Goal: Task Accomplishment & Management: Manage account settings

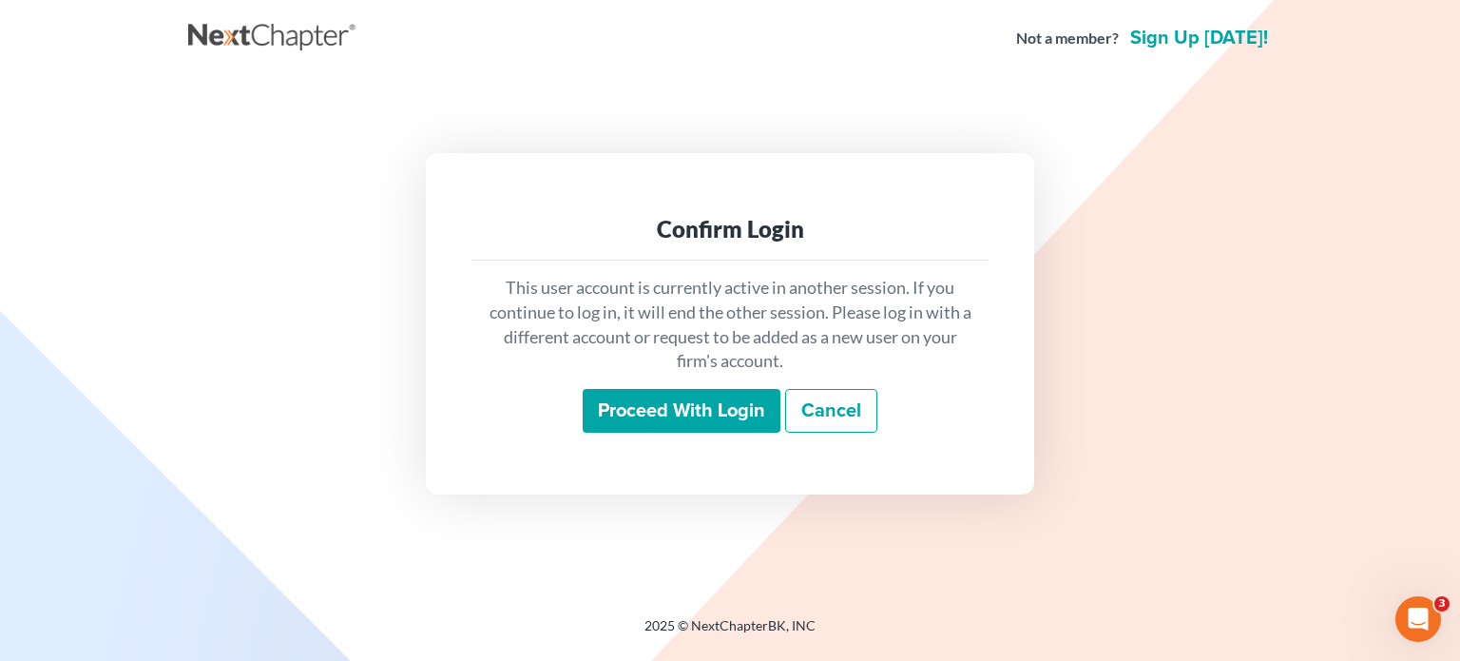
click at [702, 409] on input "Proceed with login" at bounding box center [682, 411] width 198 height 44
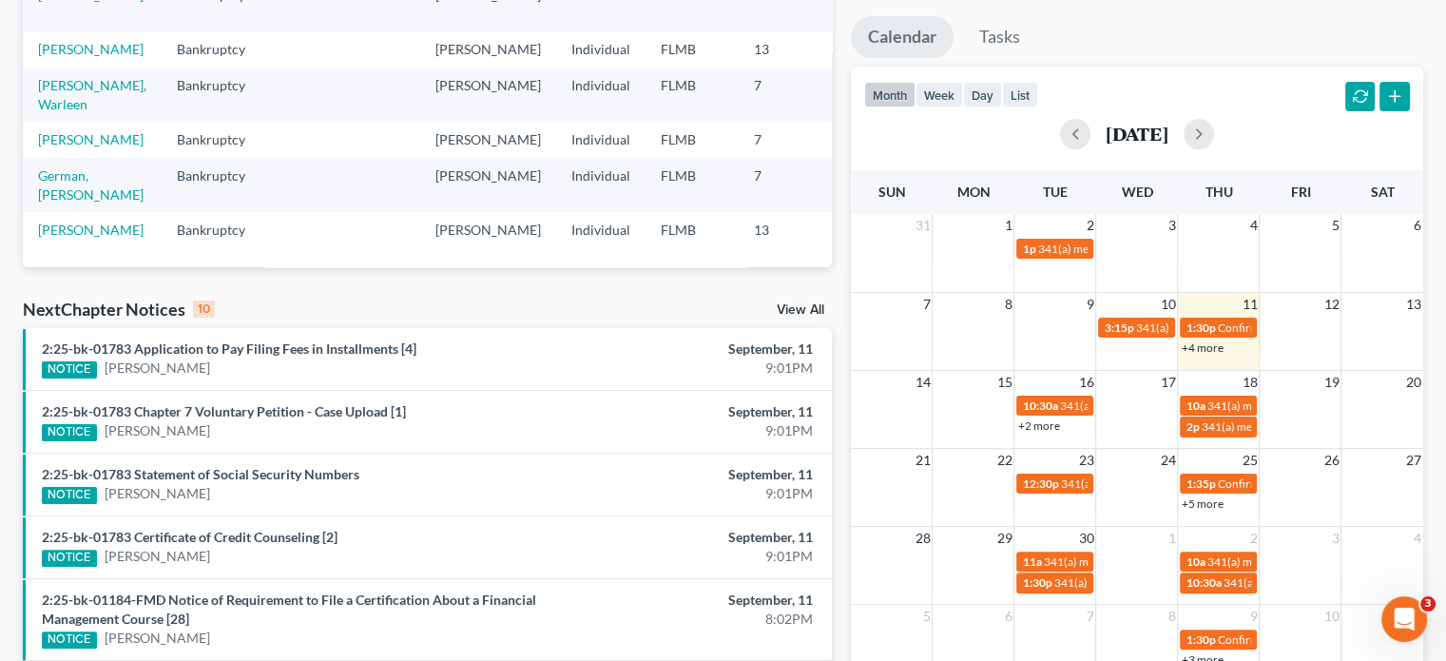
scroll to position [475, 0]
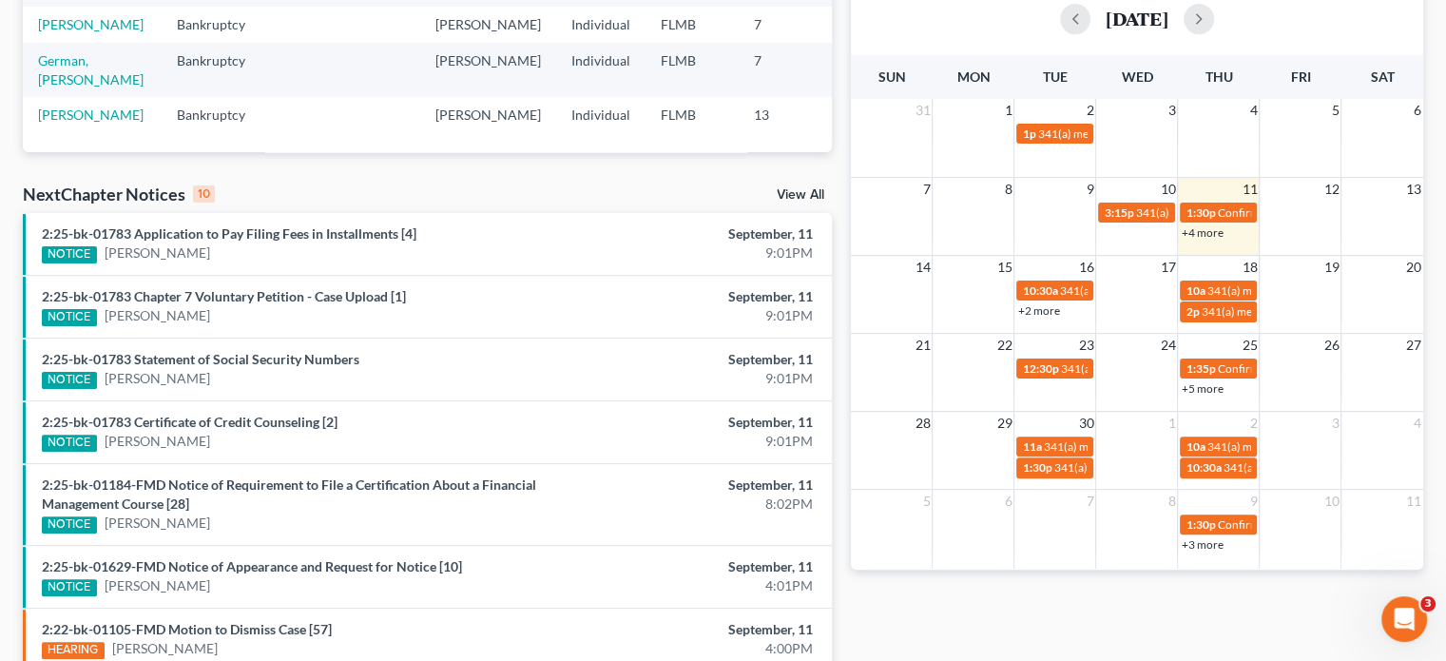
click at [1042, 314] on link "+2 more" at bounding box center [1038, 310] width 42 height 14
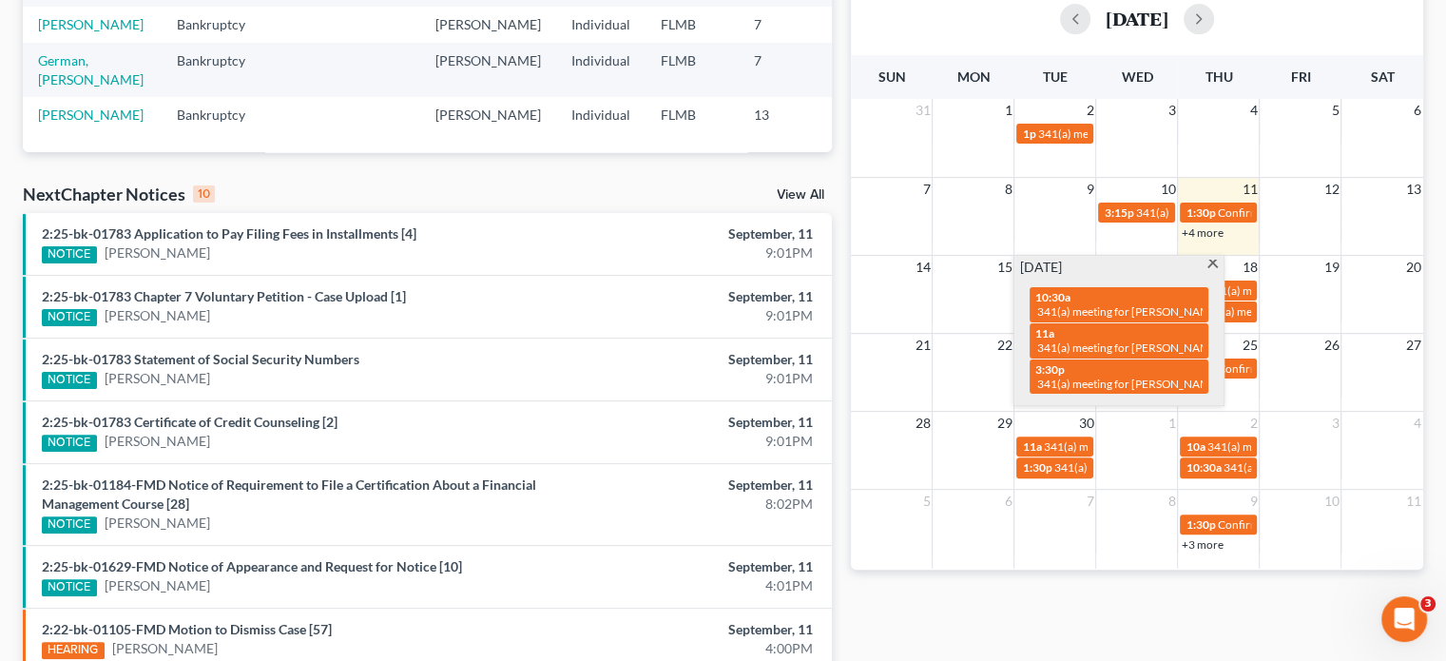
click at [1318, 588] on div "Monthly Progress Bankruptcy Bankruptcy Business Litigation Construction and Dev…" at bounding box center [1136, 274] width 591 height 1230
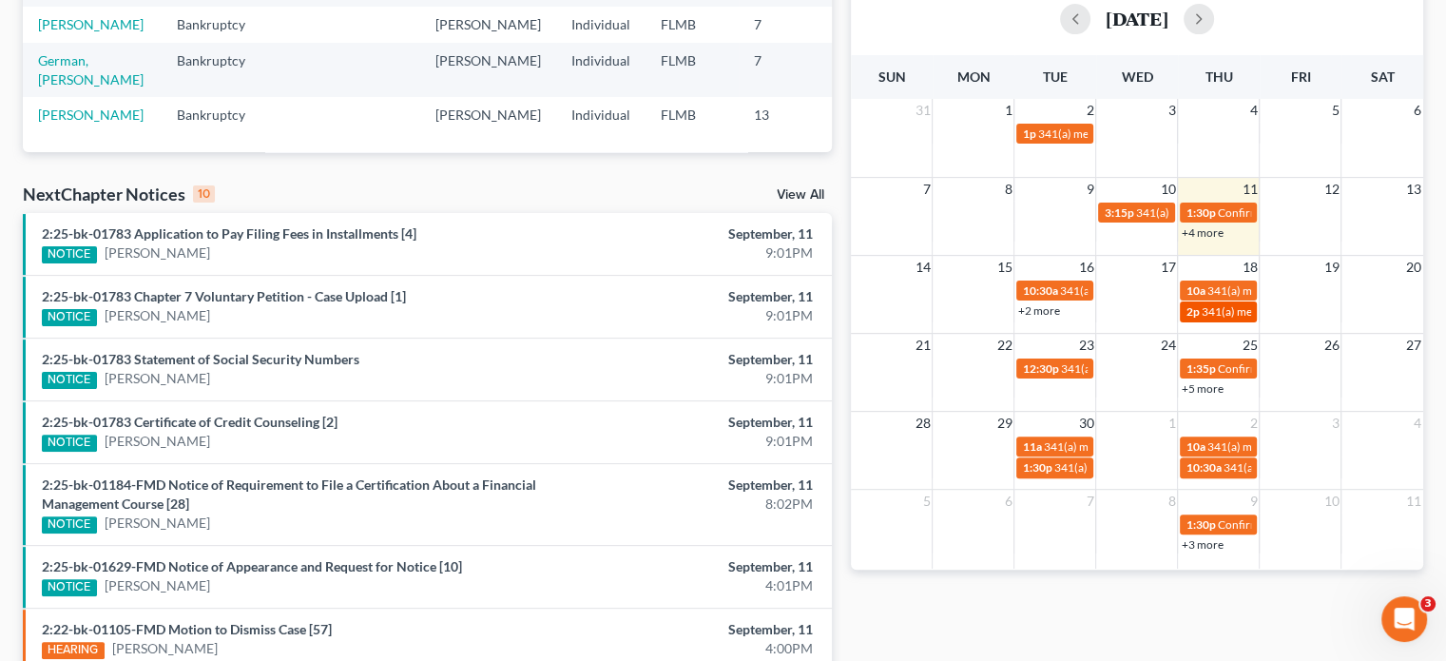
click at [1243, 313] on span "341(a) meeting for [PERSON_NAME] [PERSON_NAME]" at bounding box center [1338, 311] width 275 height 14
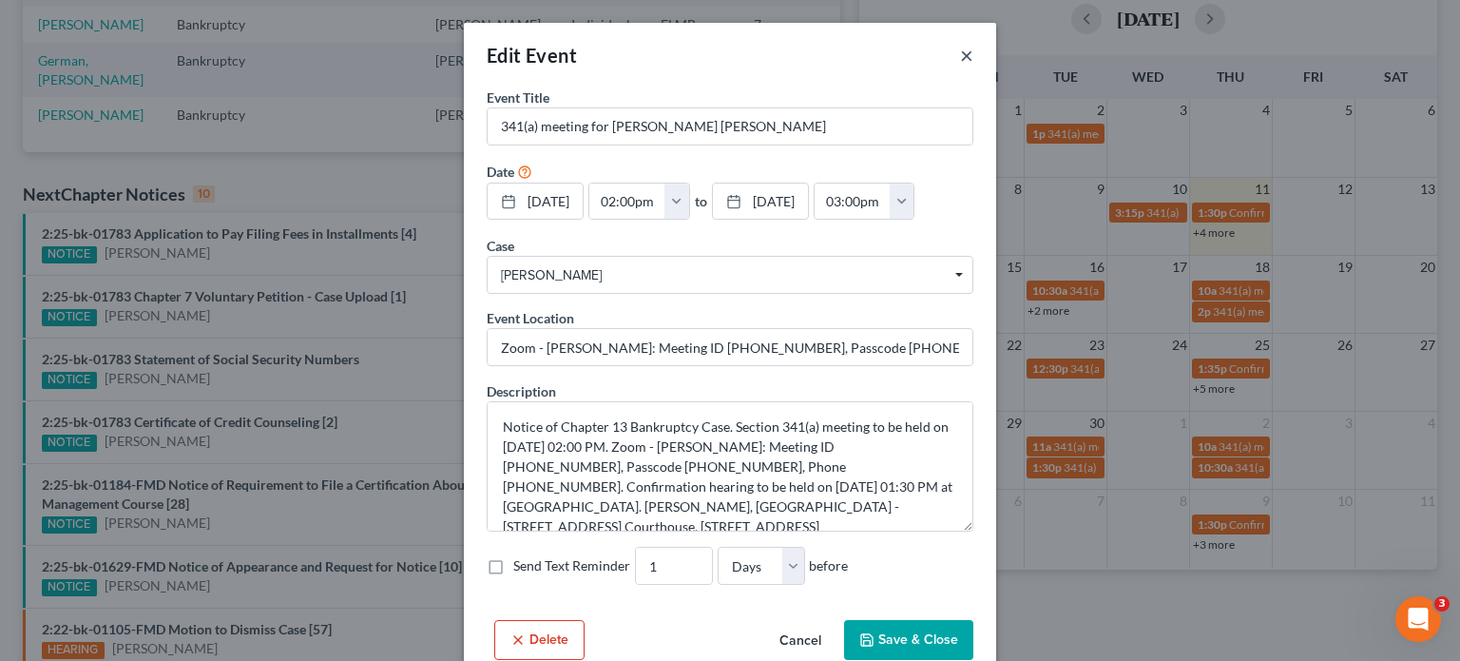
click at [960, 56] on button "×" at bounding box center [966, 55] width 13 height 23
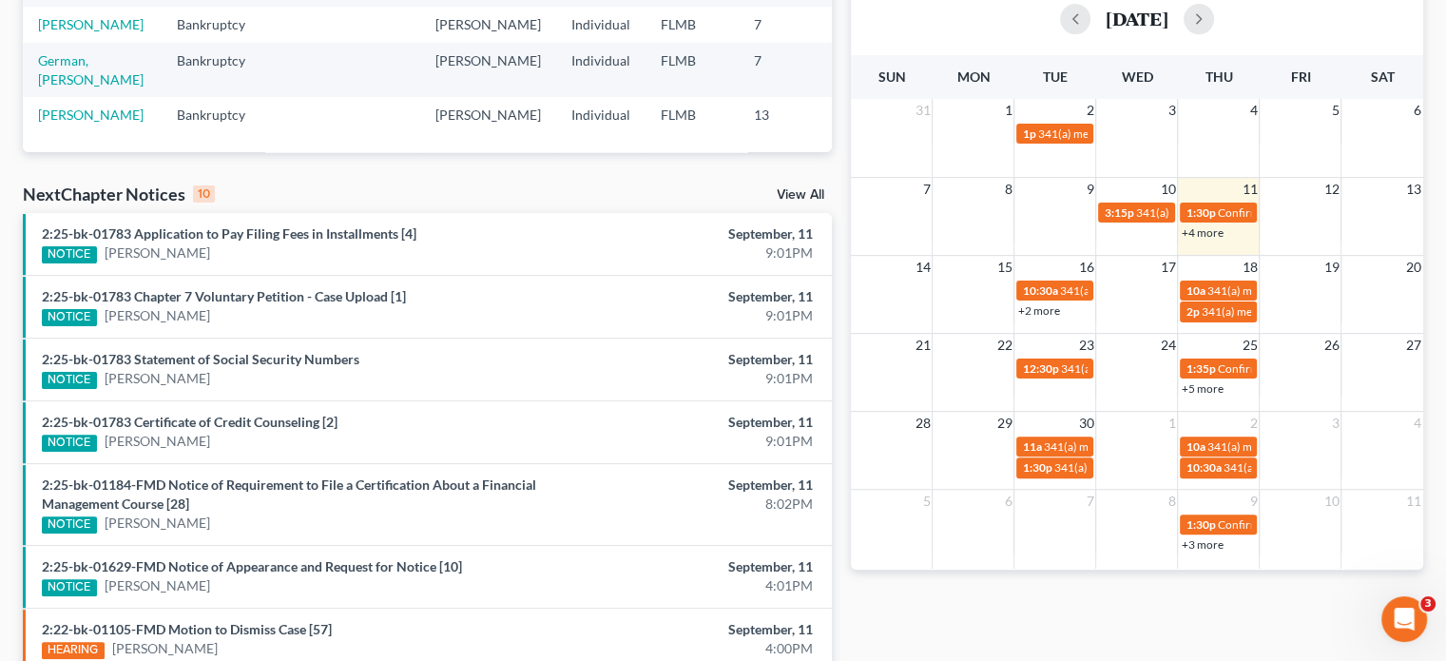
click at [1051, 308] on link "+2 more" at bounding box center [1038, 310] width 42 height 14
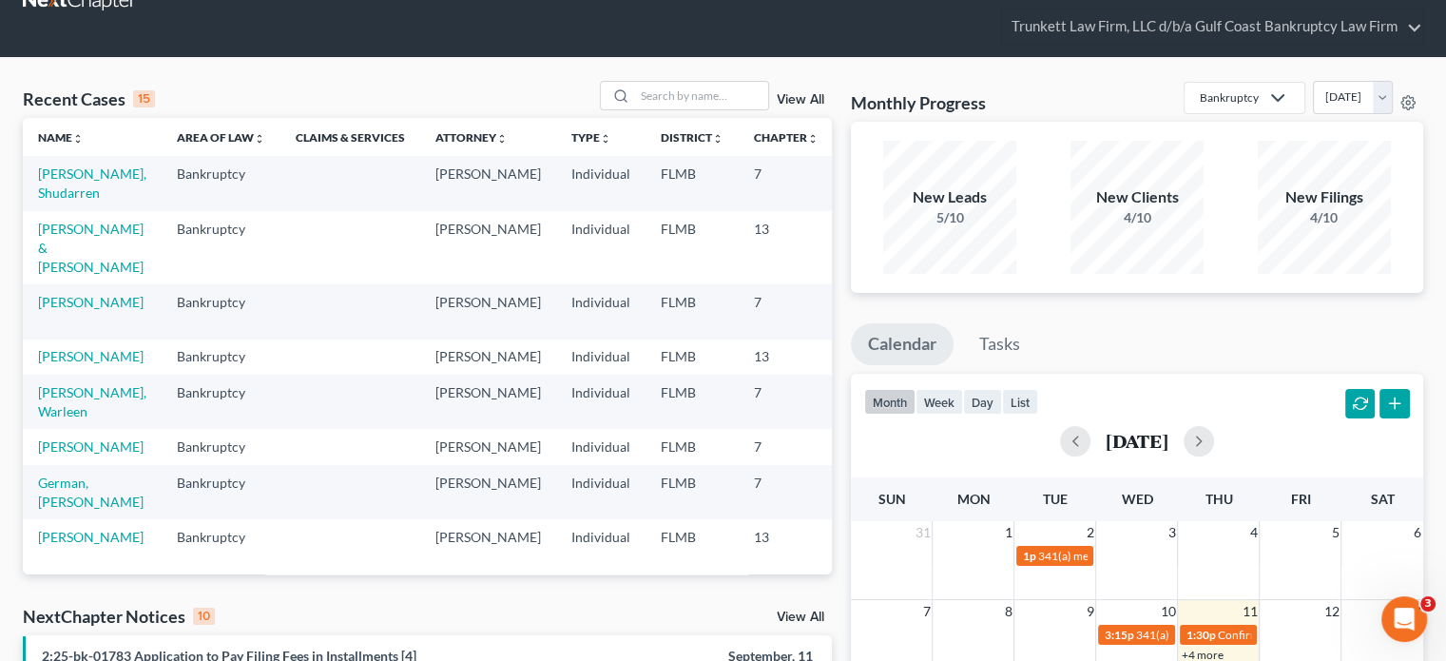
scroll to position [0, 0]
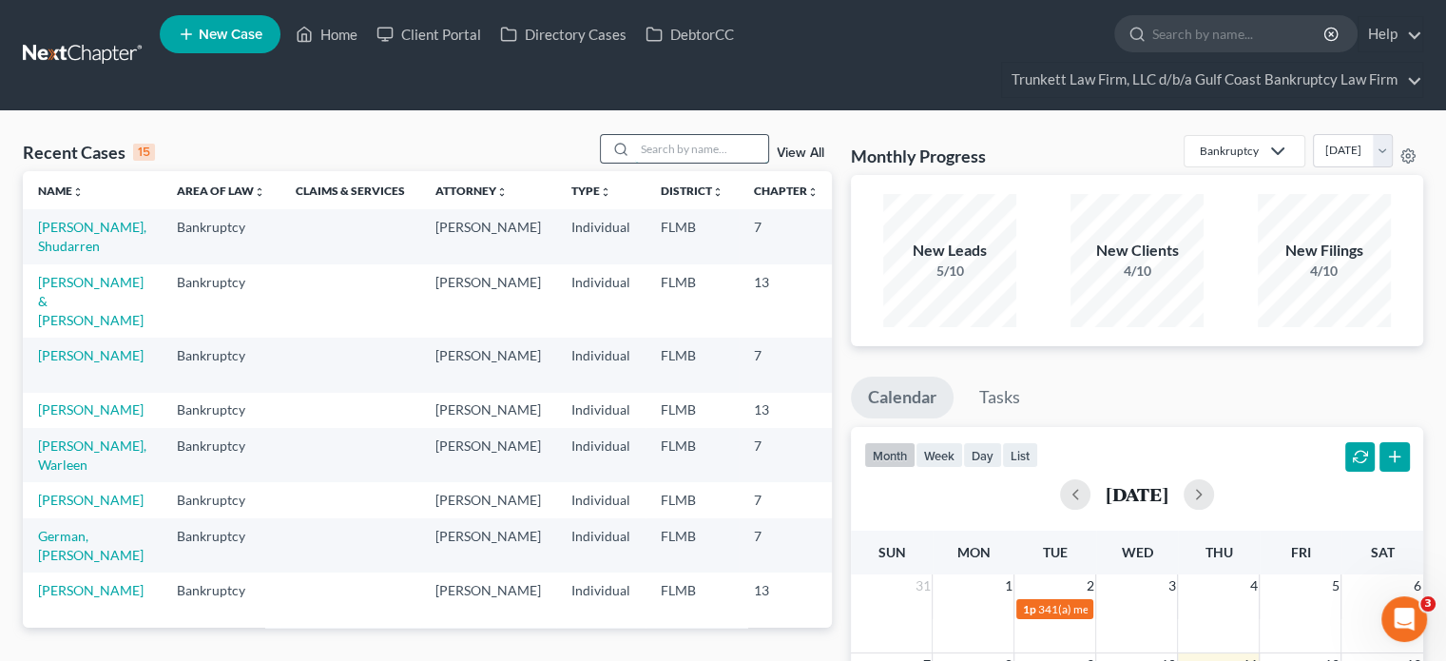
click at [699, 157] on input "search" at bounding box center [701, 149] width 133 height 28
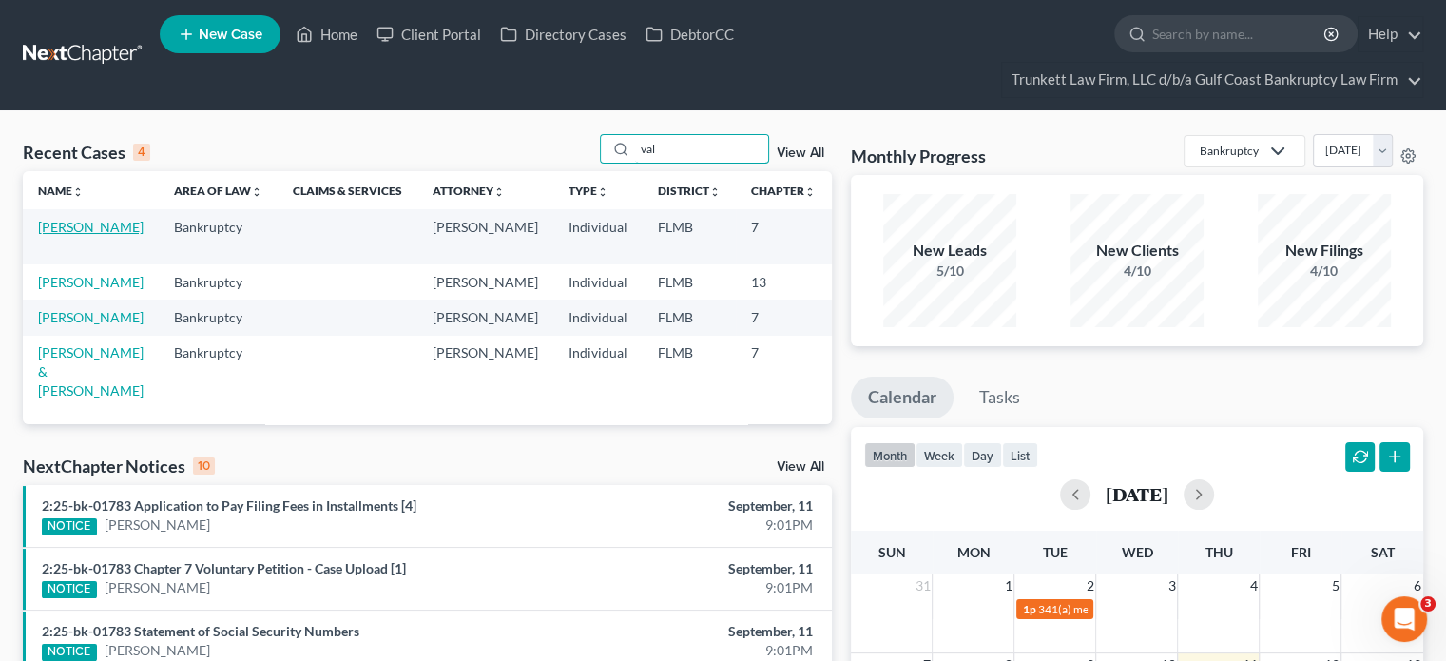
type input "val"
click at [58, 231] on link "[PERSON_NAME]" at bounding box center [91, 227] width 106 height 16
select select "3"
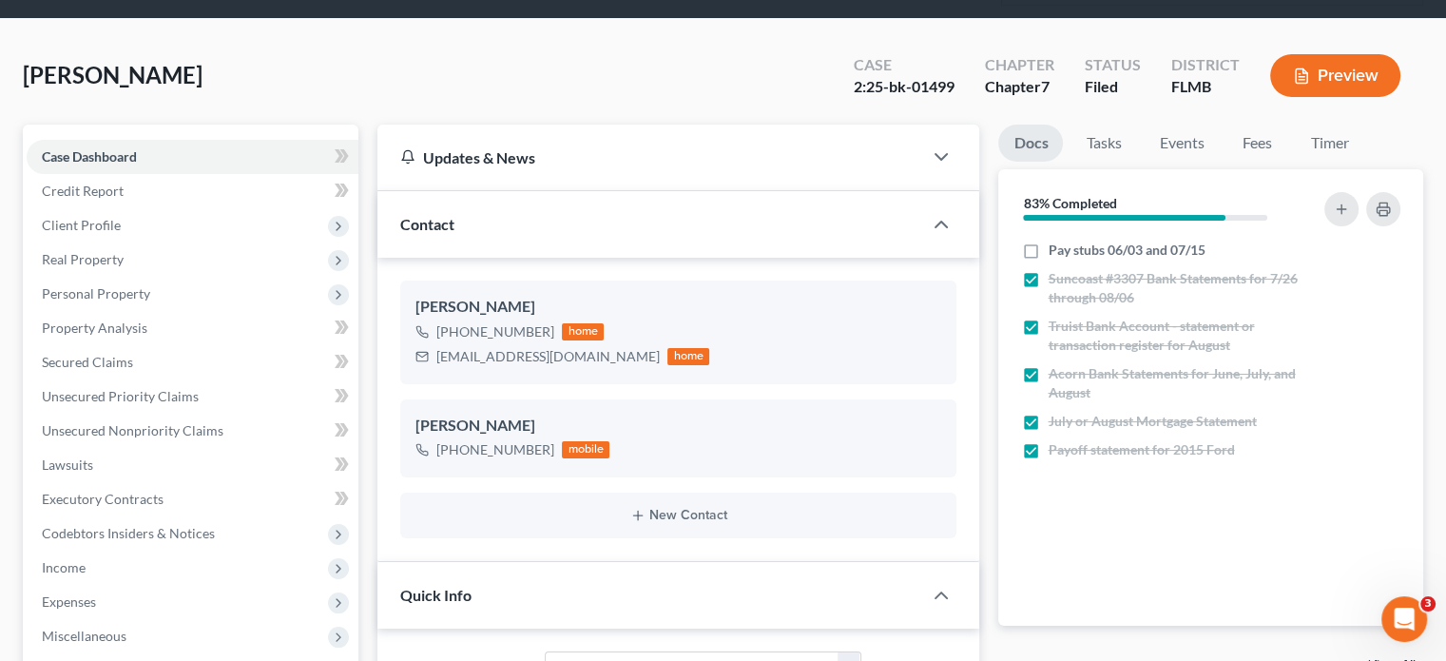
scroll to position [95, 0]
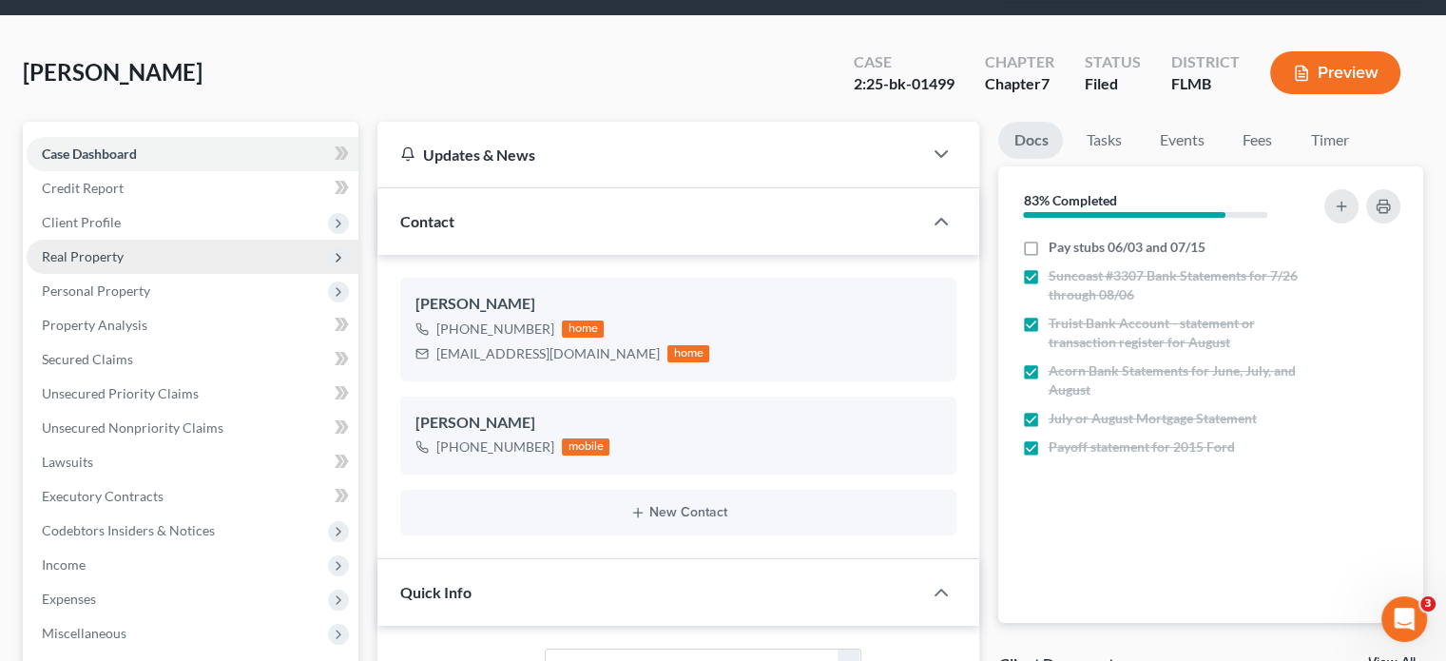
click at [213, 260] on span "Real Property" at bounding box center [193, 257] width 332 height 34
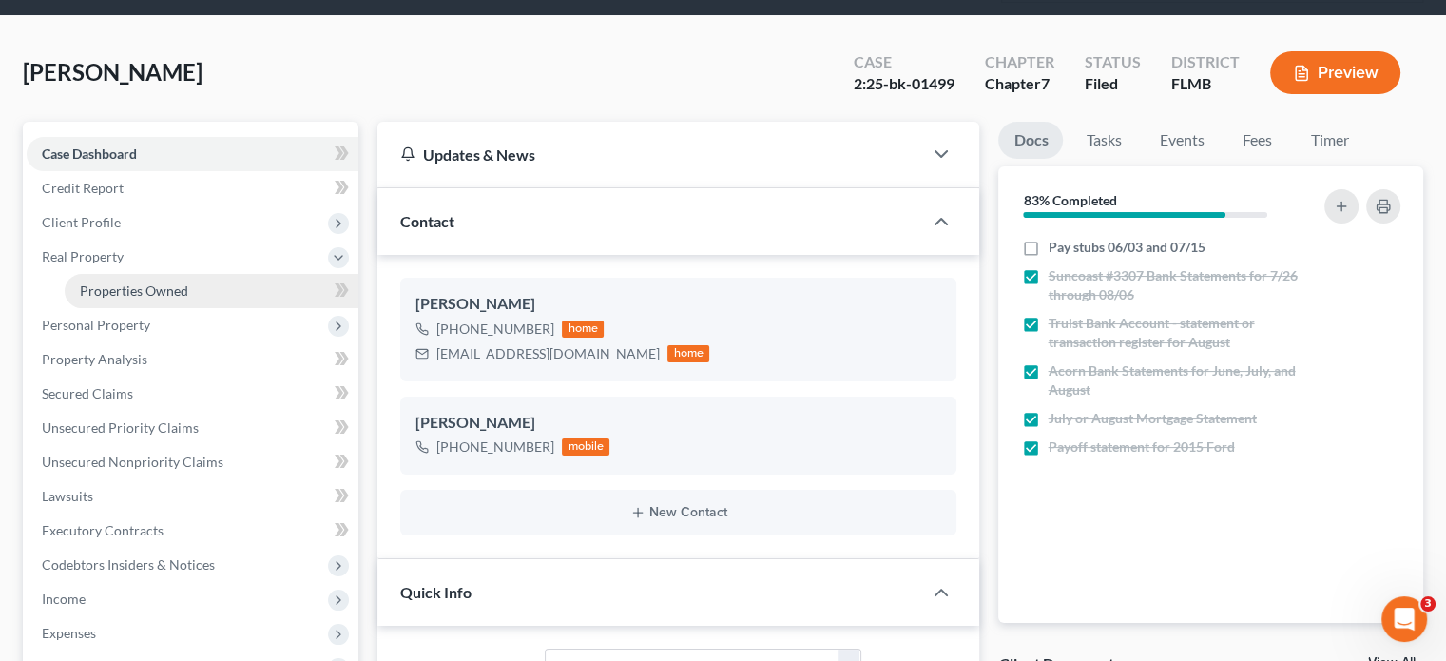
click at [187, 285] on link "Properties Owned" at bounding box center [212, 291] width 294 height 34
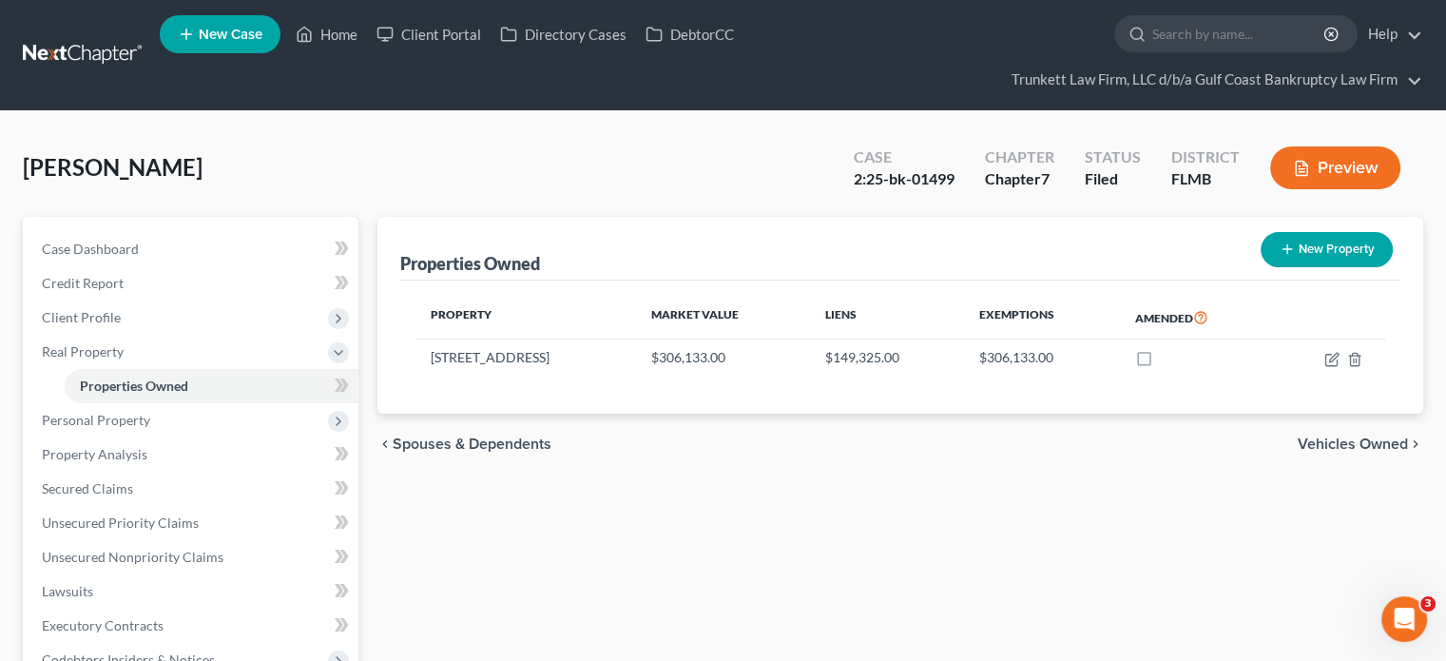
click at [1308, 440] on span "Vehicles Owned" at bounding box center [1353, 443] width 110 height 15
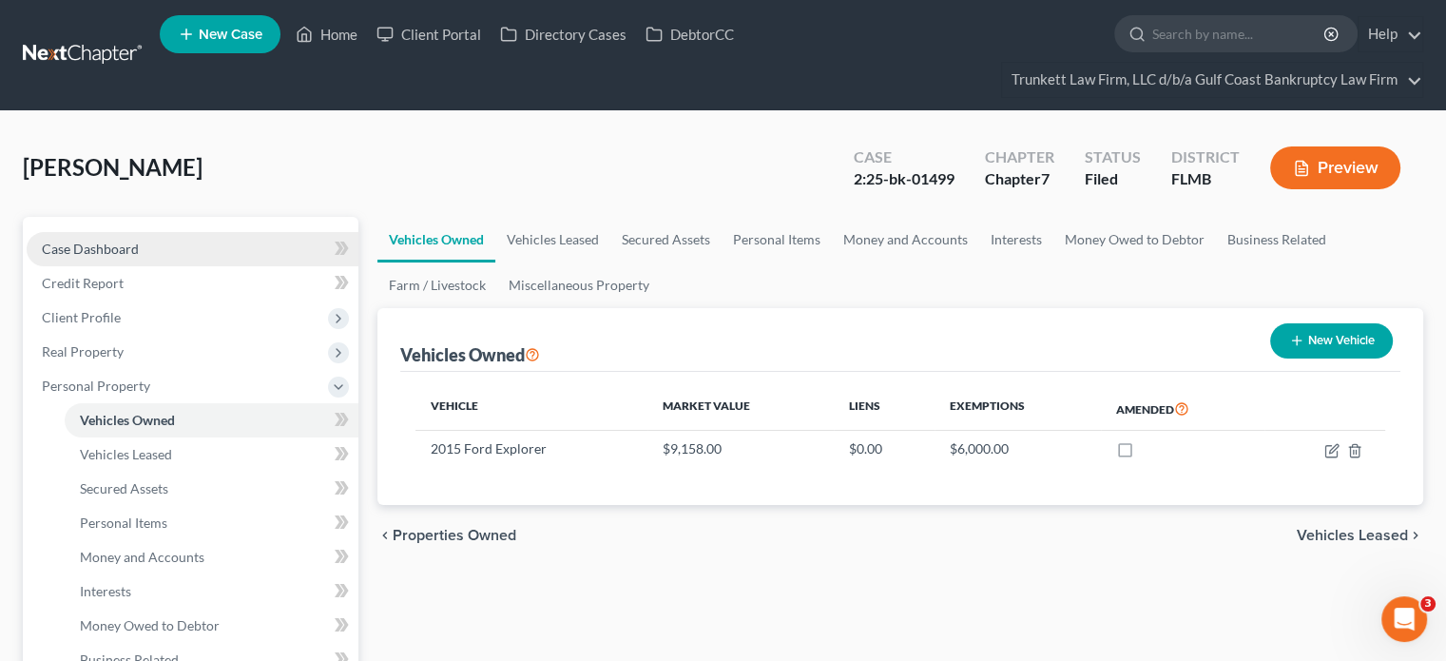
drag, startPoint x: 110, startPoint y: 51, endPoint x: 48, endPoint y: 240, distance: 198.1
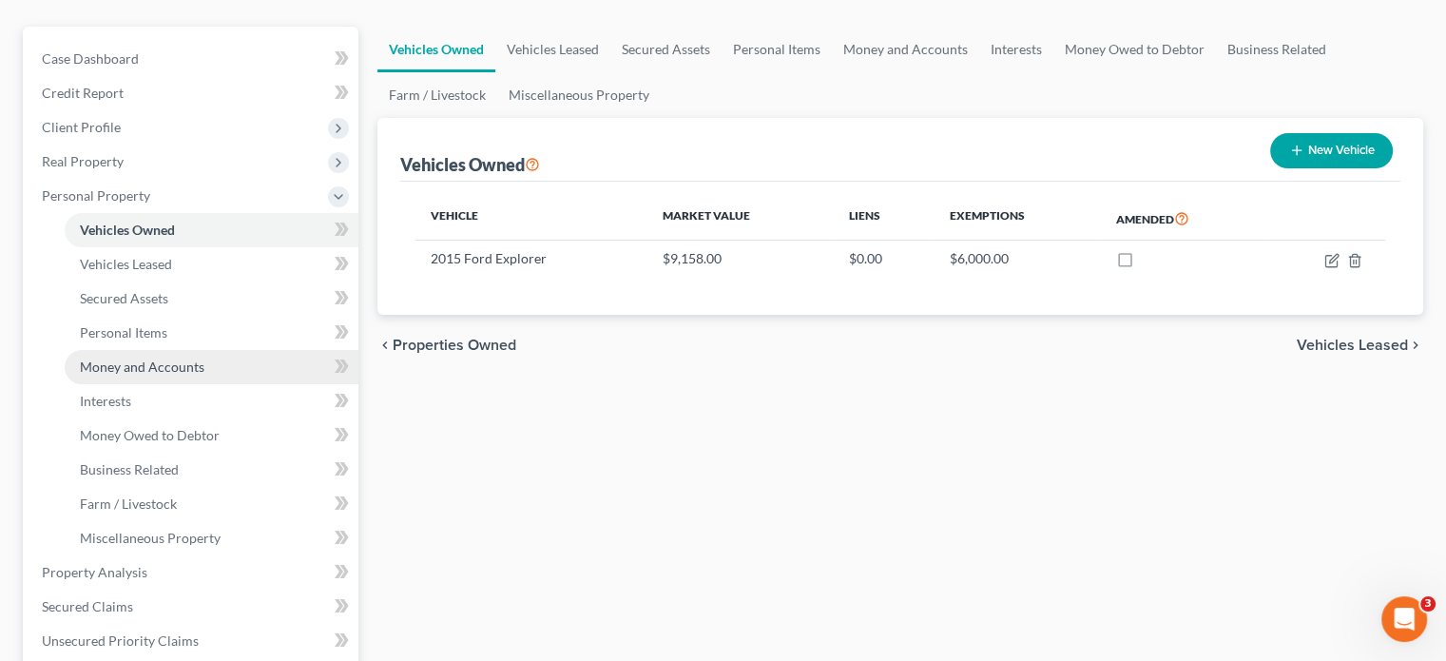
click at [167, 376] on link "Money and Accounts" at bounding box center [212, 367] width 294 height 34
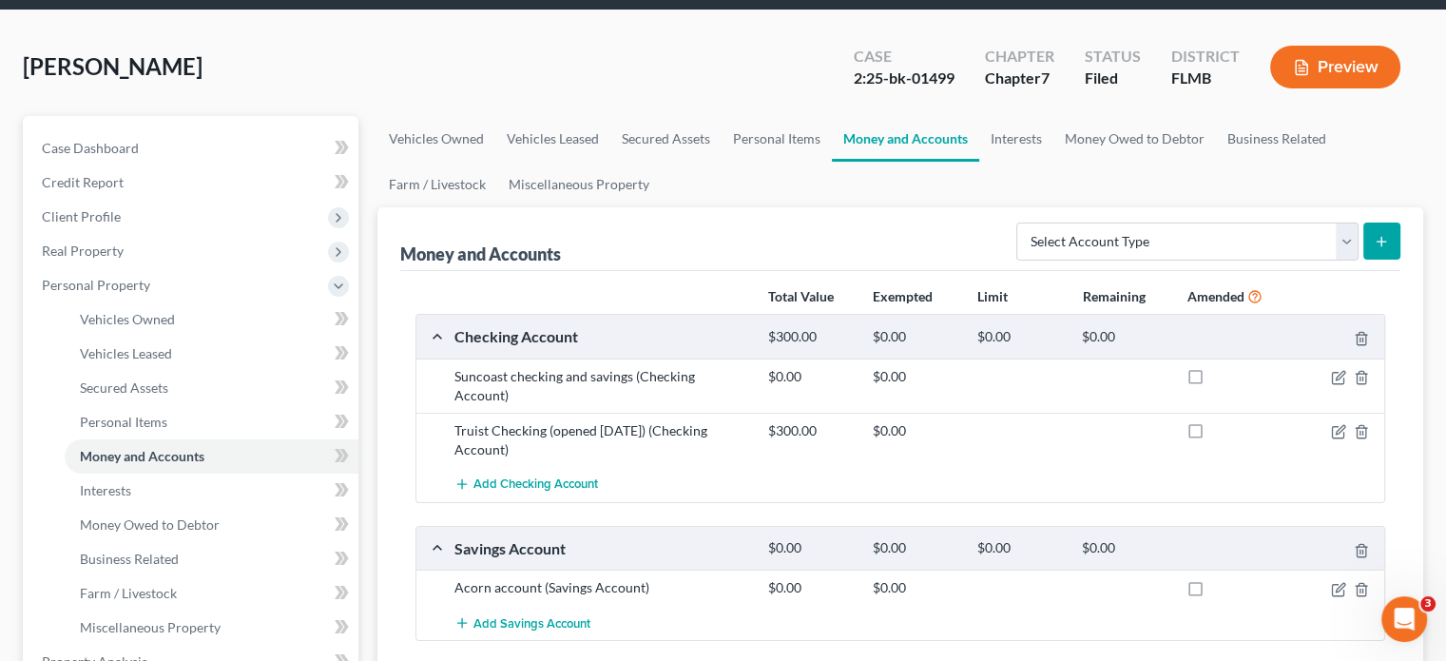
scroll to position [190, 0]
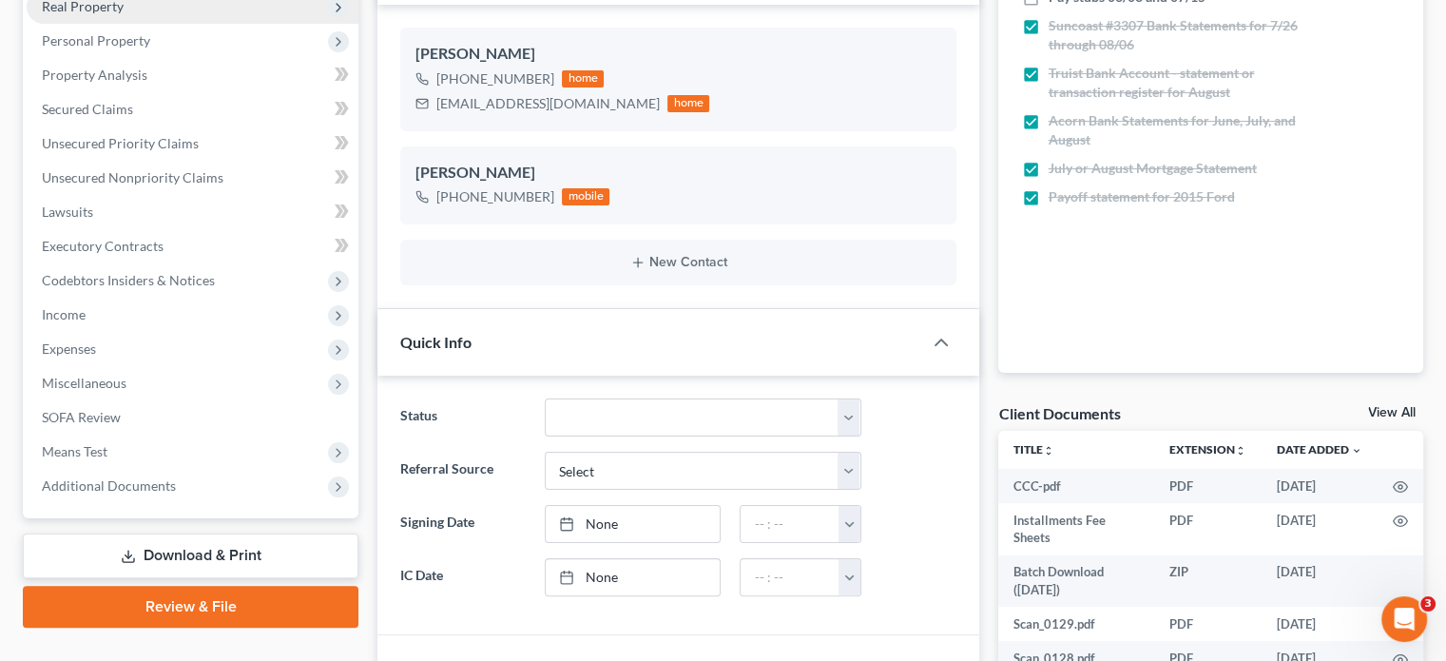
scroll to position [285, 0]
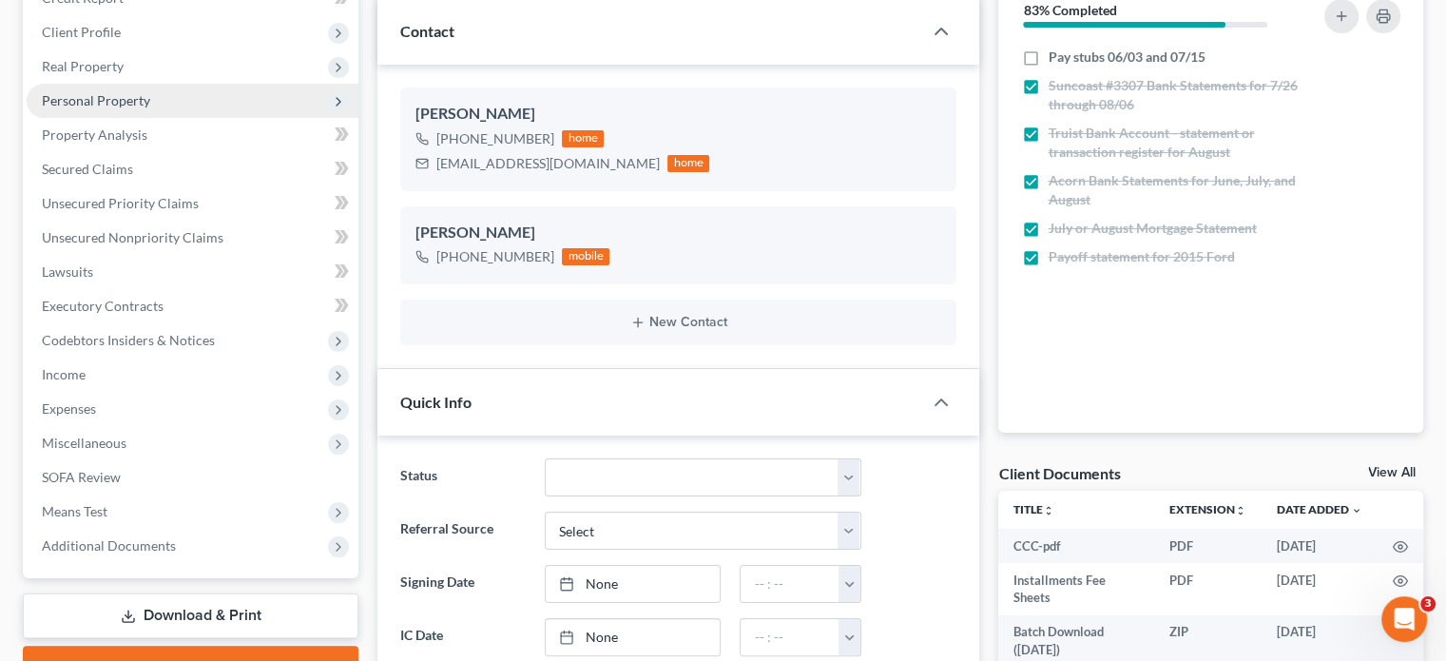
click at [137, 104] on span "Personal Property" at bounding box center [96, 100] width 108 height 16
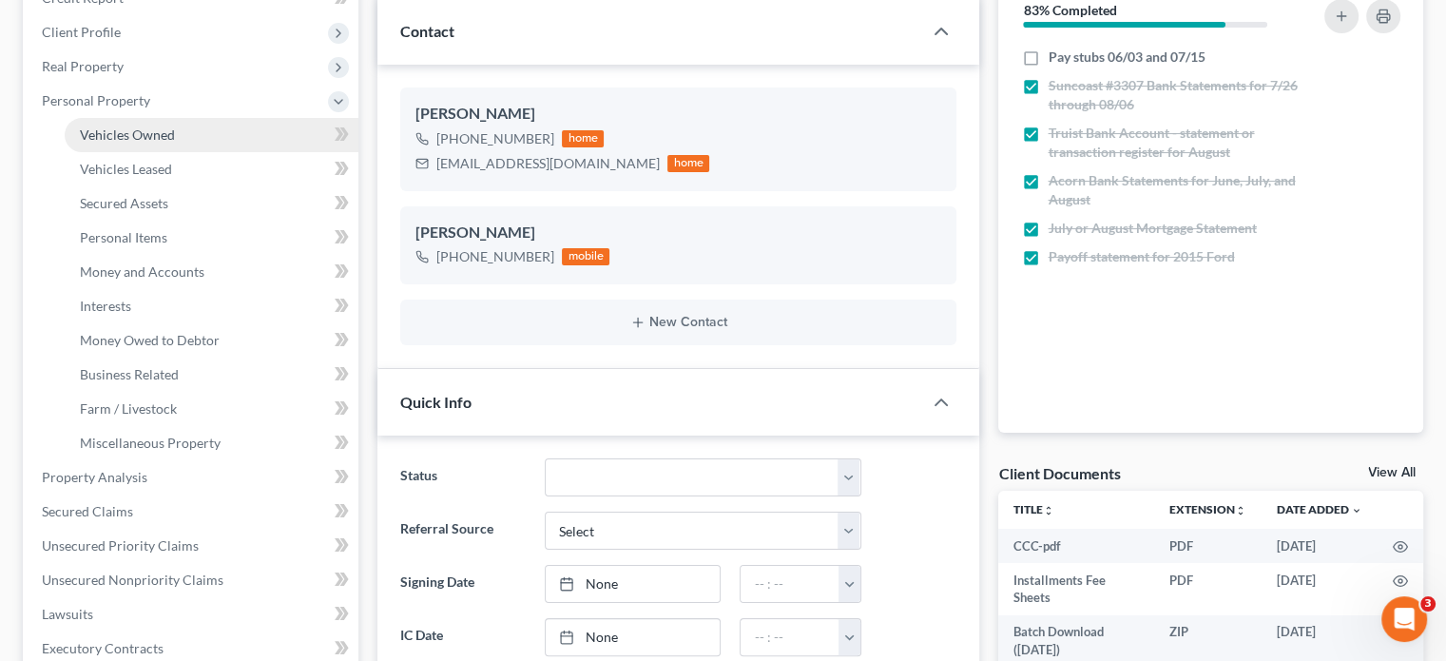
click at [194, 136] on link "Vehicles Owned" at bounding box center [212, 135] width 294 height 34
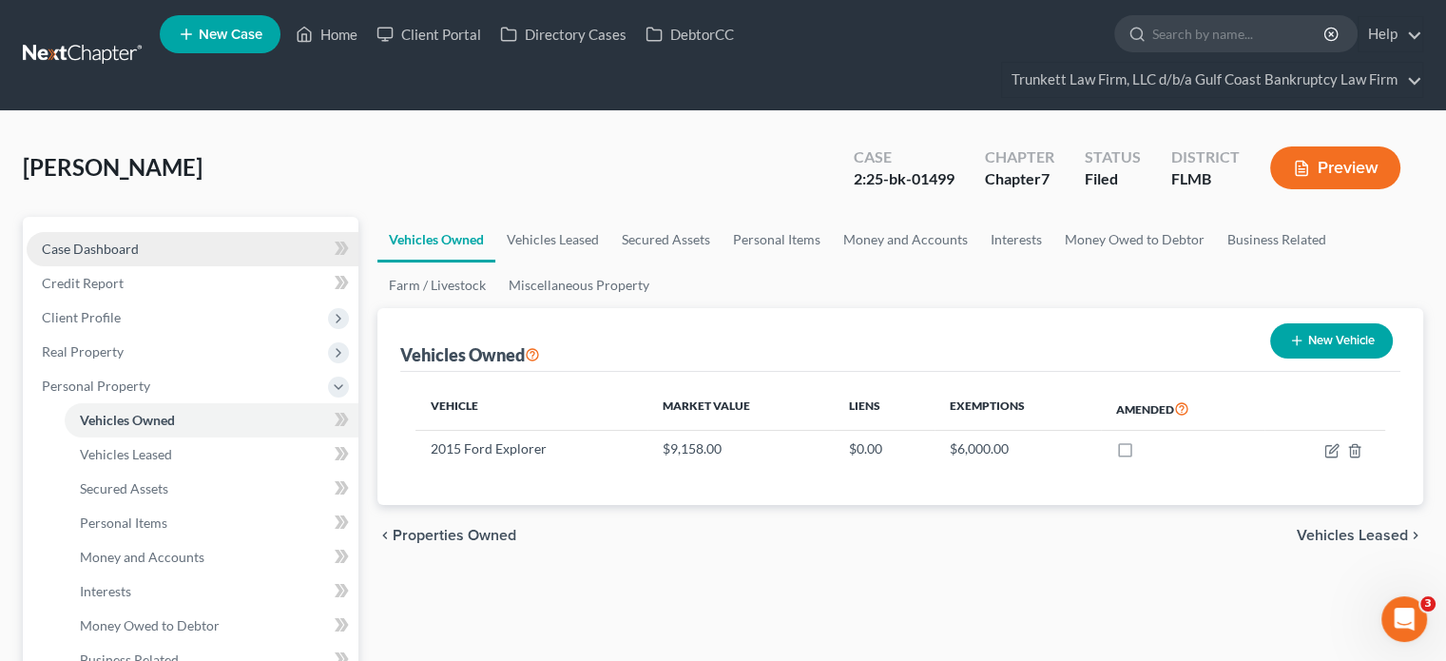
click at [195, 239] on link "Case Dashboard" at bounding box center [193, 249] width 332 height 34
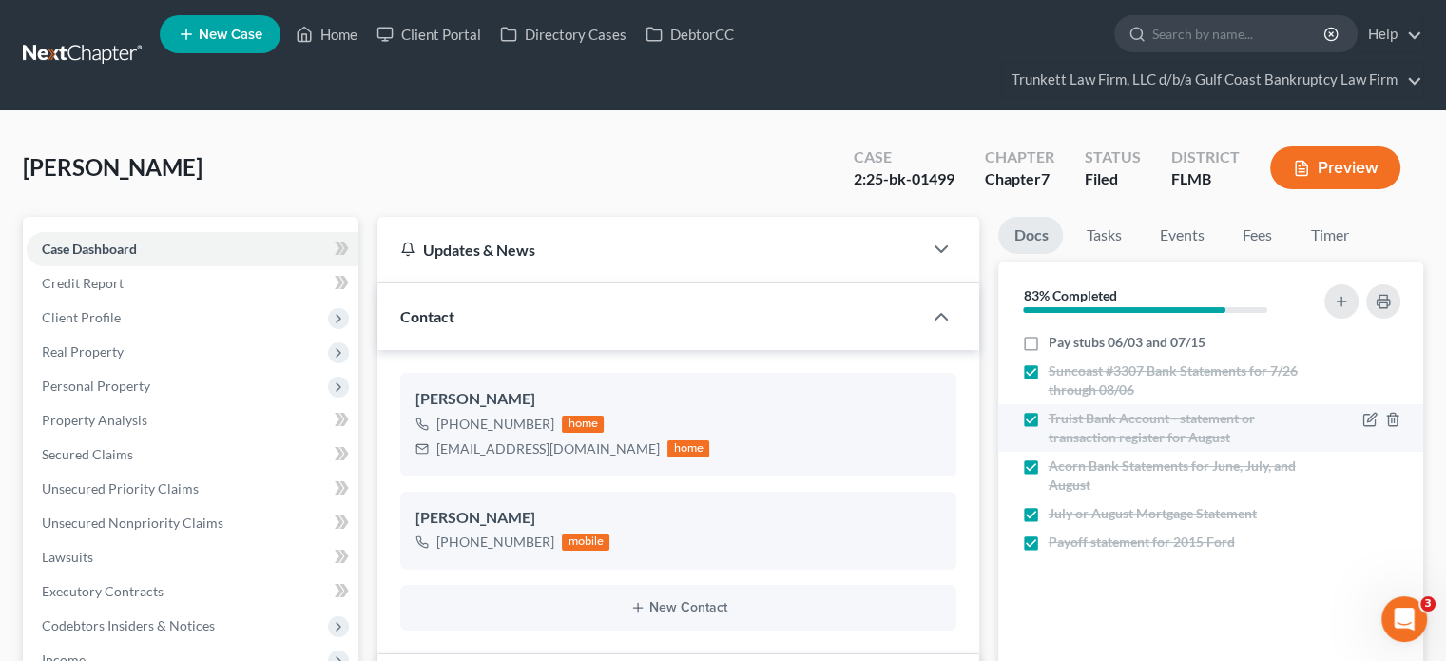
scroll to position [2479, 0]
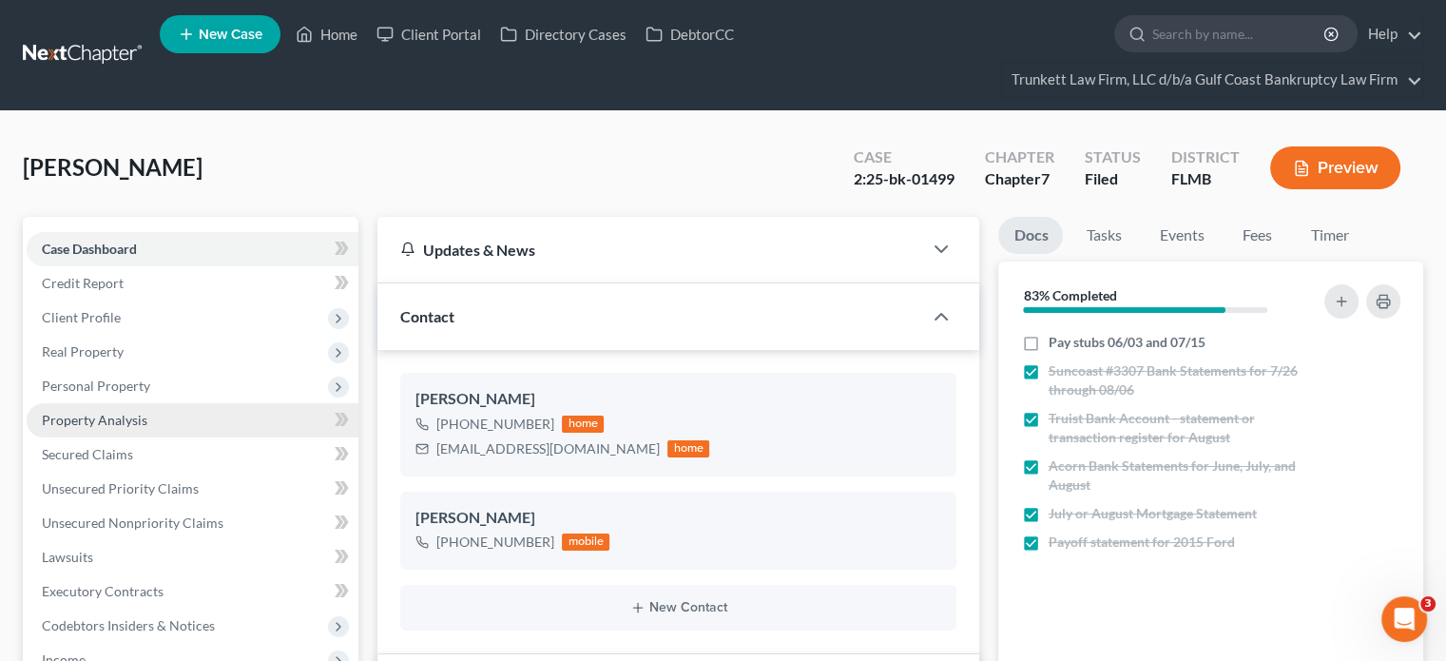
click at [140, 403] on link "Property Analysis" at bounding box center [193, 420] width 332 height 34
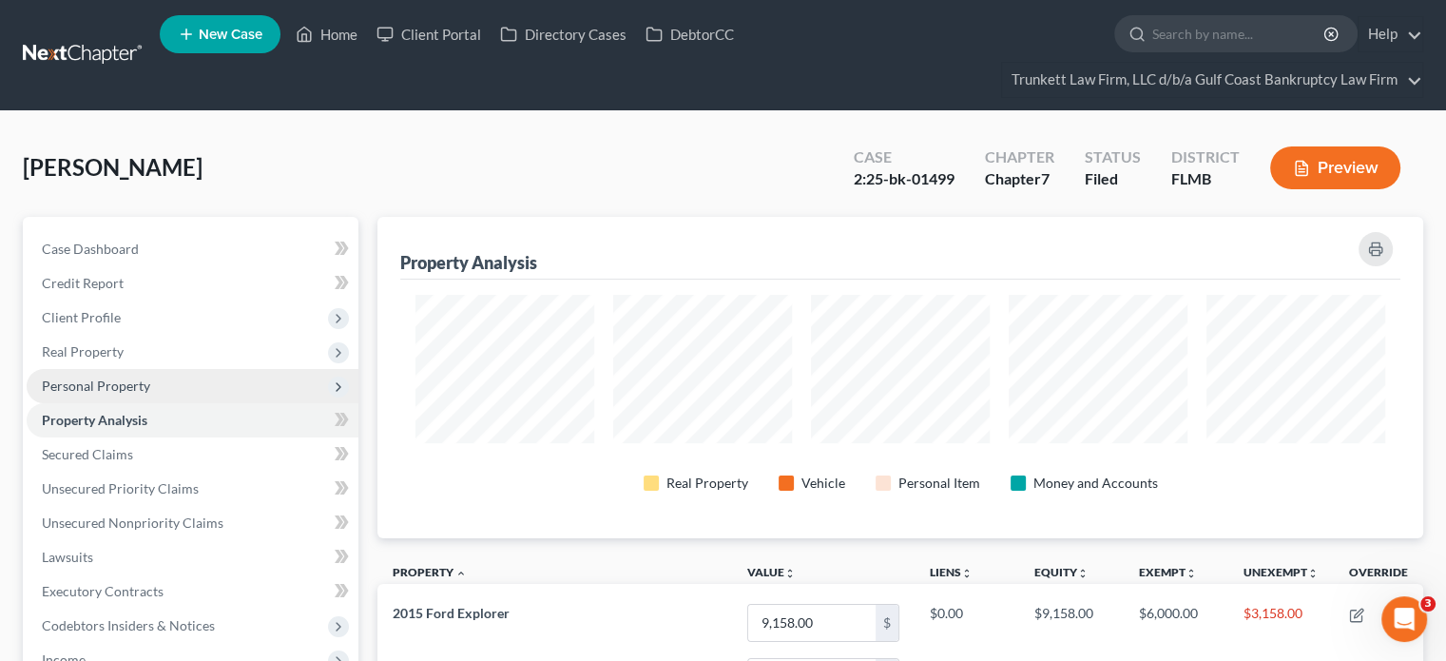
scroll to position [321, 1045]
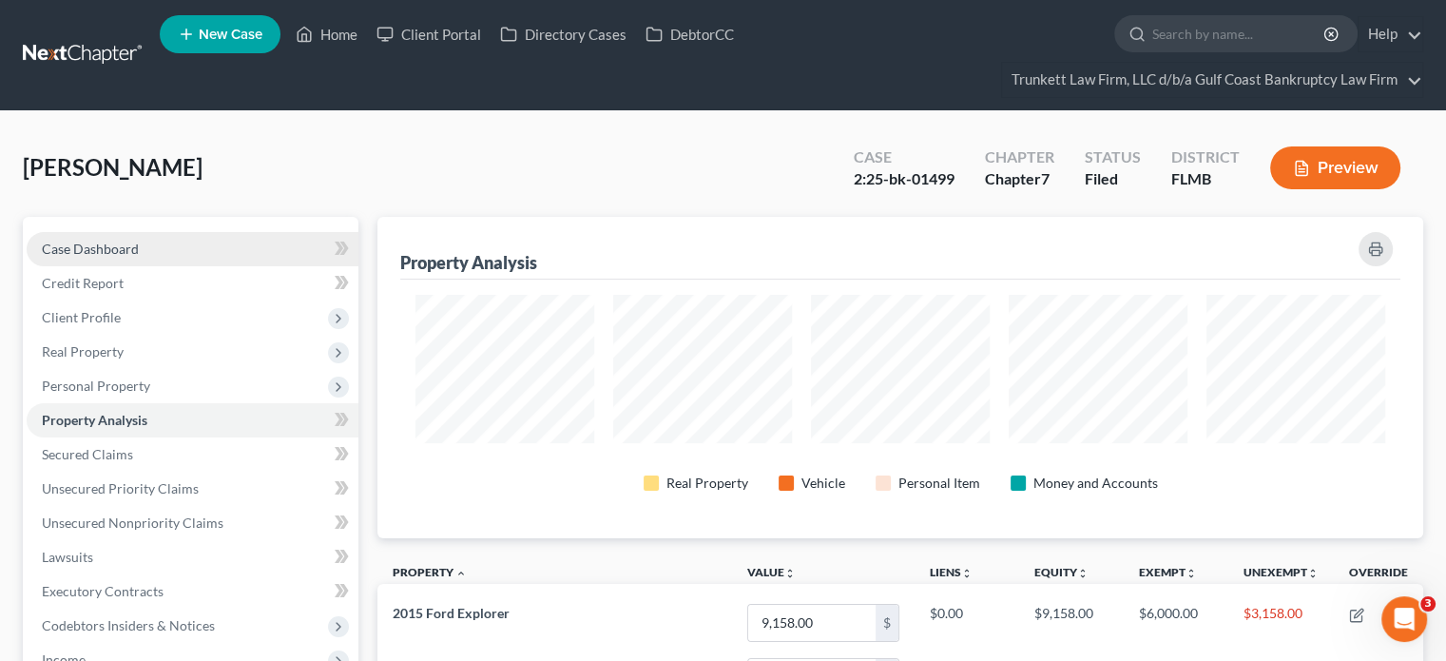
click at [131, 261] on link "Case Dashboard" at bounding box center [193, 249] width 332 height 34
select select "3"
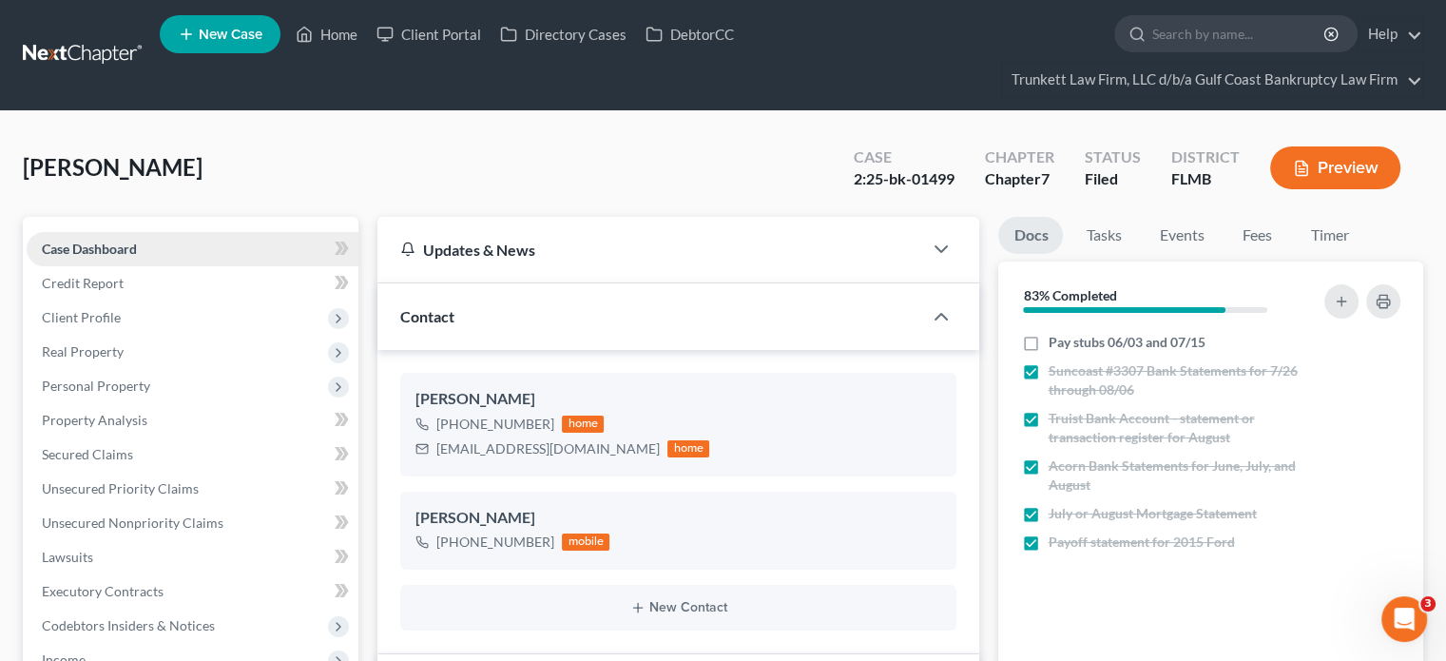
scroll to position [2479, 0]
click at [145, 552] on link "Lawsuits" at bounding box center [193, 557] width 332 height 34
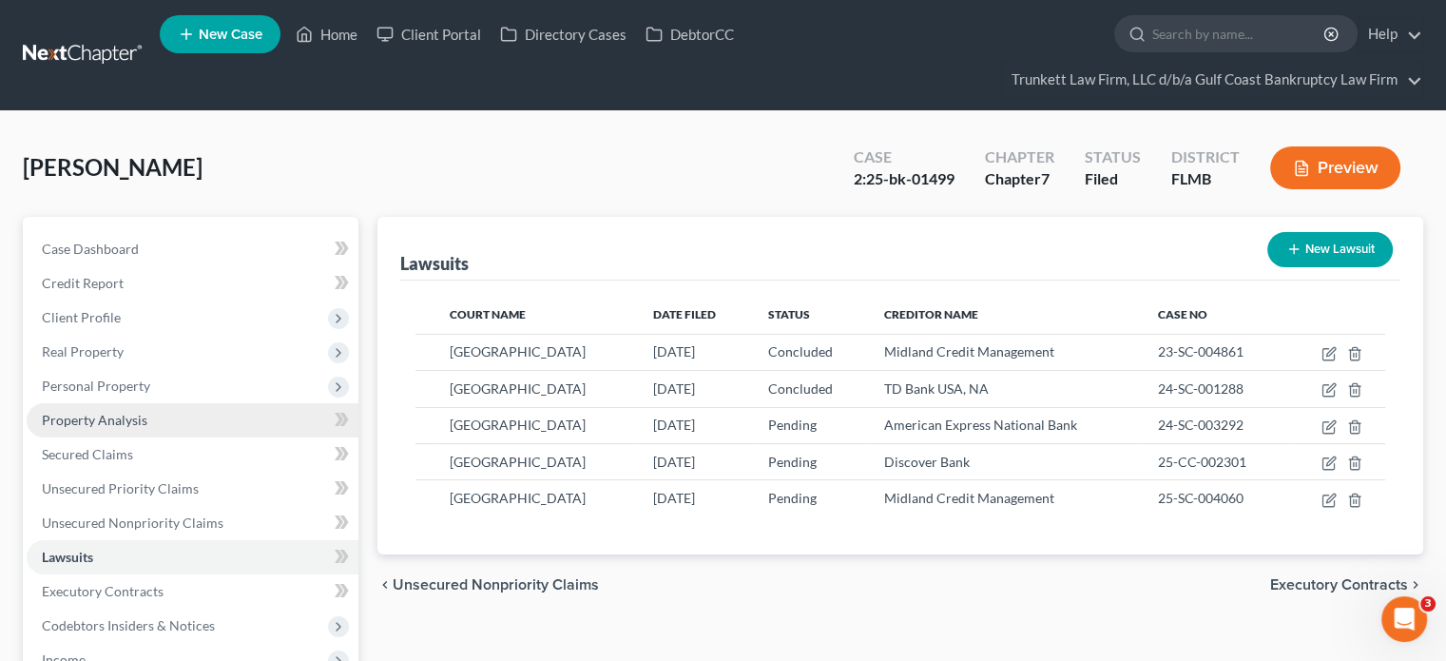
click at [148, 430] on link "Property Analysis" at bounding box center [193, 420] width 332 height 34
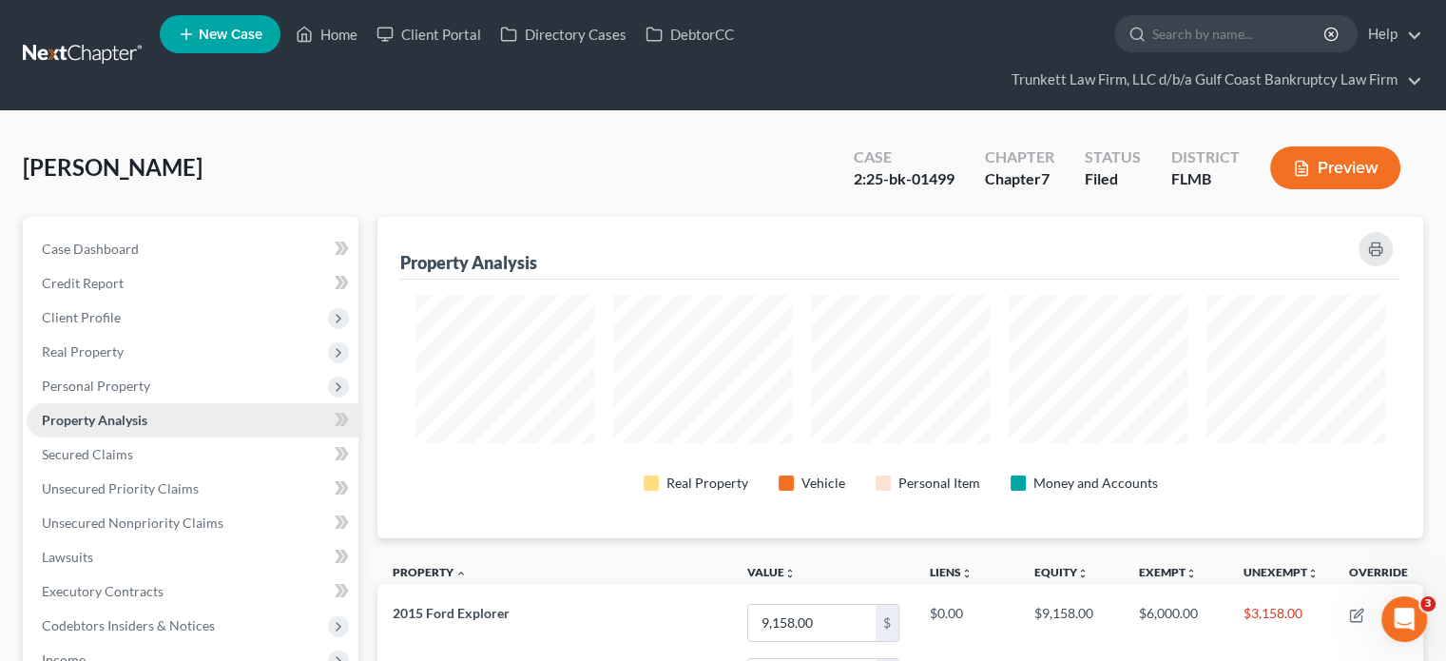
scroll to position [321, 1045]
click at [129, 378] on span "Personal Property" at bounding box center [96, 385] width 108 height 16
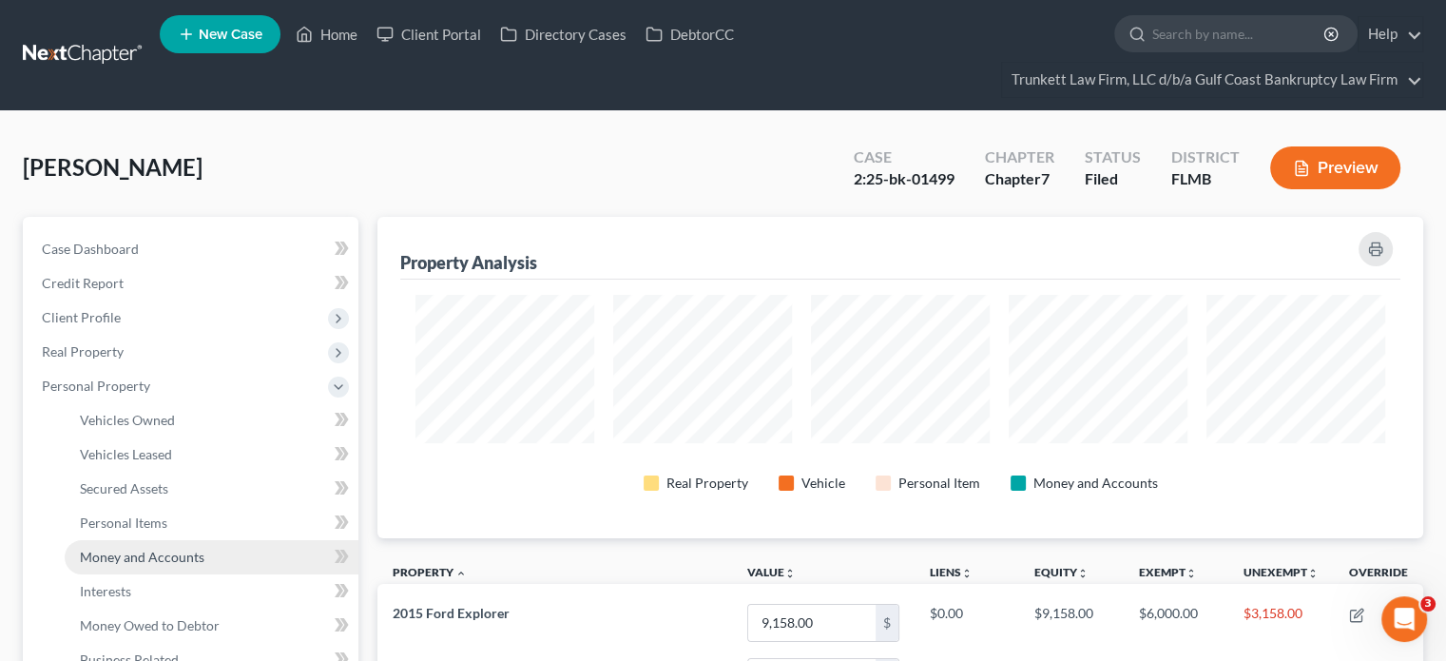
click at [190, 550] on span "Money and Accounts" at bounding box center [142, 557] width 125 height 16
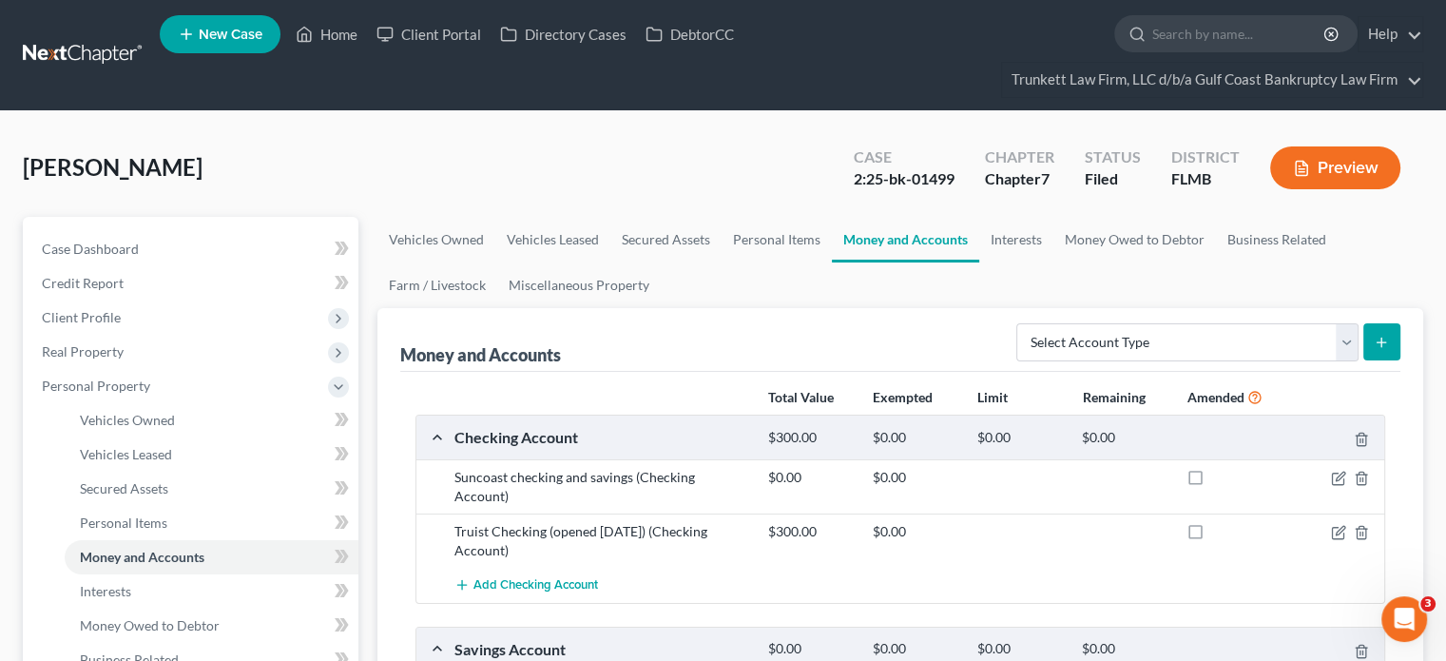
click at [76, 33] on nav "Home New Case Client Portal Directory Cases DebtorCC Trunkett Law Firm, LLC d/b…" at bounding box center [723, 55] width 1446 height 110
click at [87, 52] on link at bounding box center [84, 55] width 122 height 34
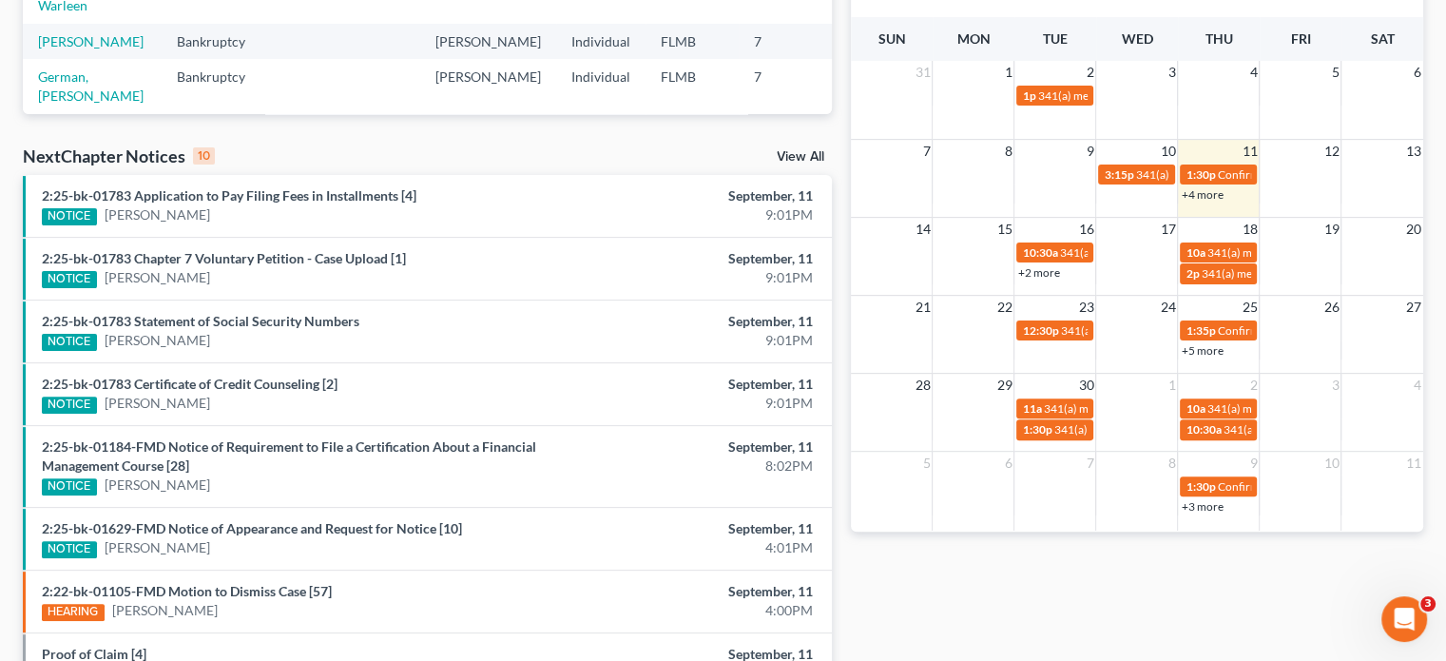
scroll to position [468, 0]
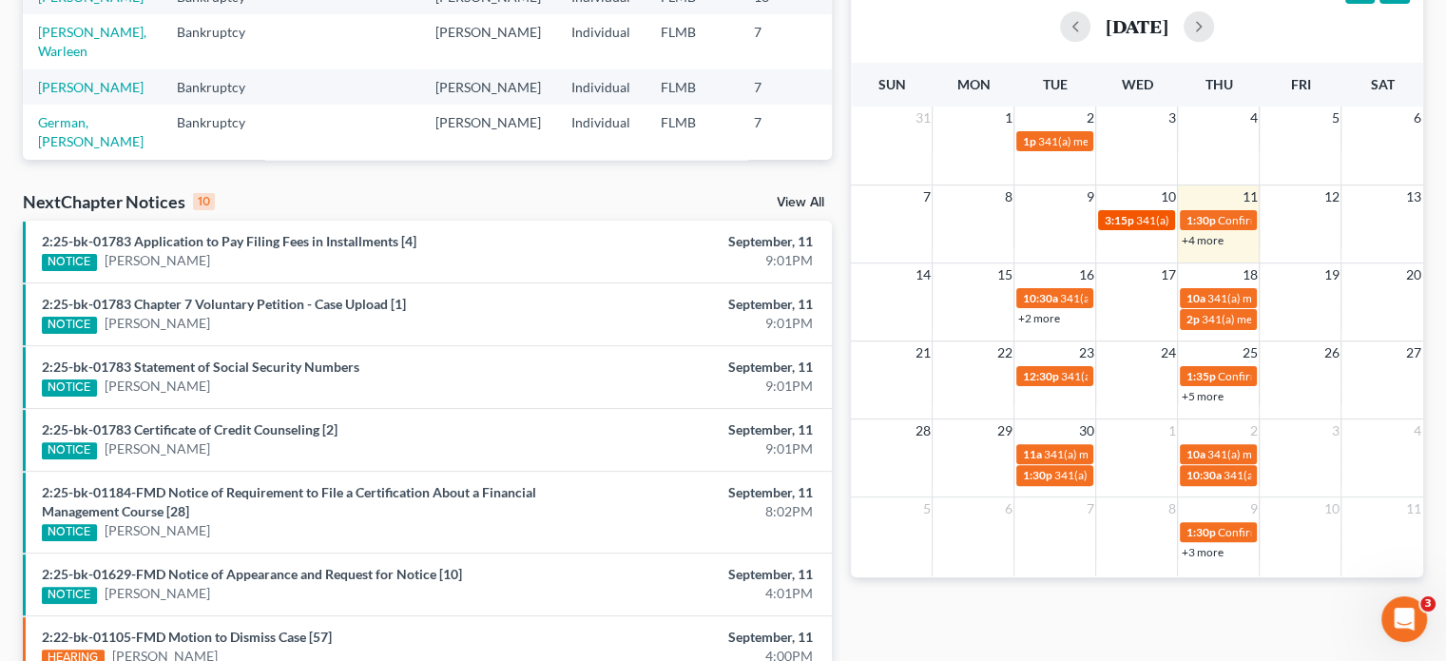
click at [1148, 222] on span "341(a) meeting for [PERSON_NAME]" at bounding box center [1226, 220] width 183 height 14
select select "Days"
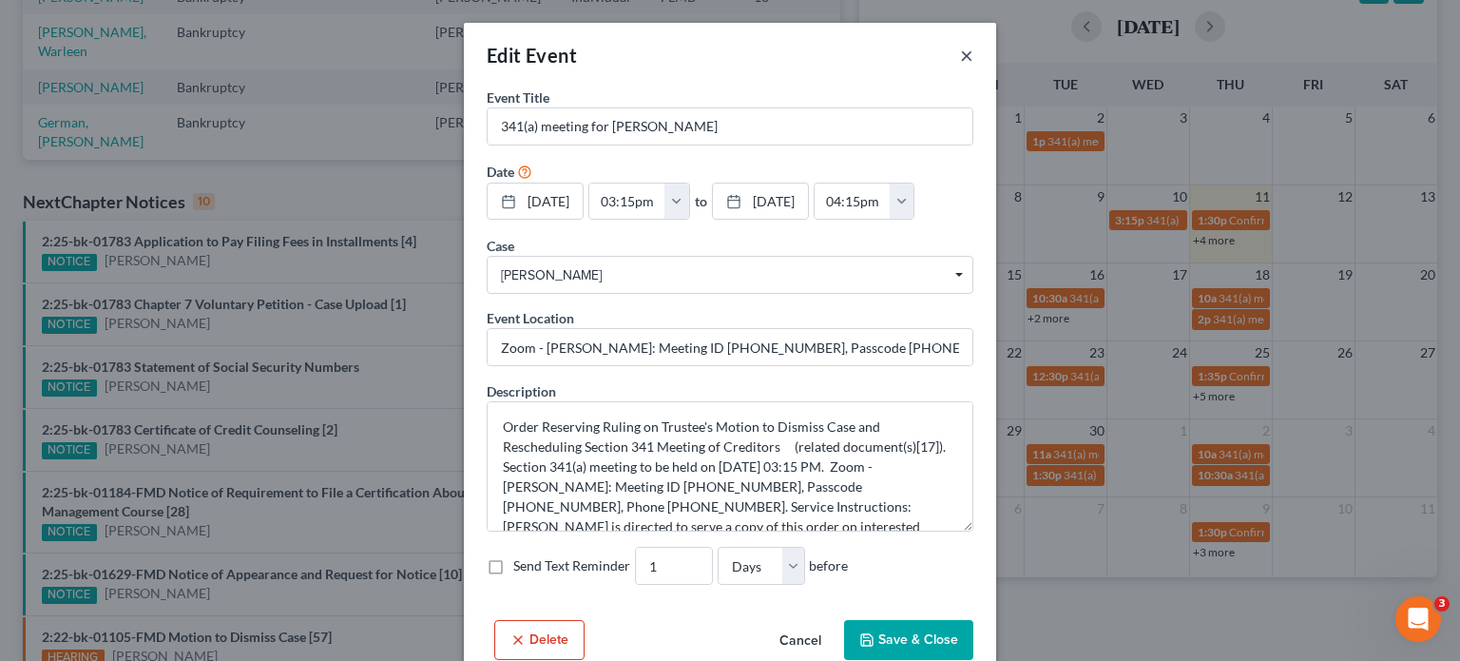
drag, startPoint x: 958, startPoint y: 57, endPoint x: 965, endPoint y: 66, distance: 10.8
click at [960, 57] on button "×" at bounding box center [966, 55] width 13 height 23
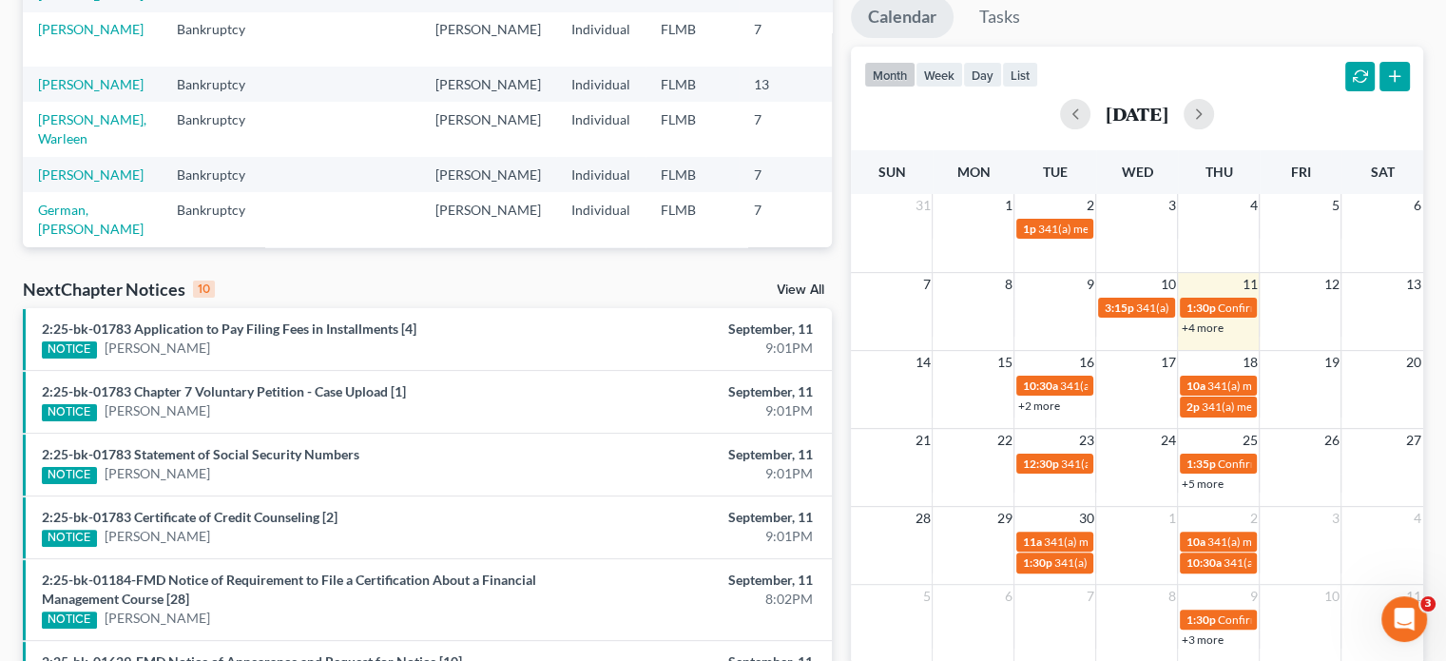
scroll to position [373, 0]
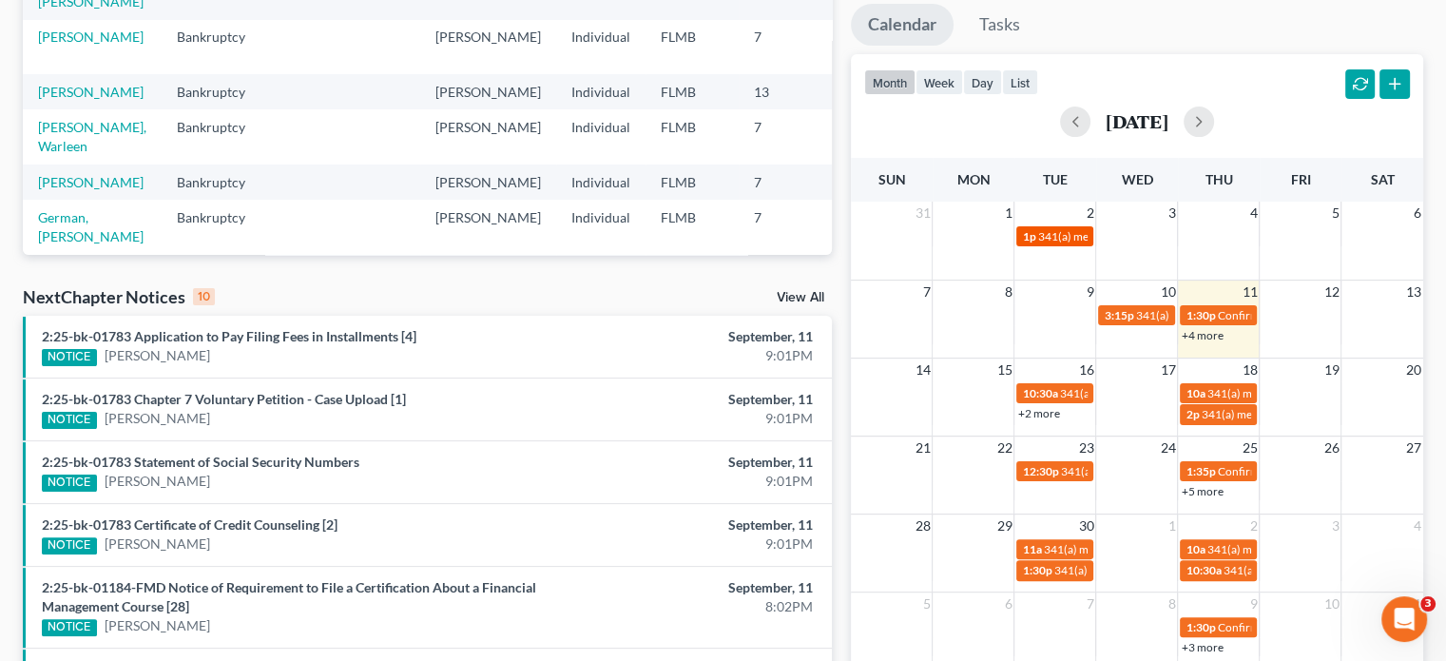
click at [1067, 238] on span "341(a) meeting for [PERSON_NAME] & [PERSON_NAME]" at bounding box center [1179, 236] width 284 height 14
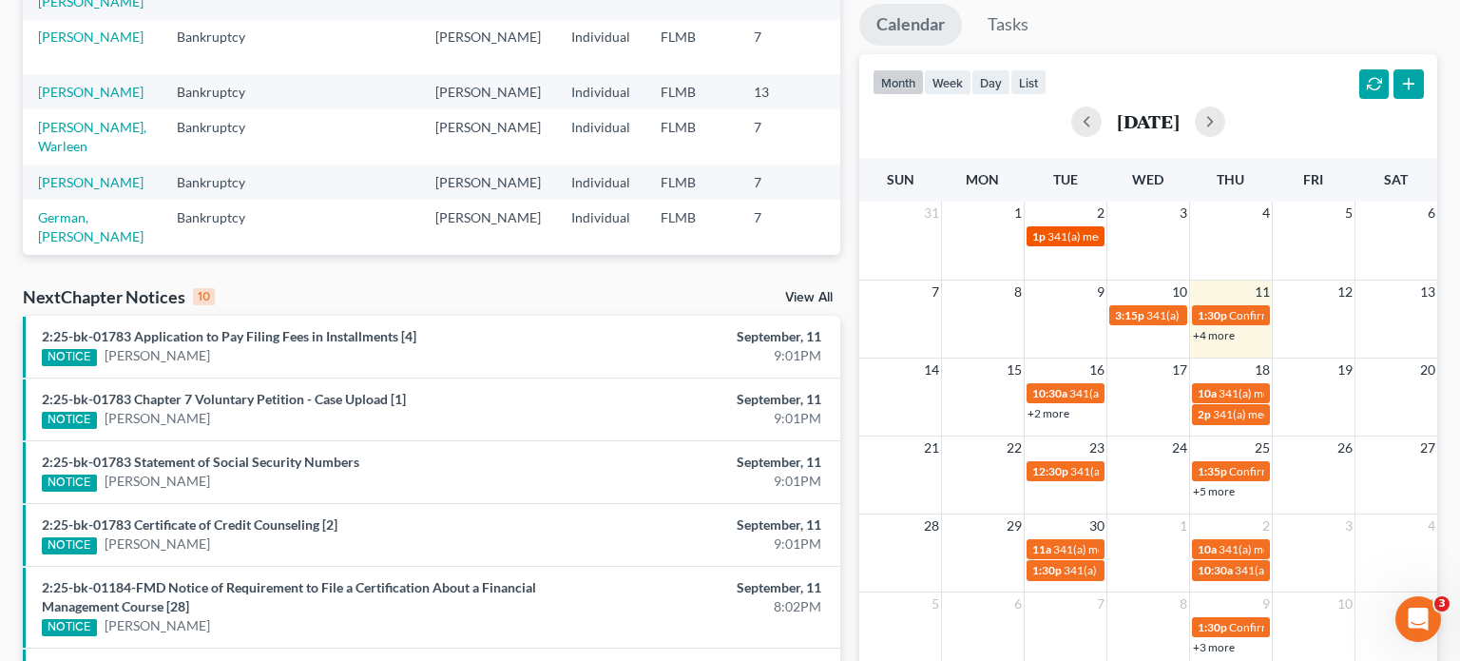
select select "Days"
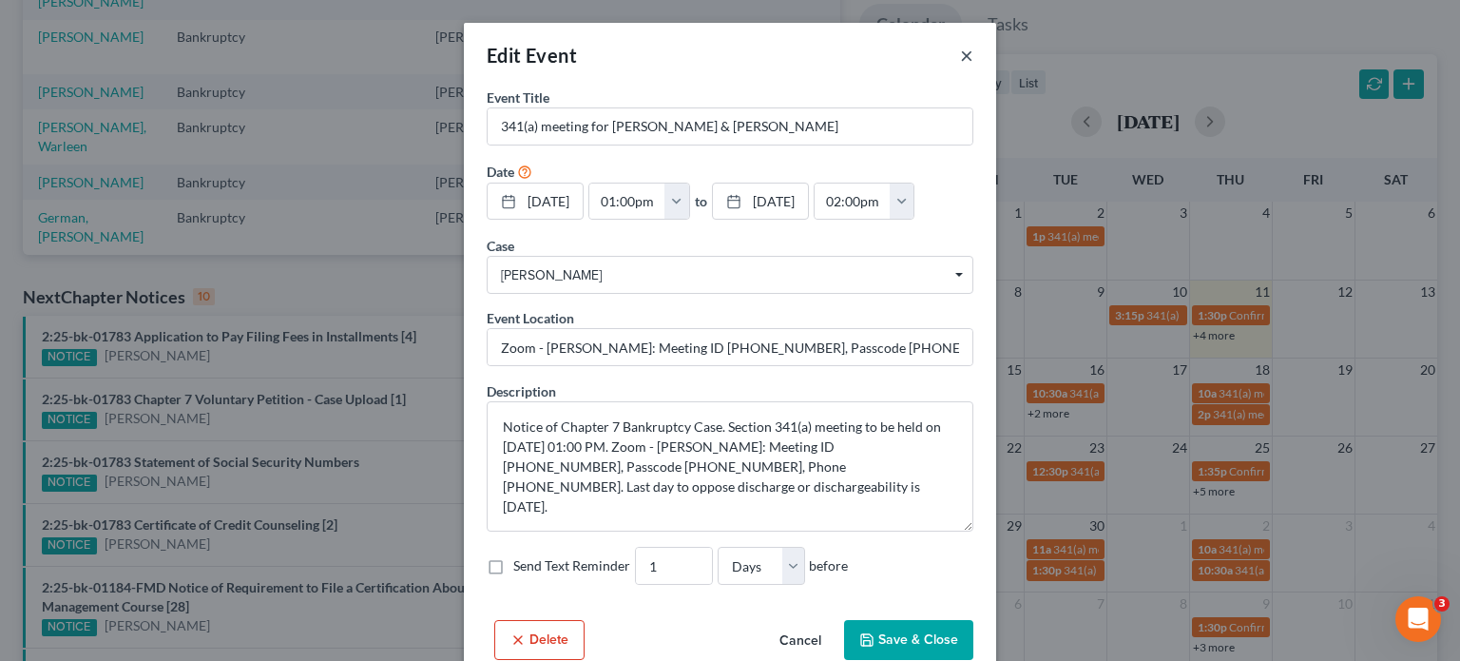
click at [960, 60] on button "×" at bounding box center [966, 55] width 13 height 23
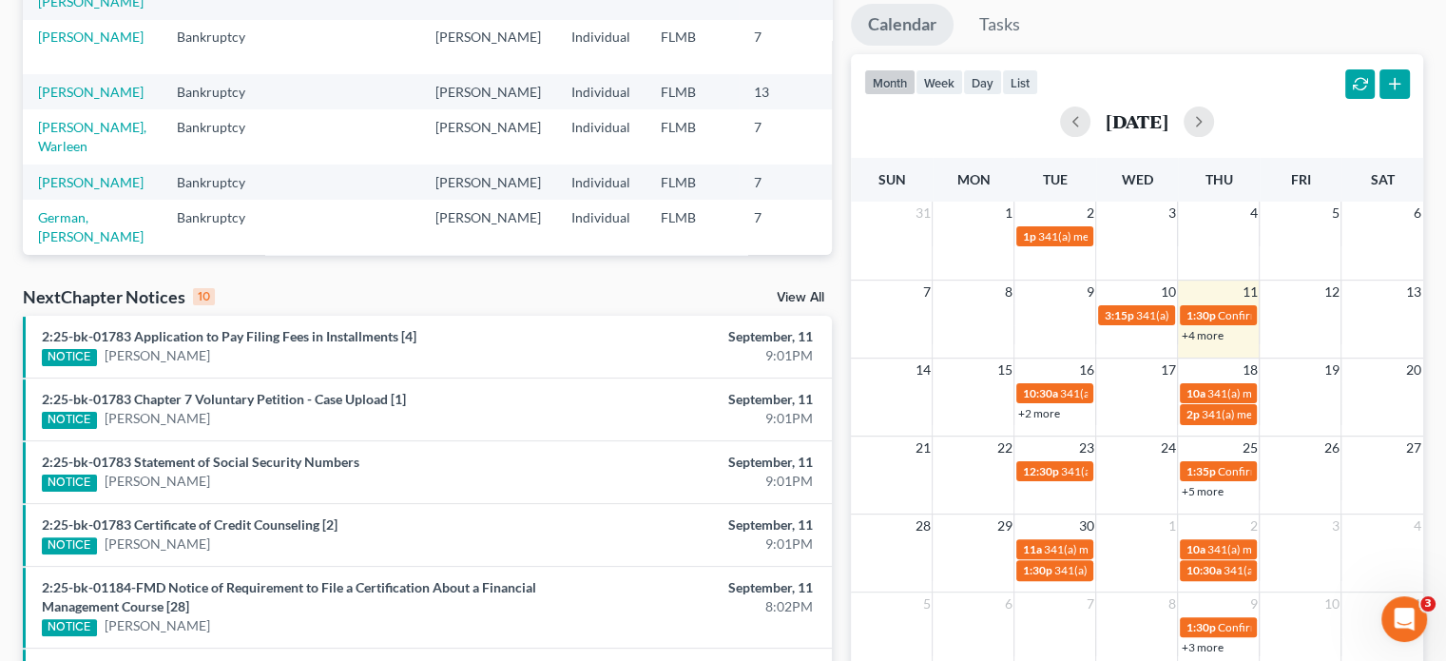
click at [1042, 414] on link "+2 more" at bounding box center [1038, 413] width 42 height 14
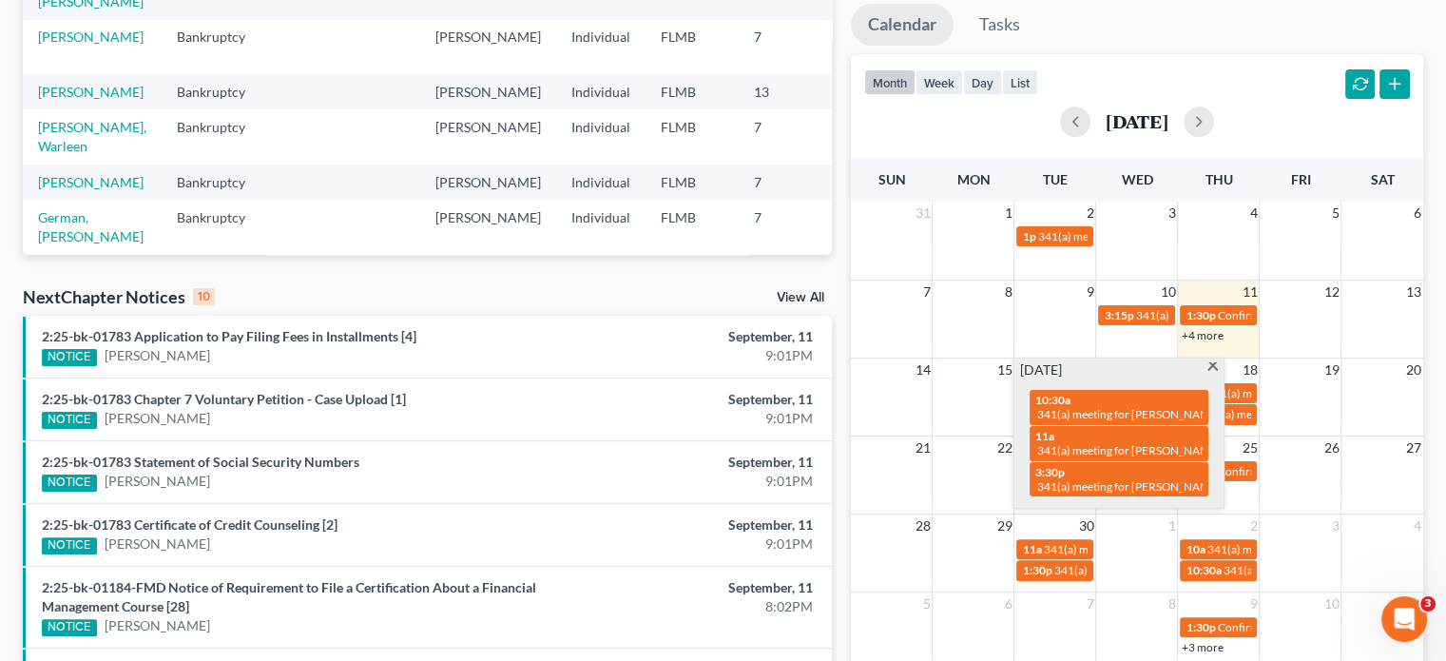
click at [1263, 509] on div "21 22 23 24 25 26 27 12:30p 341(a) meeting for Barbara Toney 1:35p Confirmation…" at bounding box center [1137, 474] width 572 height 78
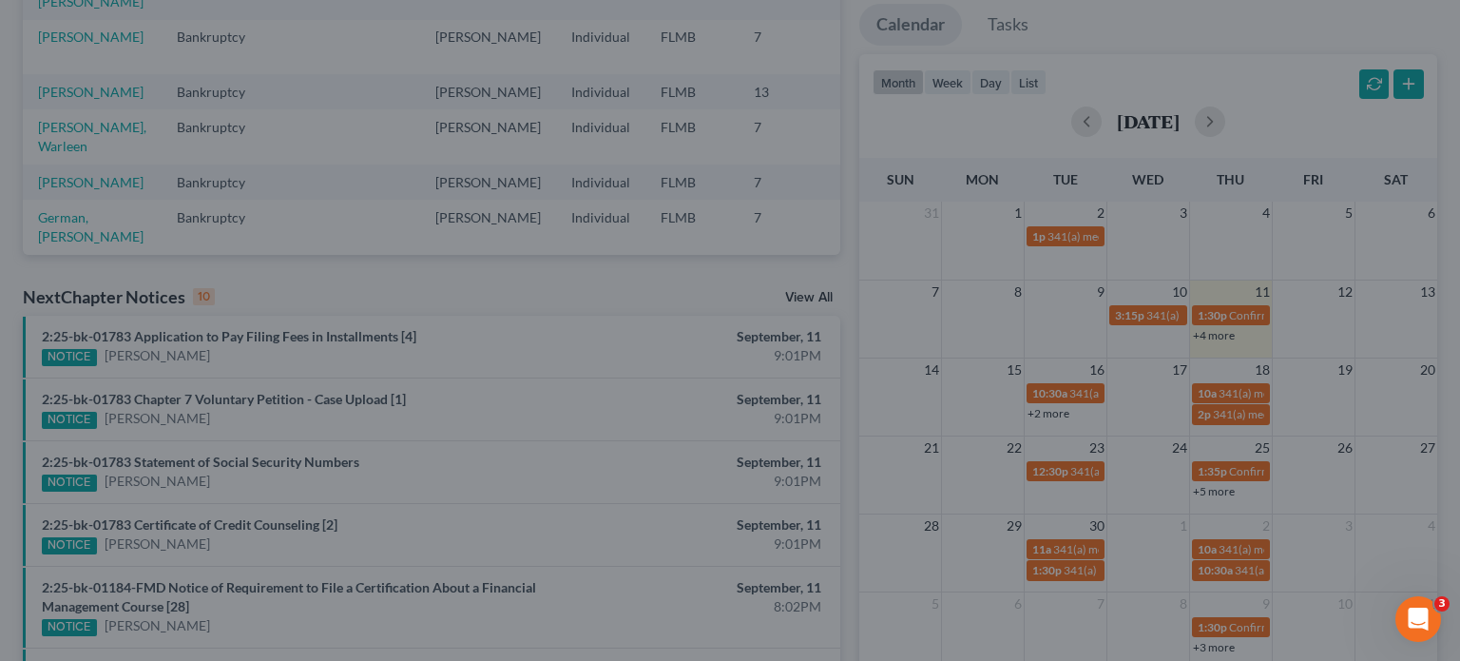
click at [1226, 422] on div "New Event × Event Title * Date 9/26/2025 close Date 9/26/2025 Time 12:00 AM che…" at bounding box center [730, 330] width 1460 height 661
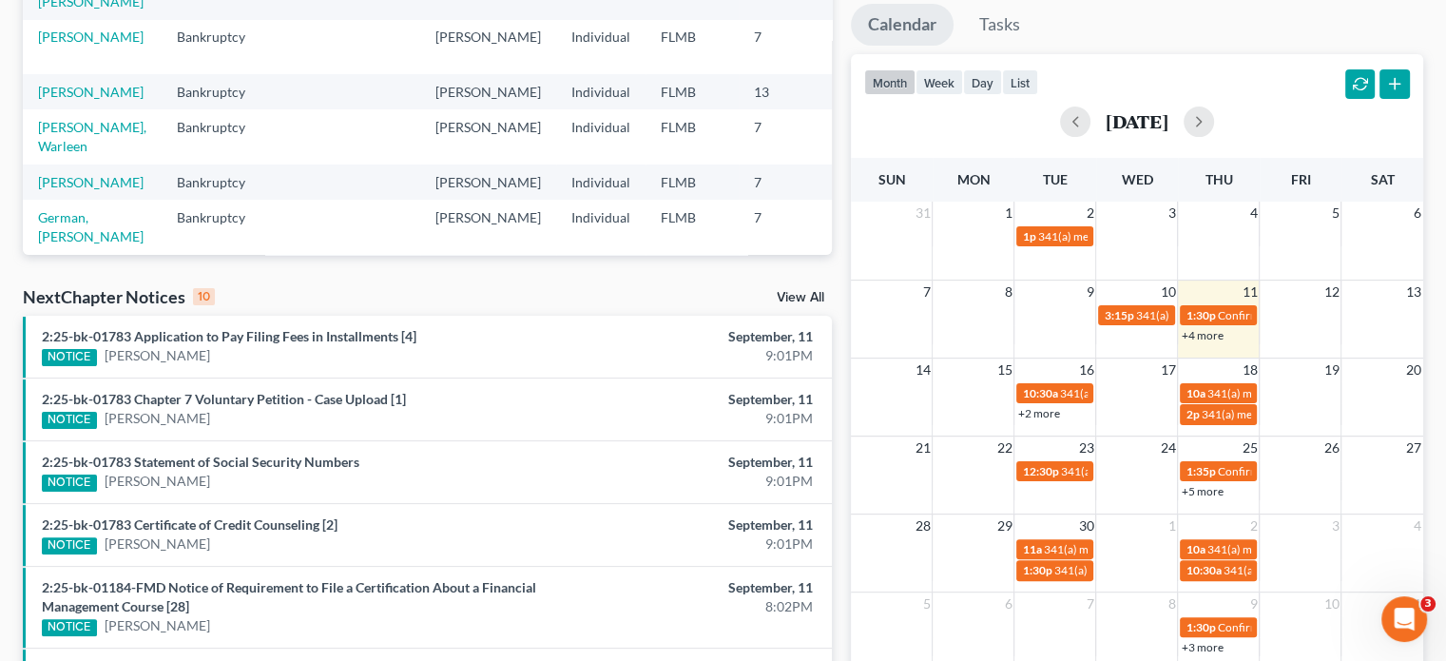
click at [1224, 414] on span "341(a) meeting for [PERSON_NAME] [PERSON_NAME]" at bounding box center [1338, 414] width 275 height 14
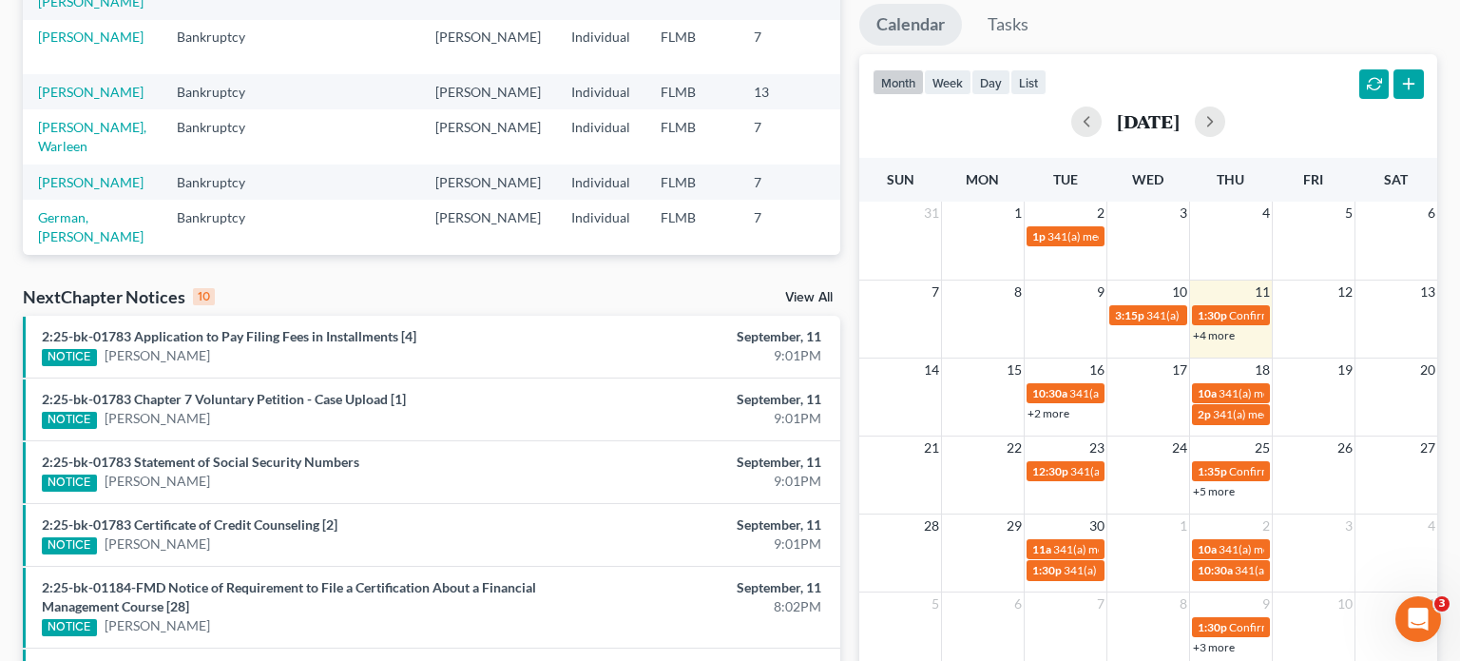
select select "Days"
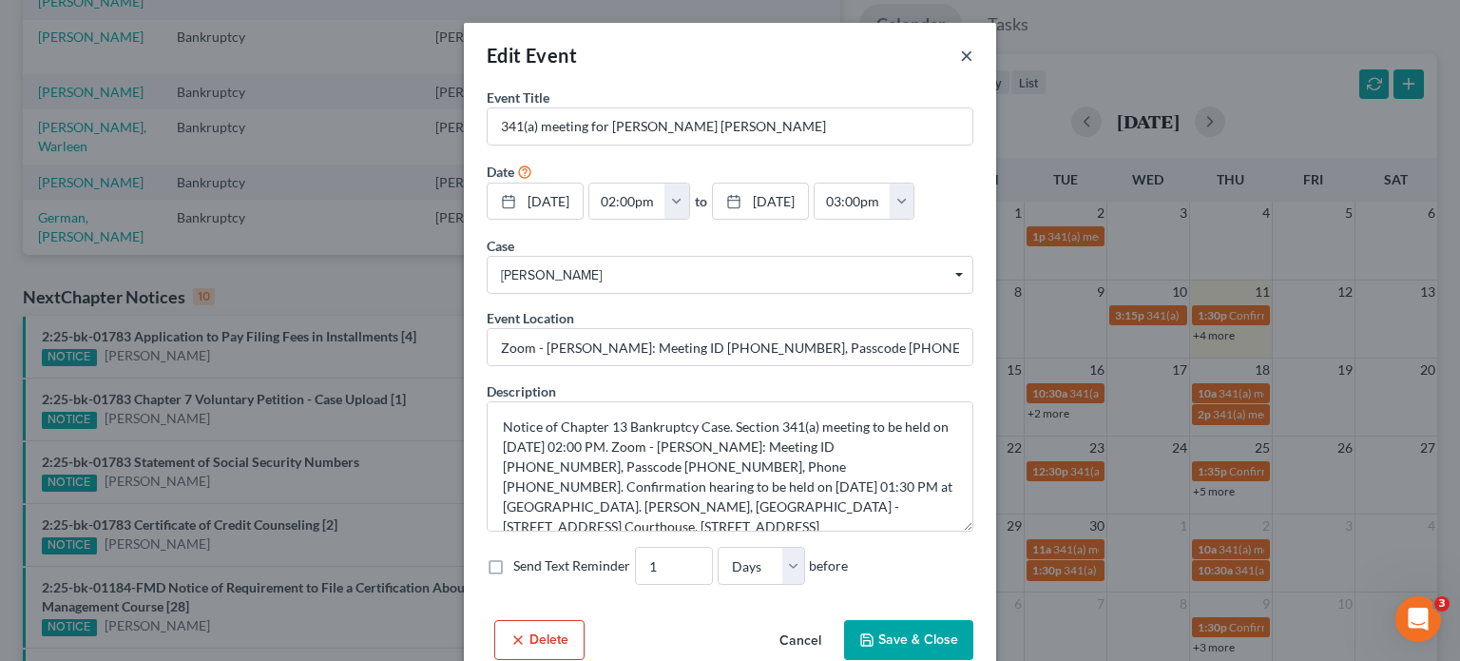
click at [962, 53] on button "×" at bounding box center [966, 55] width 13 height 23
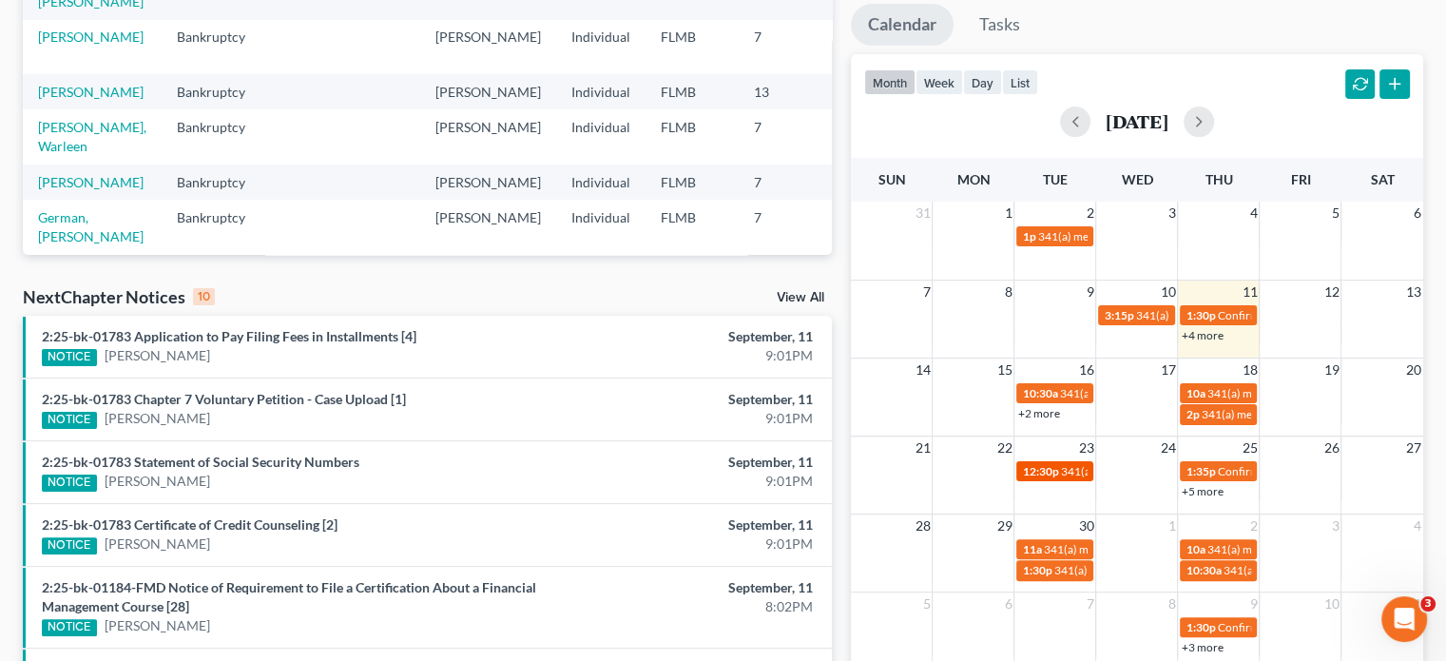
click at [1070, 471] on span "341(a) meeting for [PERSON_NAME]" at bounding box center [1151, 471] width 183 height 14
select select "Days"
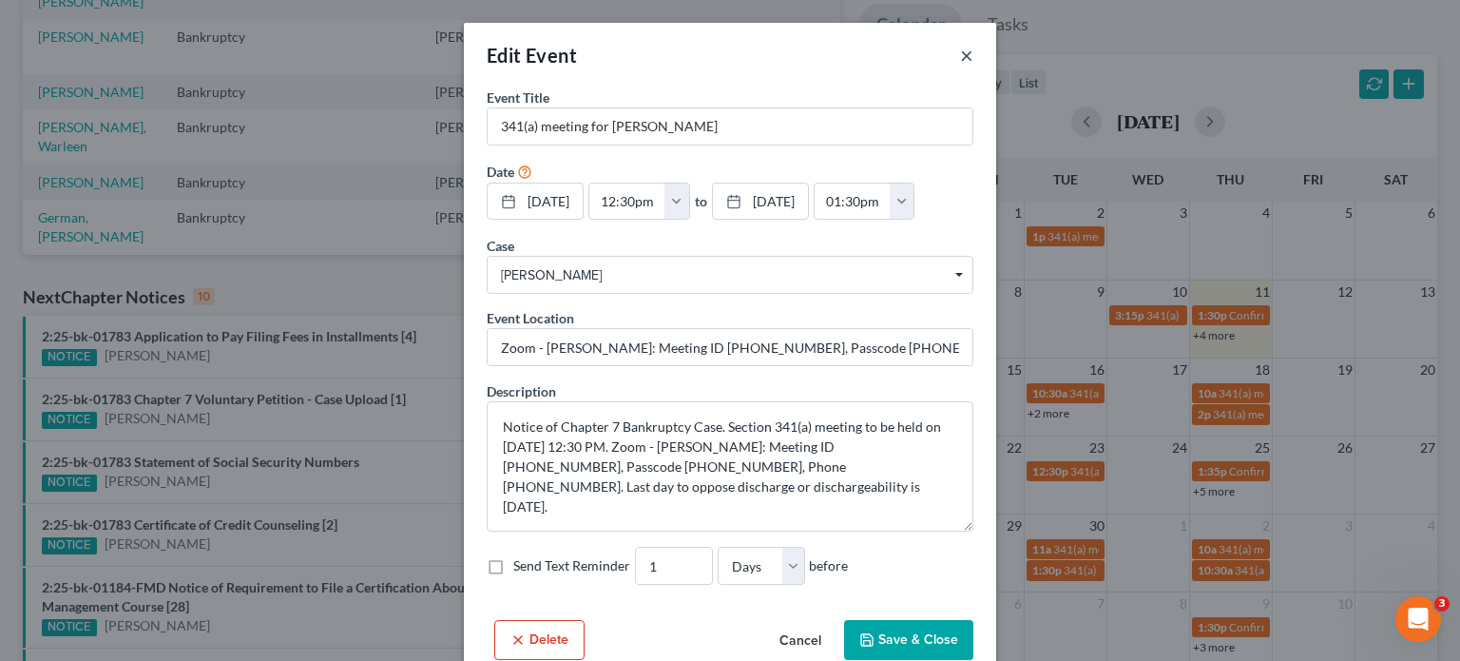
click at [960, 53] on button "×" at bounding box center [966, 55] width 13 height 23
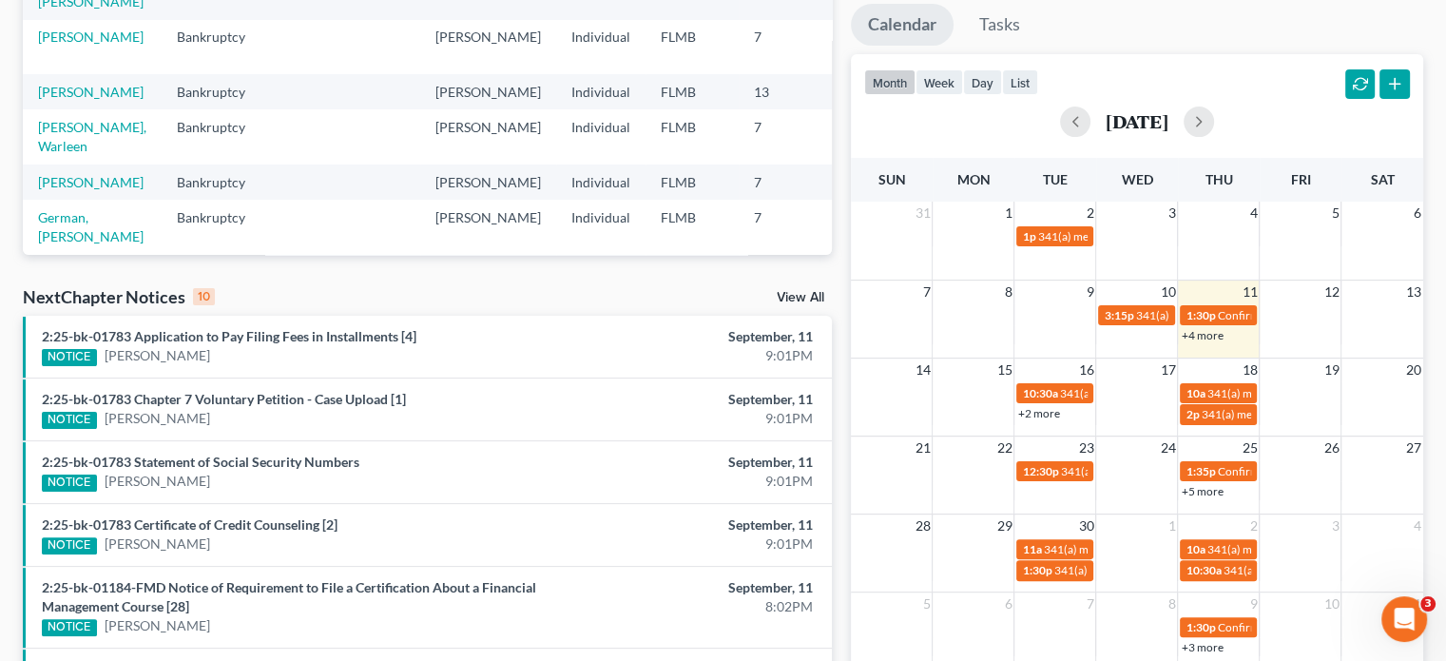
click at [1206, 492] on link "+5 more" at bounding box center [1202, 491] width 42 height 14
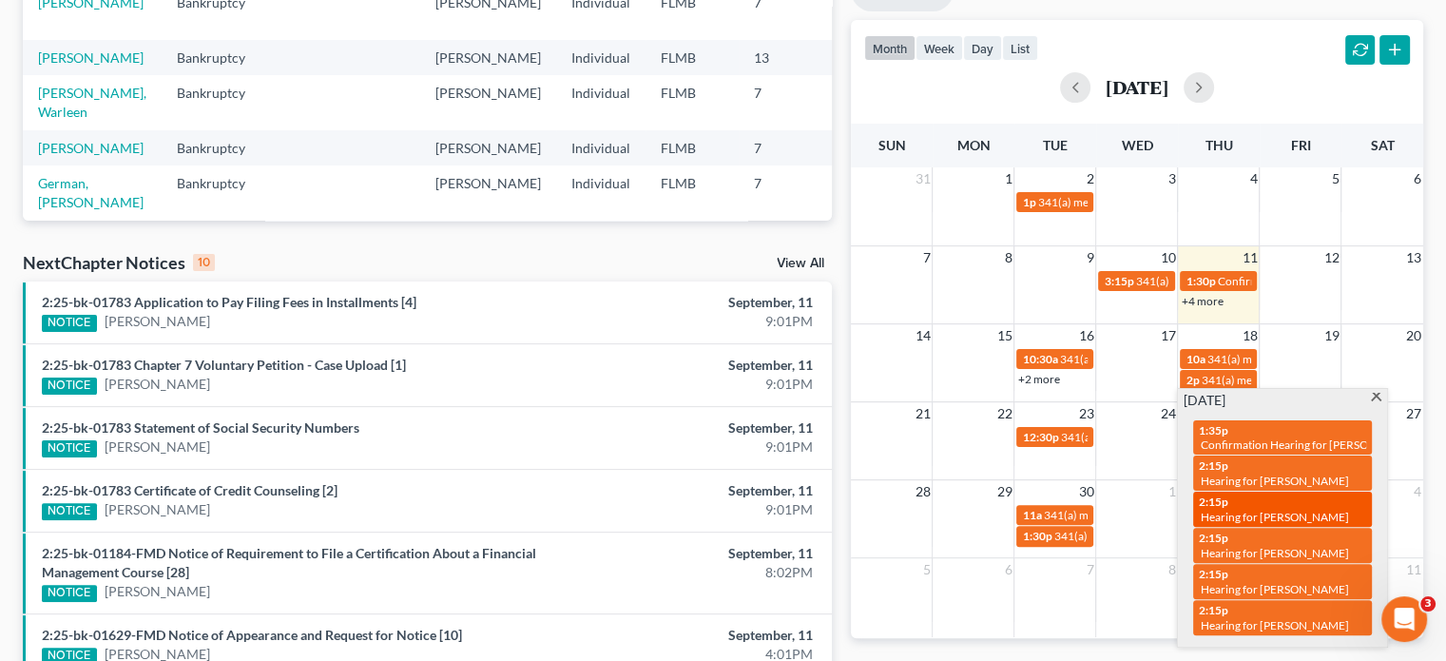
scroll to position [468, 0]
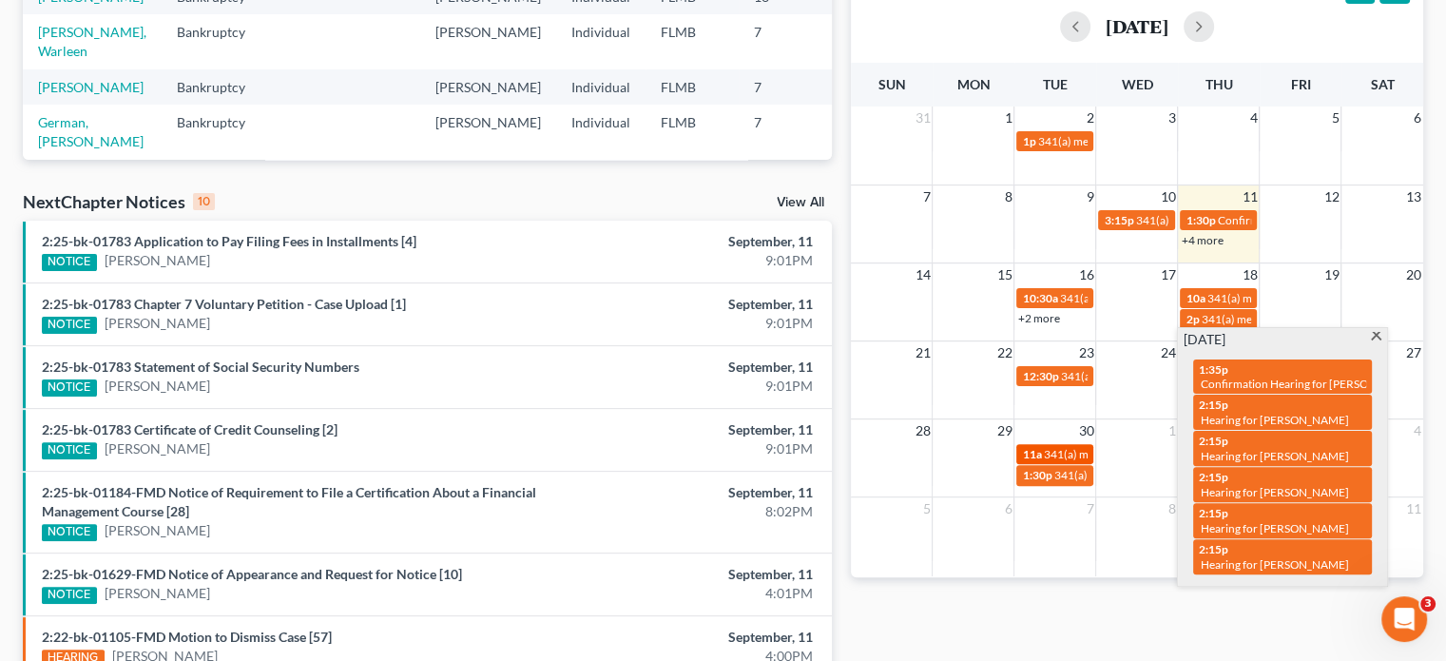
click at [1062, 456] on span "341(a) meeting for [PERSON_NAME]" at bounding box center [1134, 454] width 183 height 14
select select "Days"
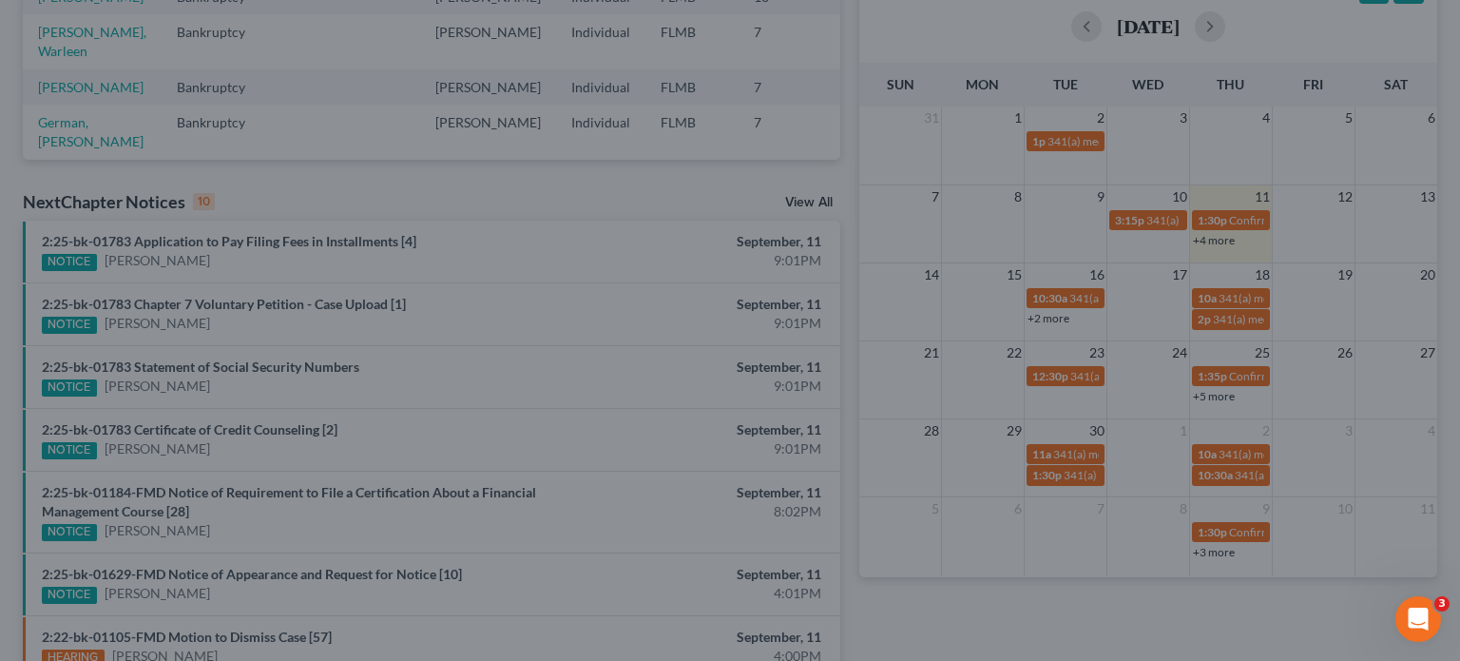
click at [1076, 477] on div "Edit Event × Event Title * 341(a) meeting for Warleen Sotero Date 9/30/2025 clo…" at bounding box center [730, 330] width 1460 height 661
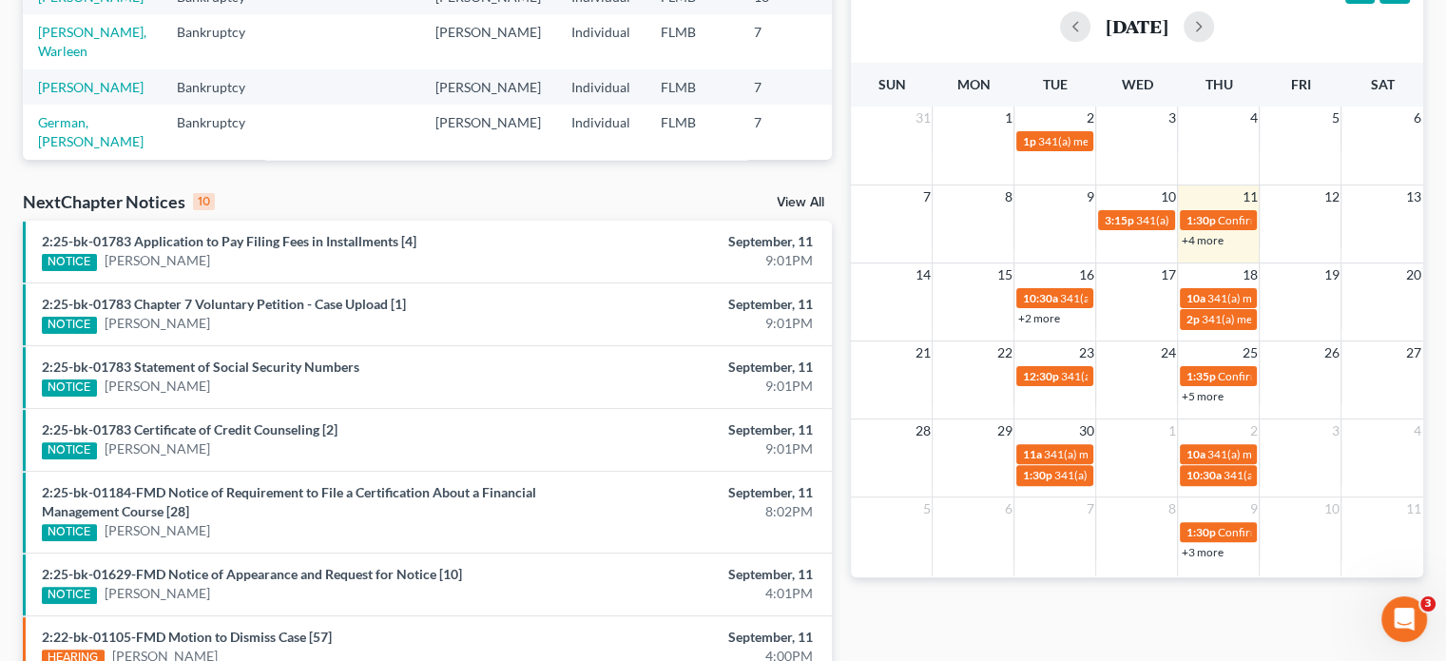
click at [1076, 478] on span "341(a) meeting for [PERSON_NAME] & [PERSON_NAME]" at bounding box center [1195, 475] width 284 height 14
select select "Days"
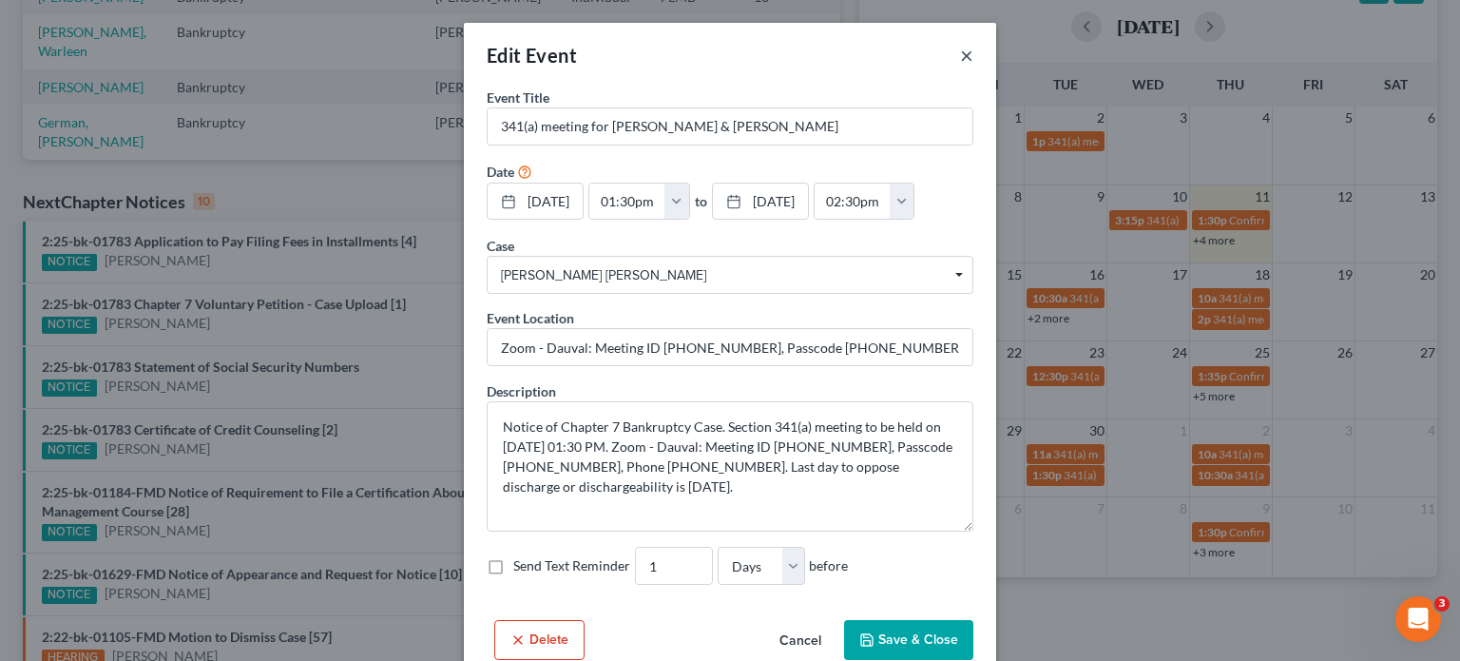
click at [960, 51] on button "×" at bounding box center [966, 55] width 13 height 23
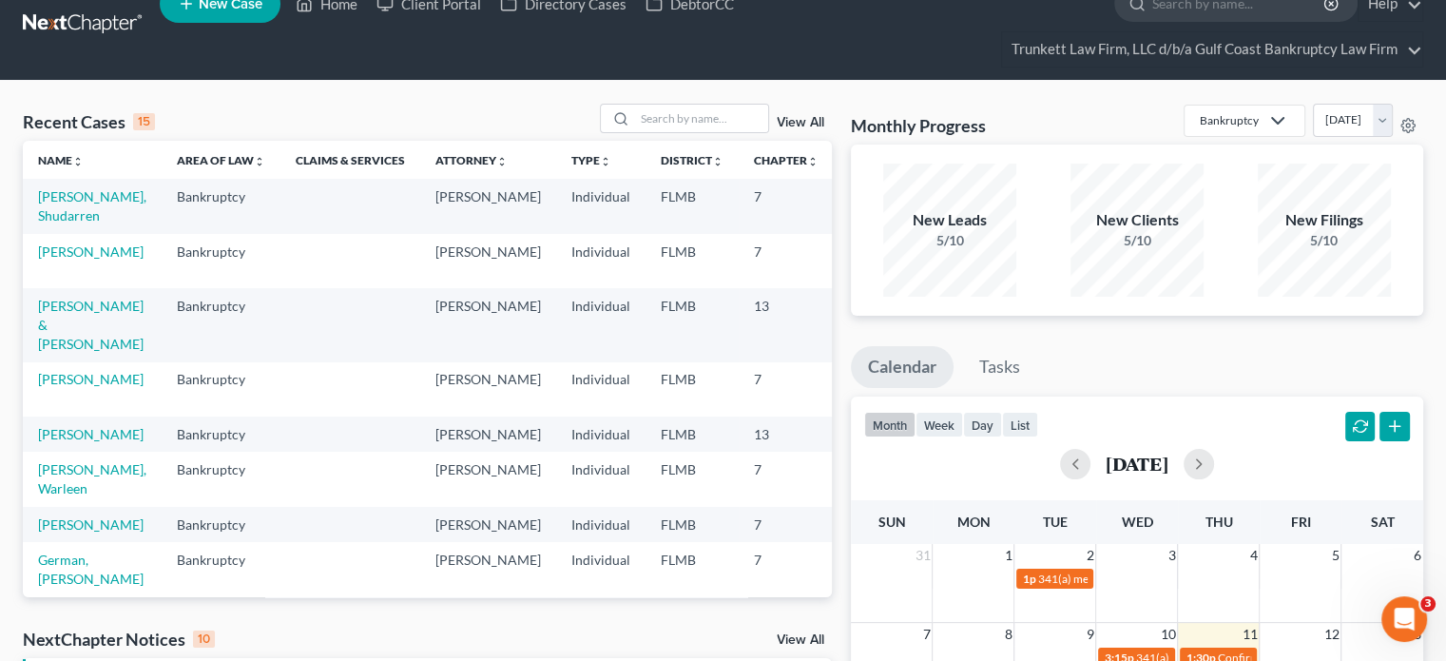
scroll to position [0, 0]
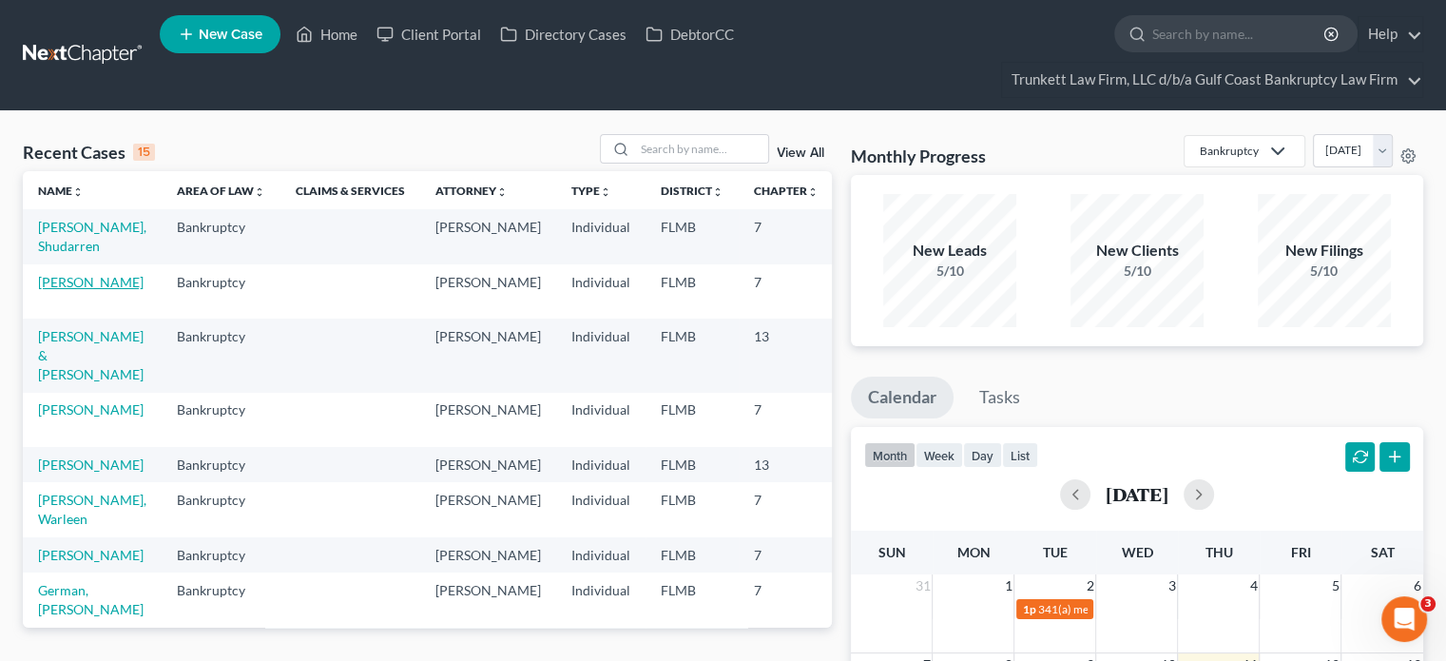
click at [67, 278] on link "[PERSON_NAME]" at bounding box center [91, 282] width 106 height 16
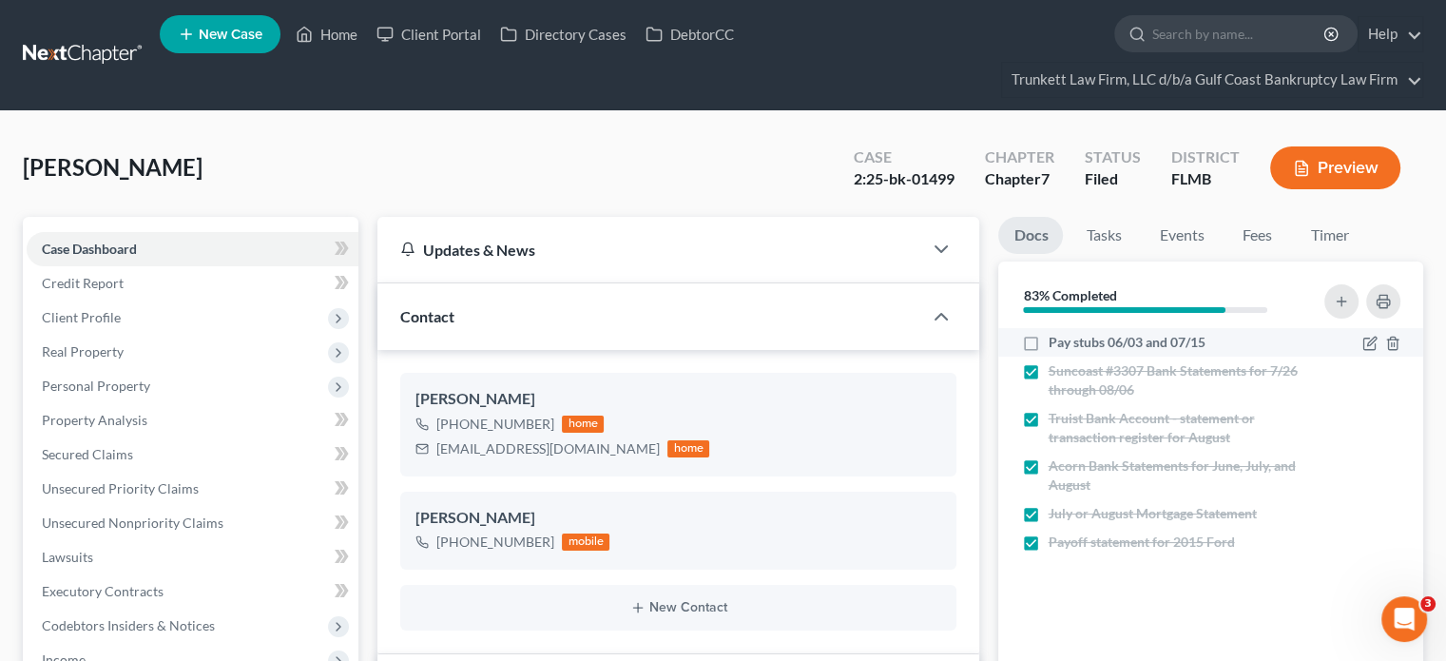
scroll to position [2479, 0]
click at [1117, 242] on link "Tasks" at bounding box center [1103, 235] width 66 height 37
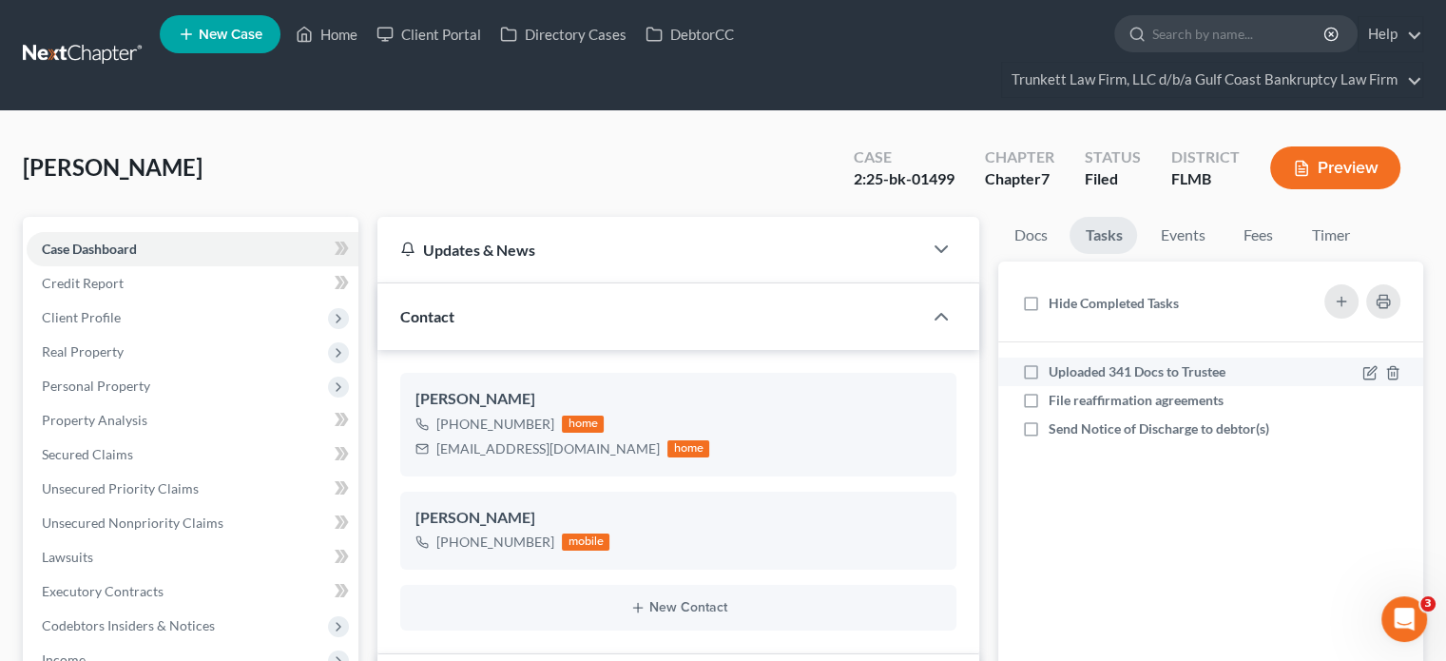
click at [1048, 368] on label "Uploaded 341 Docs to Trustee" at bounding box center [1144, 371] width 192 height 19
click at [1055, 368] on input "Uploaded 341 Docs to Trustee" at bounding box center [1061, 368] width 12 height 12
checkbox input "true"
click at [87, 48] on link at bounding box center [84, 55] width 122 height 34
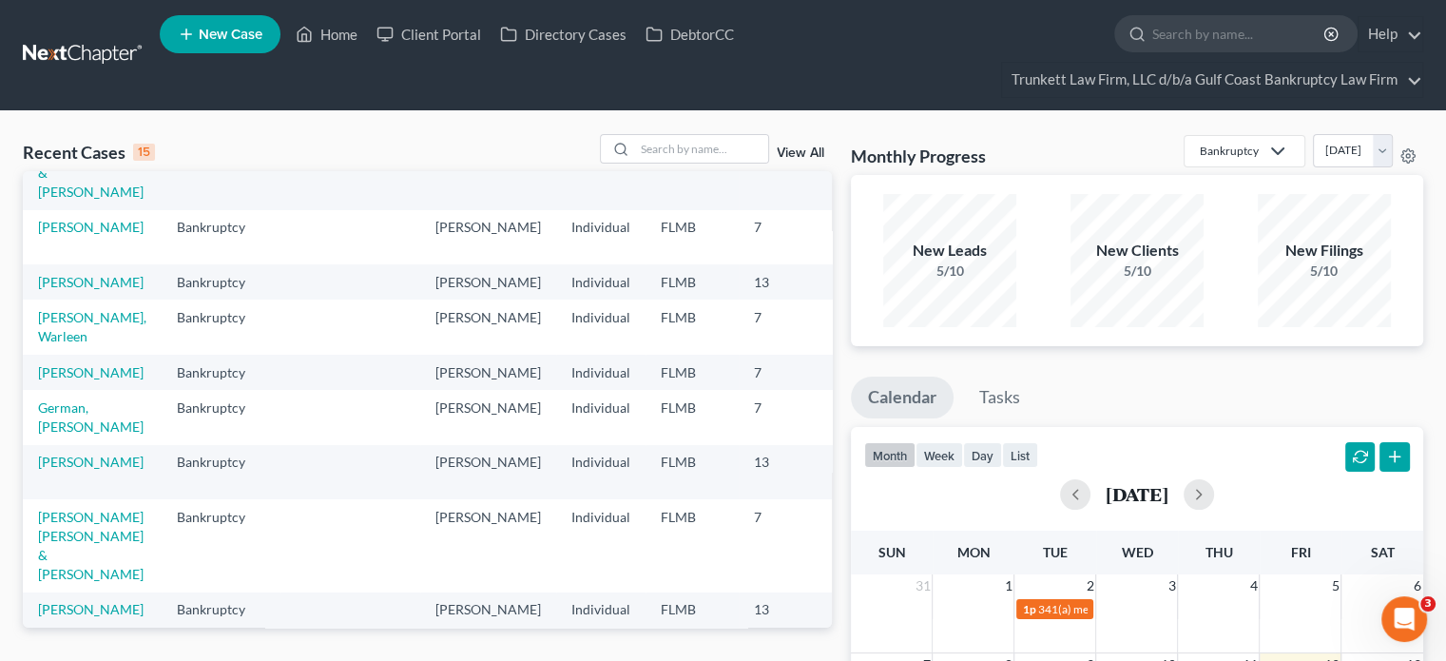
scroll to position [190, 0]
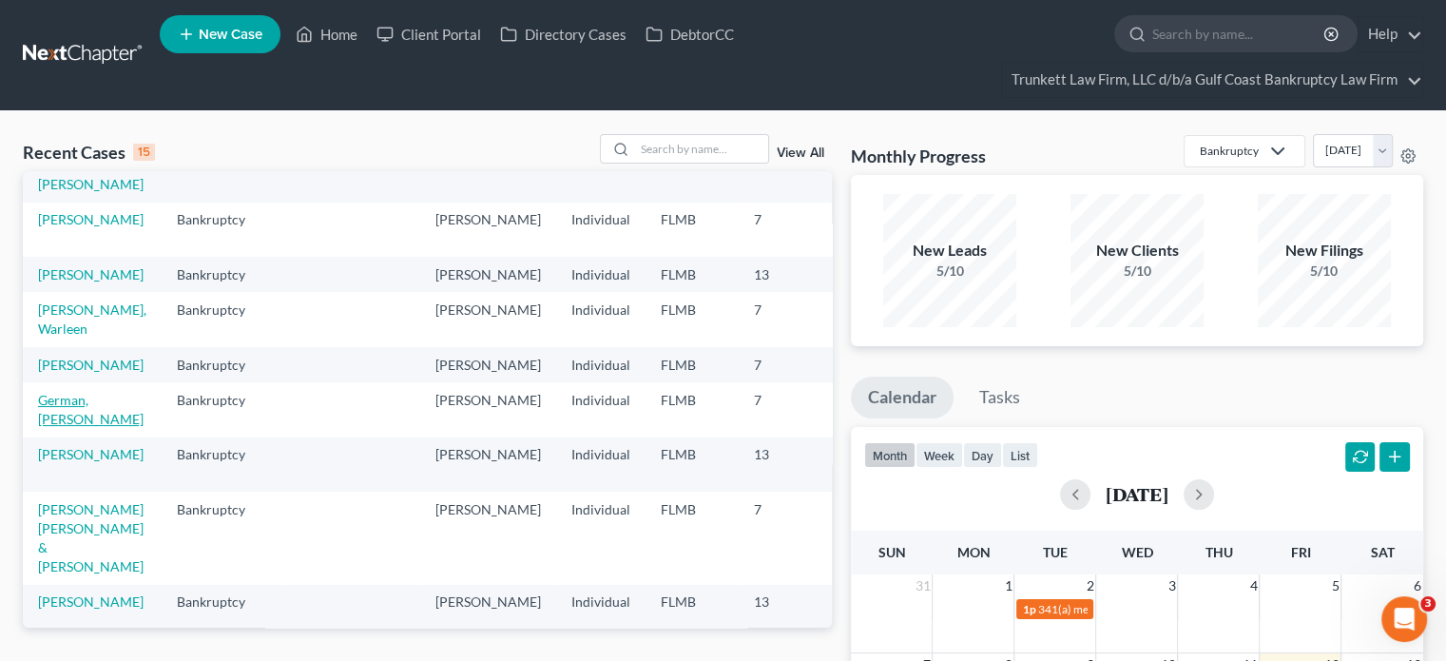
click at [74, 427] on link "German, [PERSON_NAME]" at bounding box center [91, 409] width 106 height 35
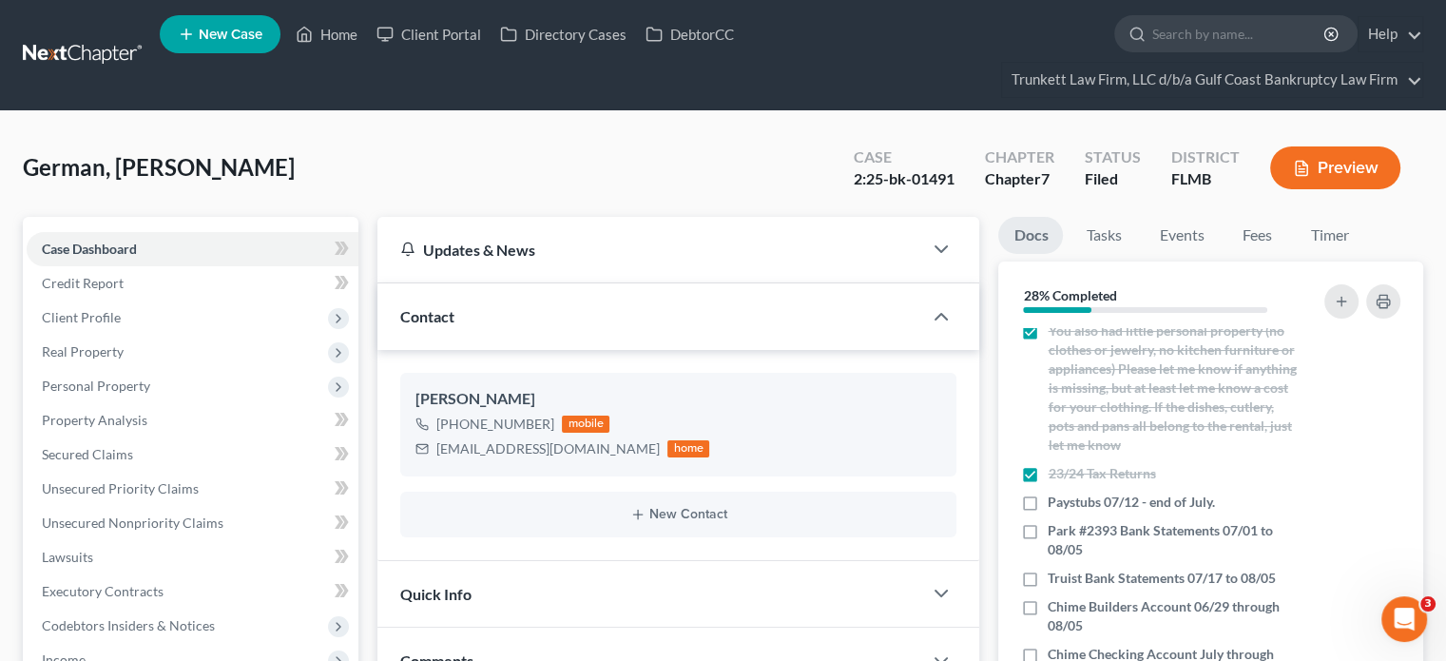
click at [40, 59] on link at bounding box center [84, 55] width 122 height 34
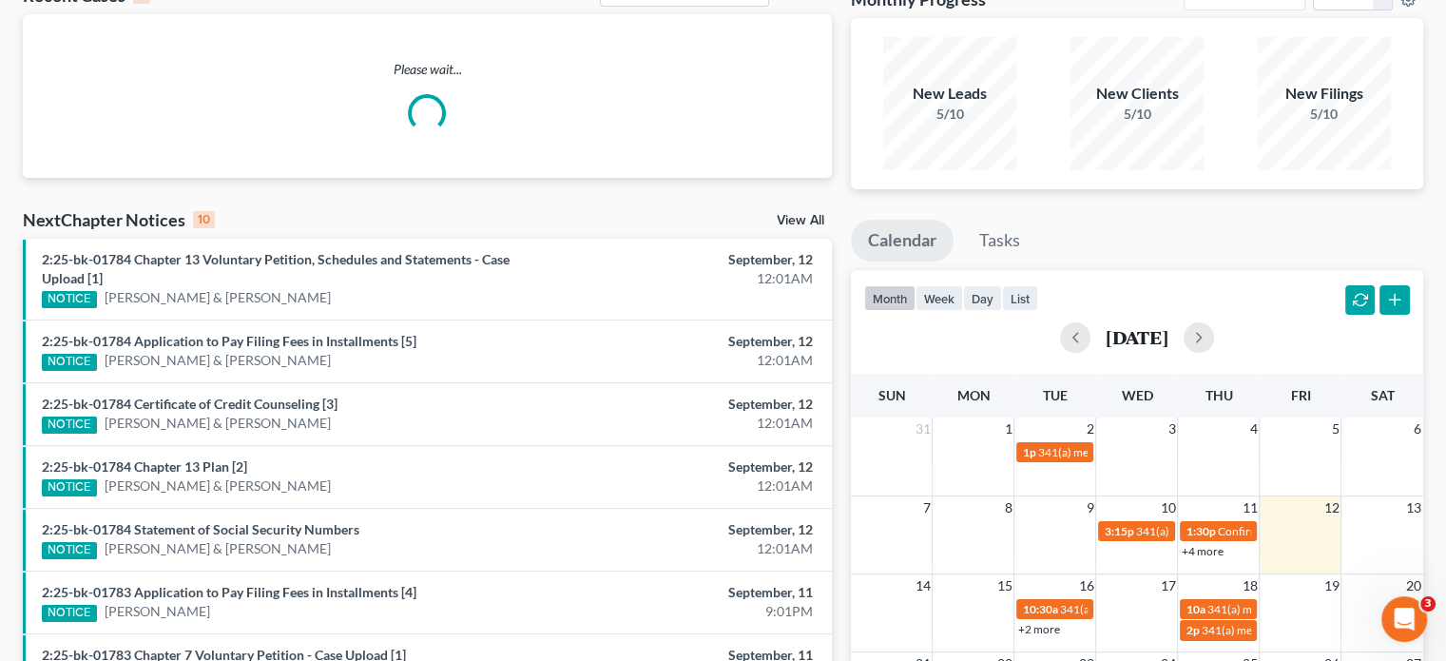
scroll to position [190, 0]
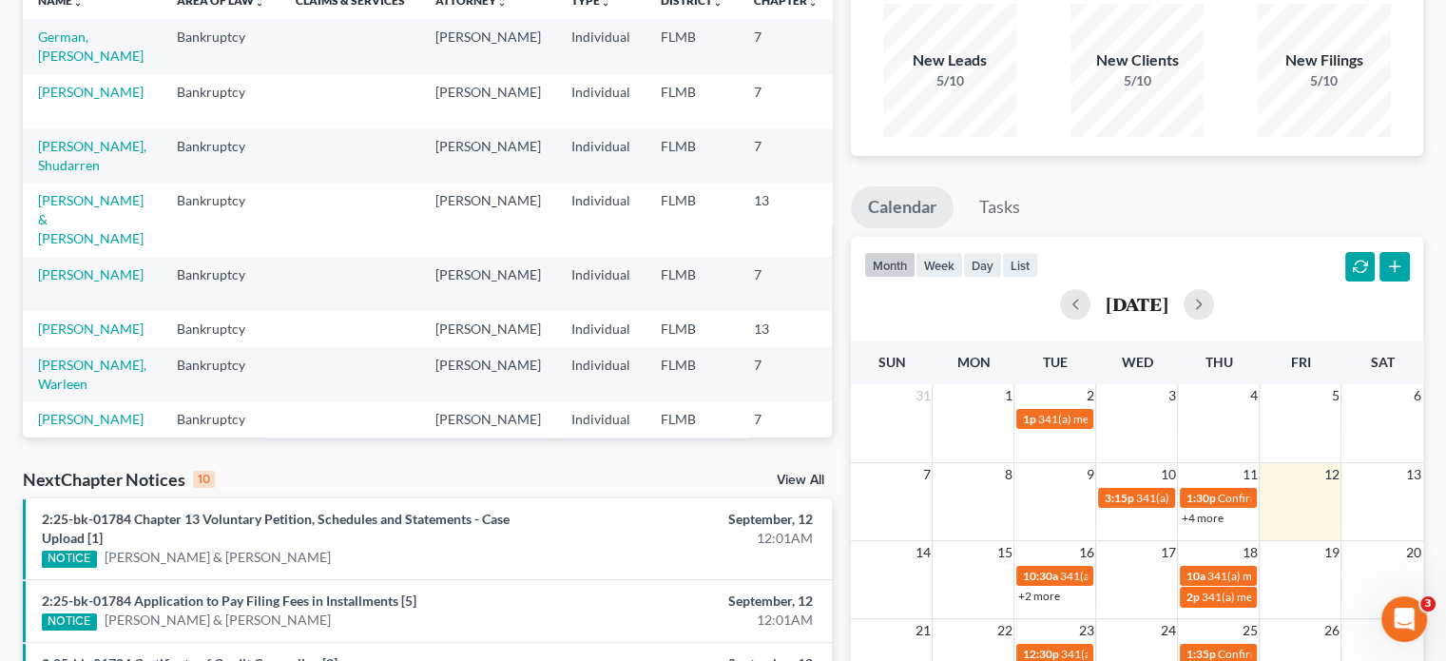
click at [1050, 595] on link "+2 more" at bounding box center [1038, 595] width 42 height 14
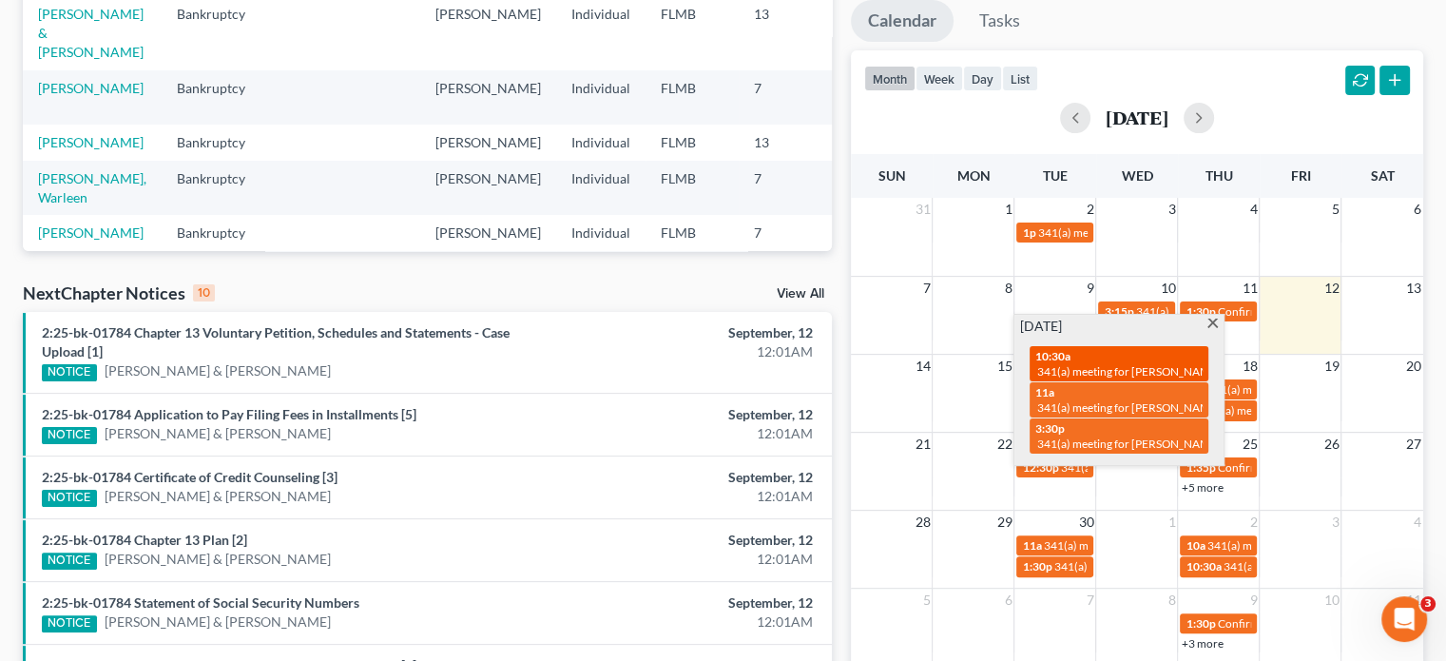
scroll to position [380, 0]
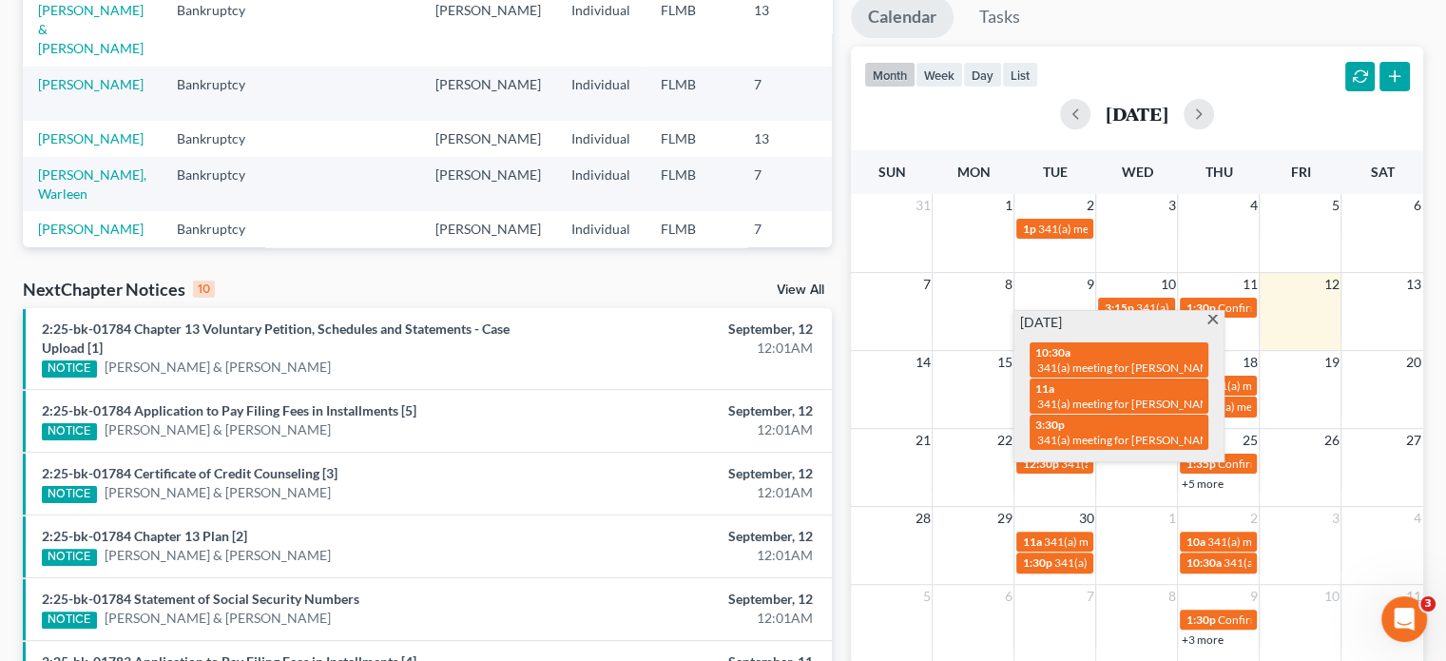
click at [1241, 54] on div "month week day list September 2025" at bounding box center [1136, 92] width 591 height 91
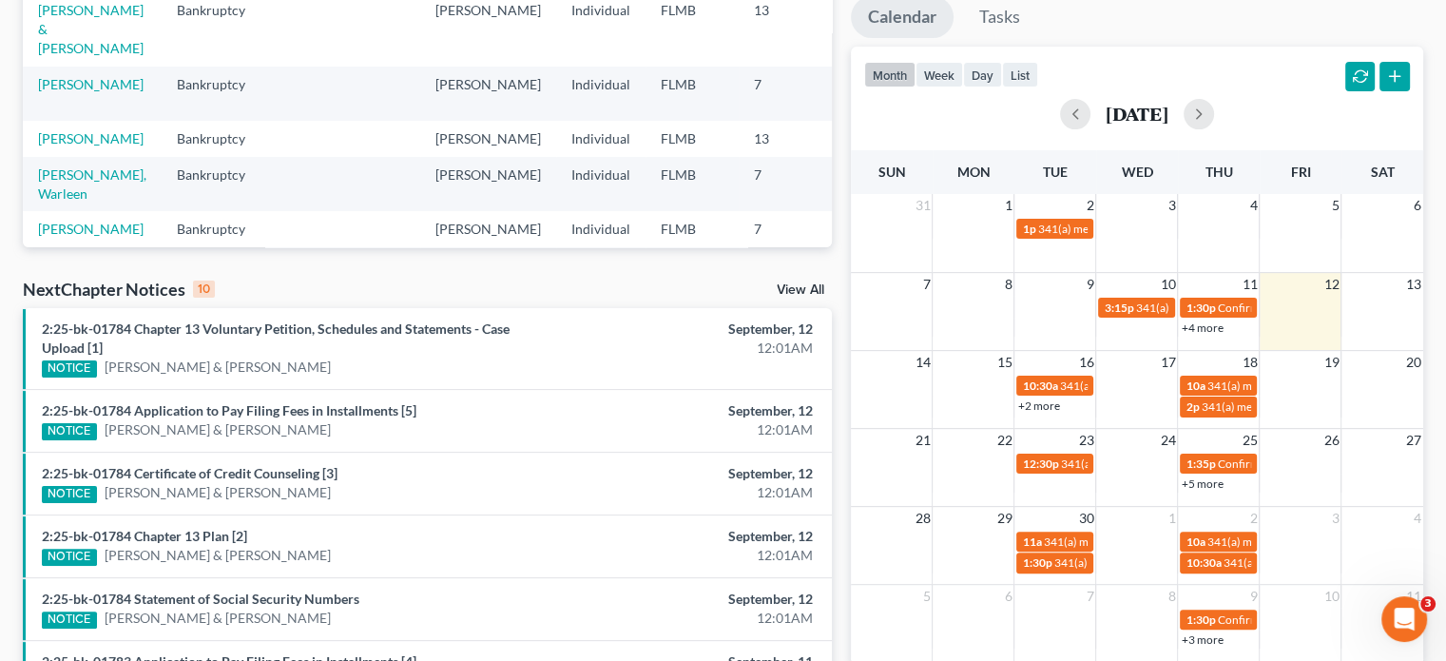
click at [1195, 482] on link "+5 more" at bounding box center [1202, 483] width 42 height 14
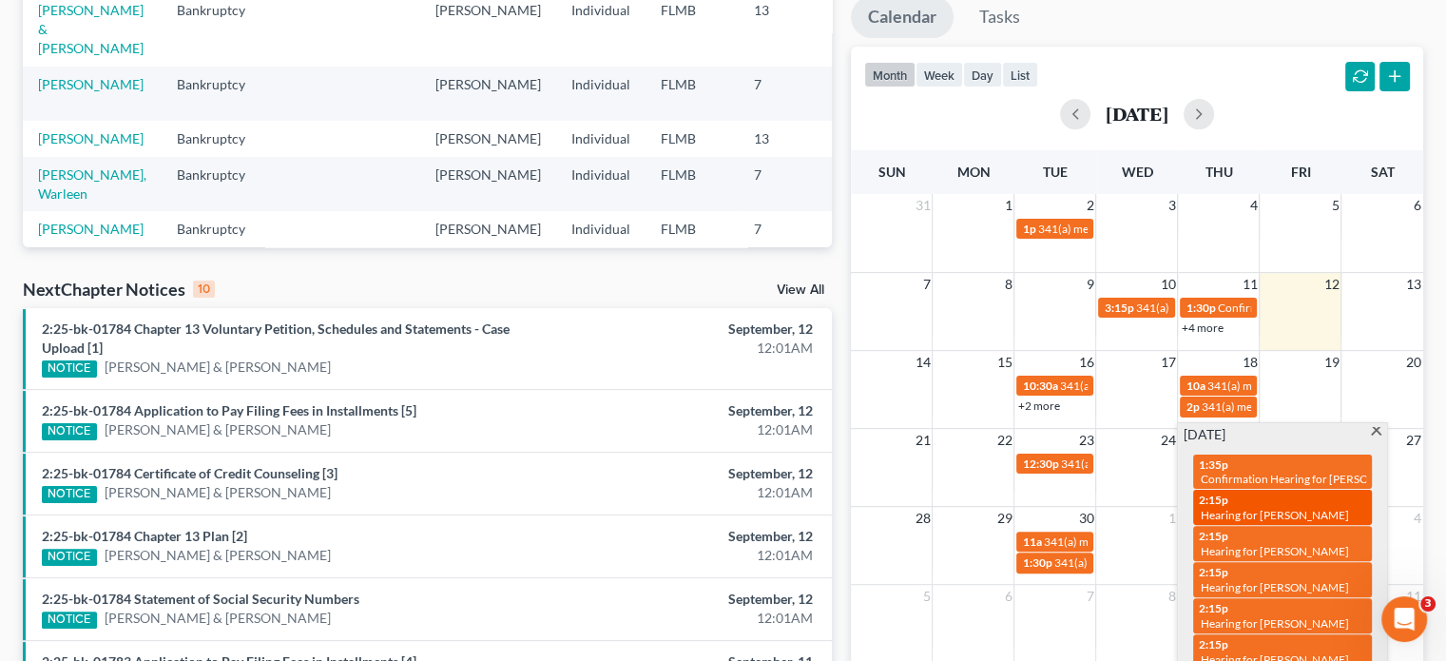
click at [1318, 508] on span "Hearing for [PERSON_NAME]" at bounding box center [1275, 515] width 148 height 14
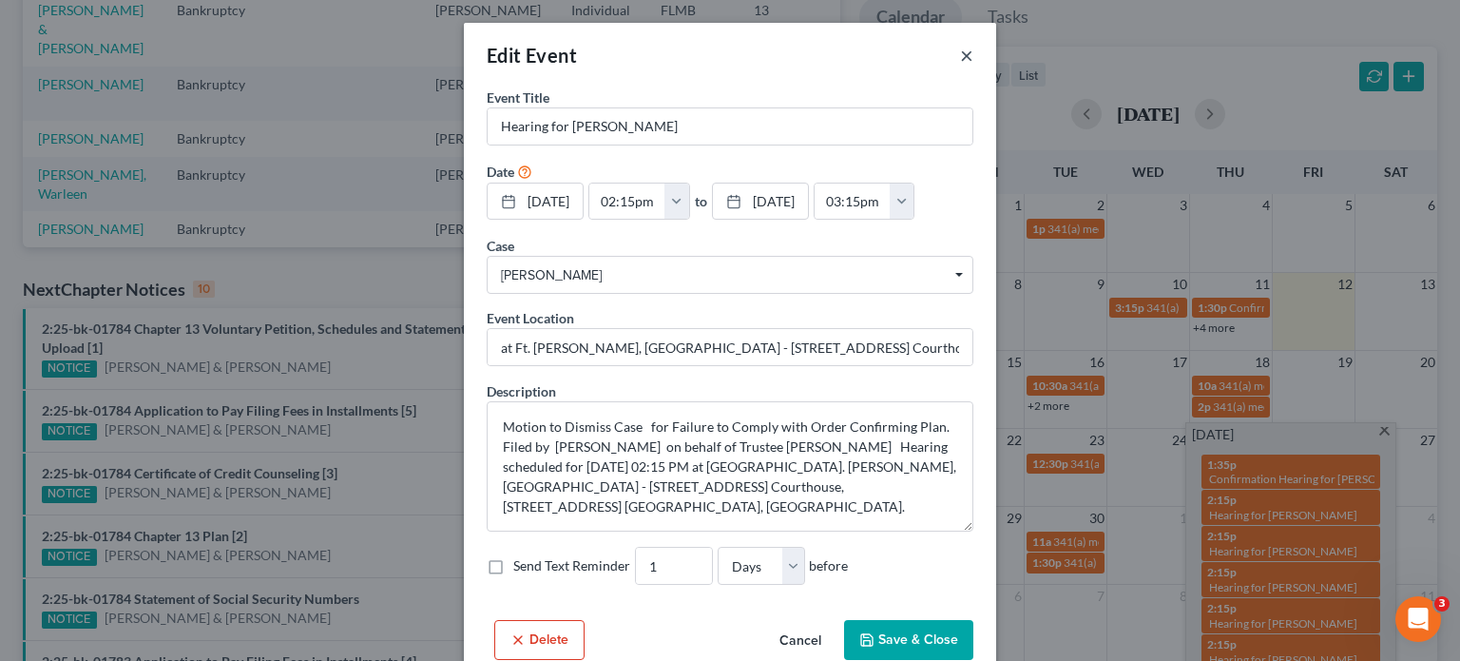
click at [960, 56] on button "×" at bounding box center [966, 55] width 13 height 23
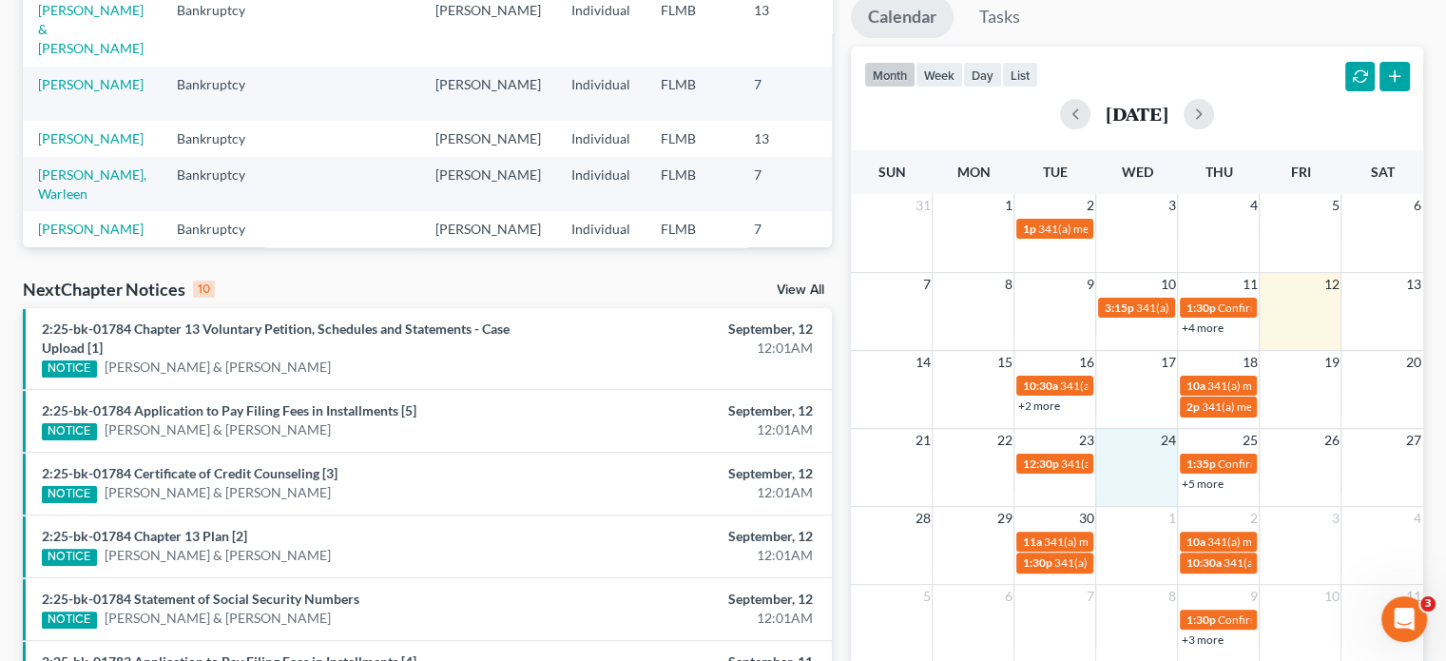
click at [1116, 501] on div "21 22 23 24 25 26 27 12:30p 341(a) meeting for Barbara Toney 1:35p Confirmation…" at bounding box center [1137, 467] width 572 height 78
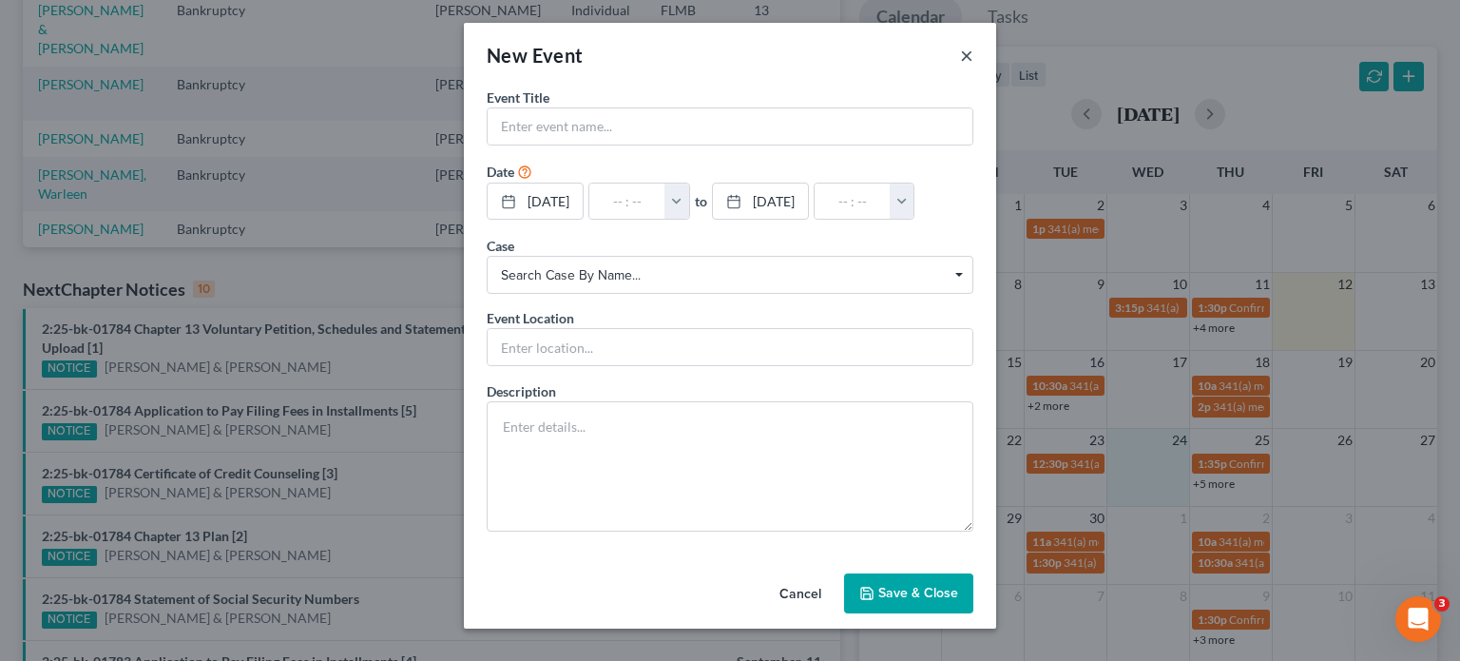
click at [967, 60] on button "×" at bounding box center [966, 55] width 13 height 23
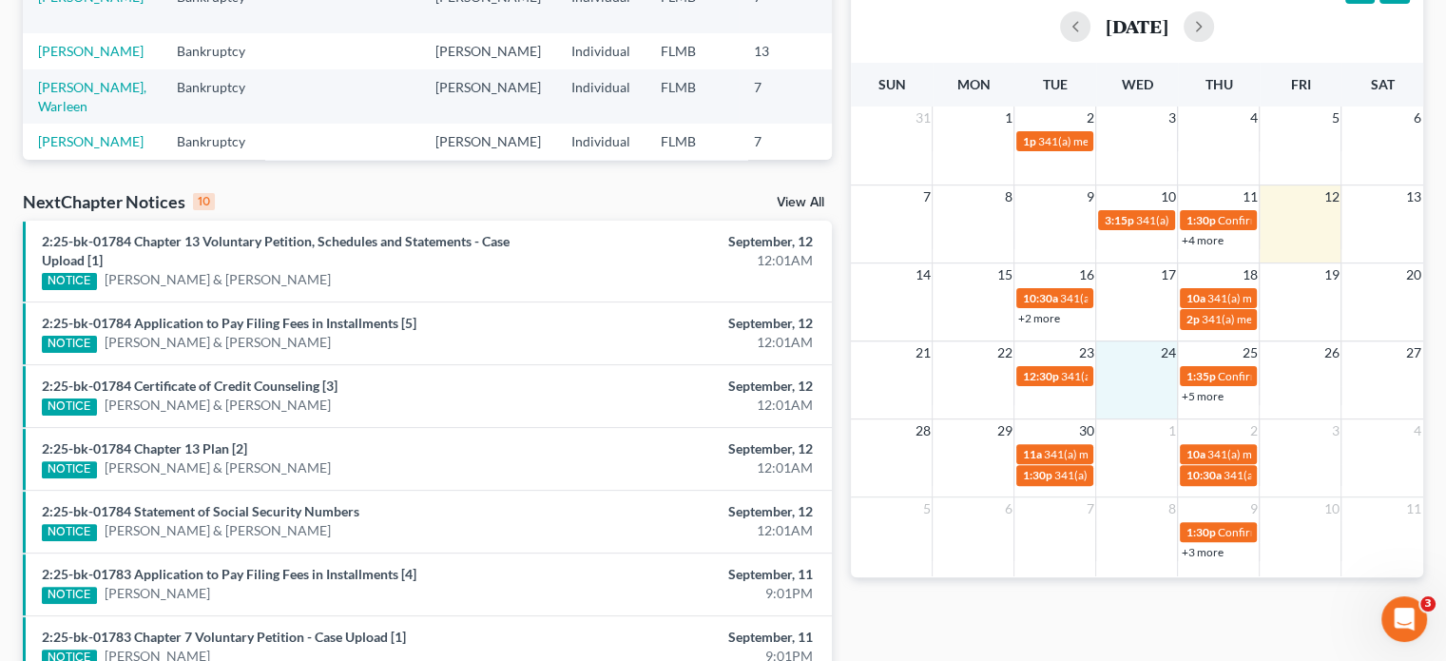
scroll to position [475, 0]
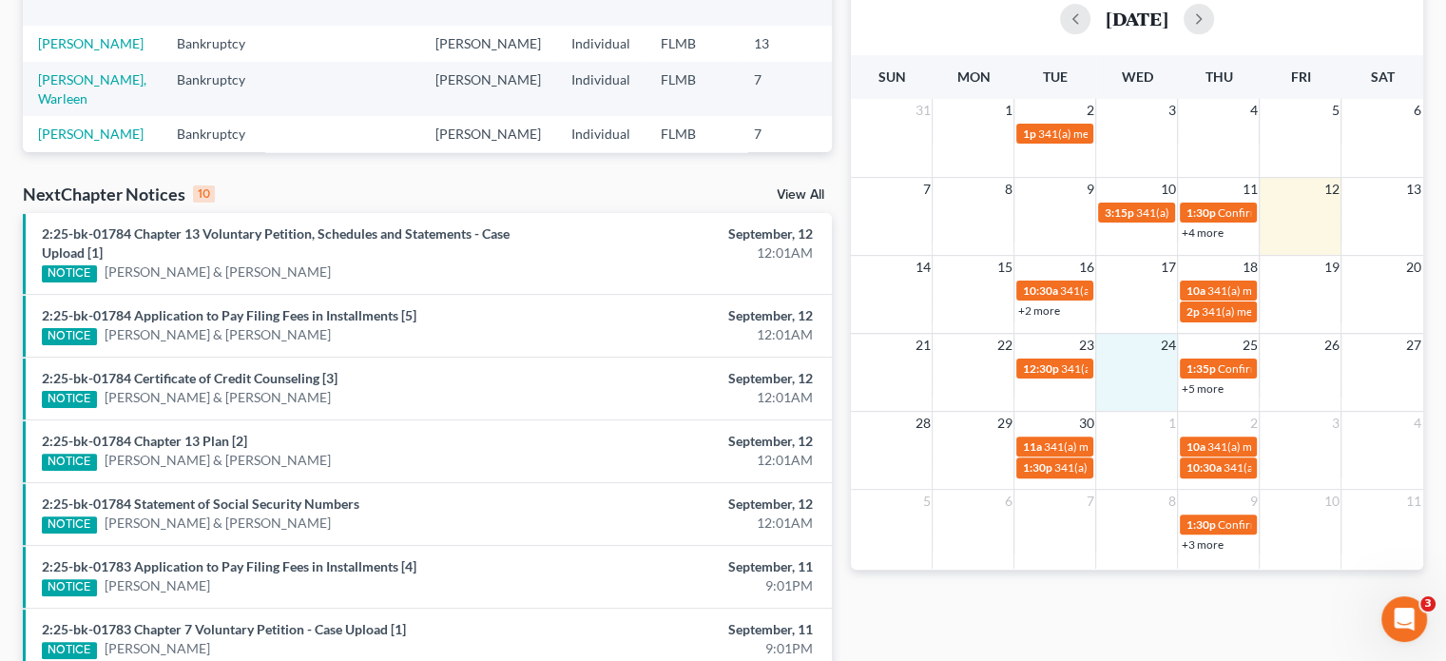
click at [1216, 550] on div "+3 more" at bounding box center [1218, 543] width 81 height 19
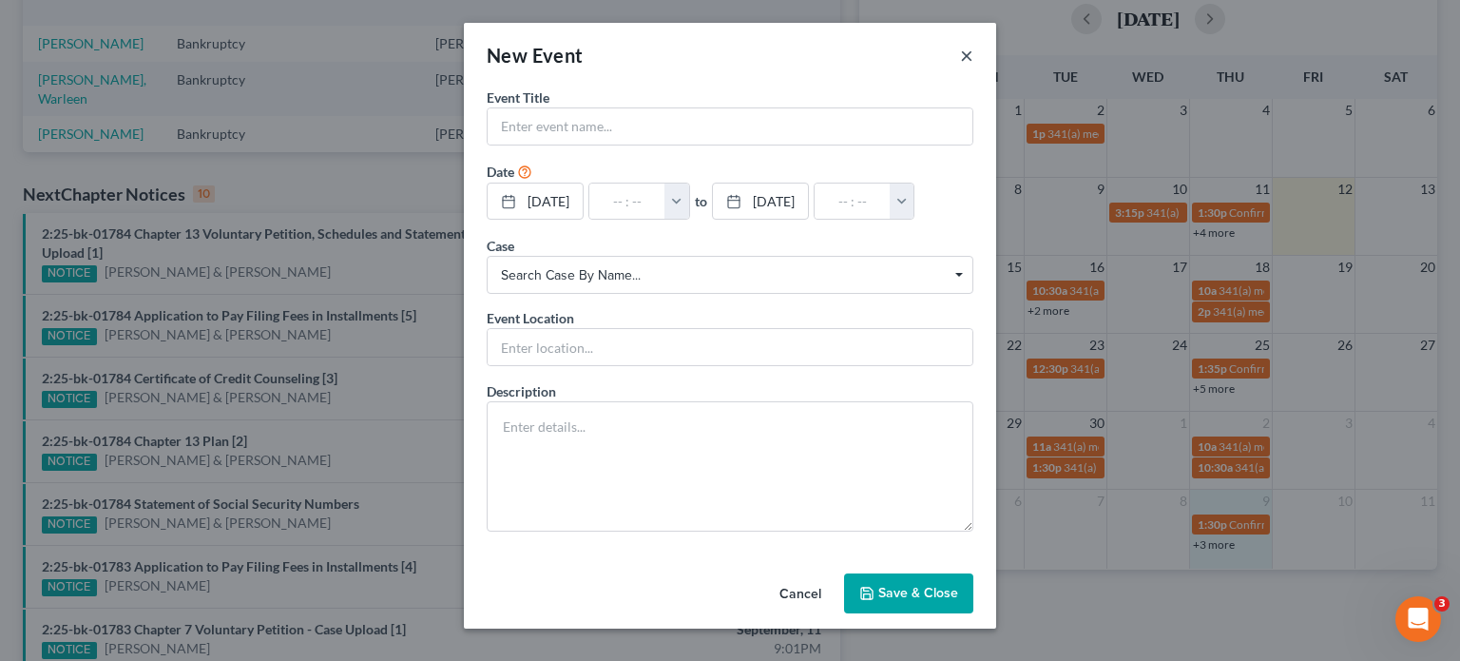
click at [960, 52] on button "×" at bounding box center [966, 55] width 13 height 23
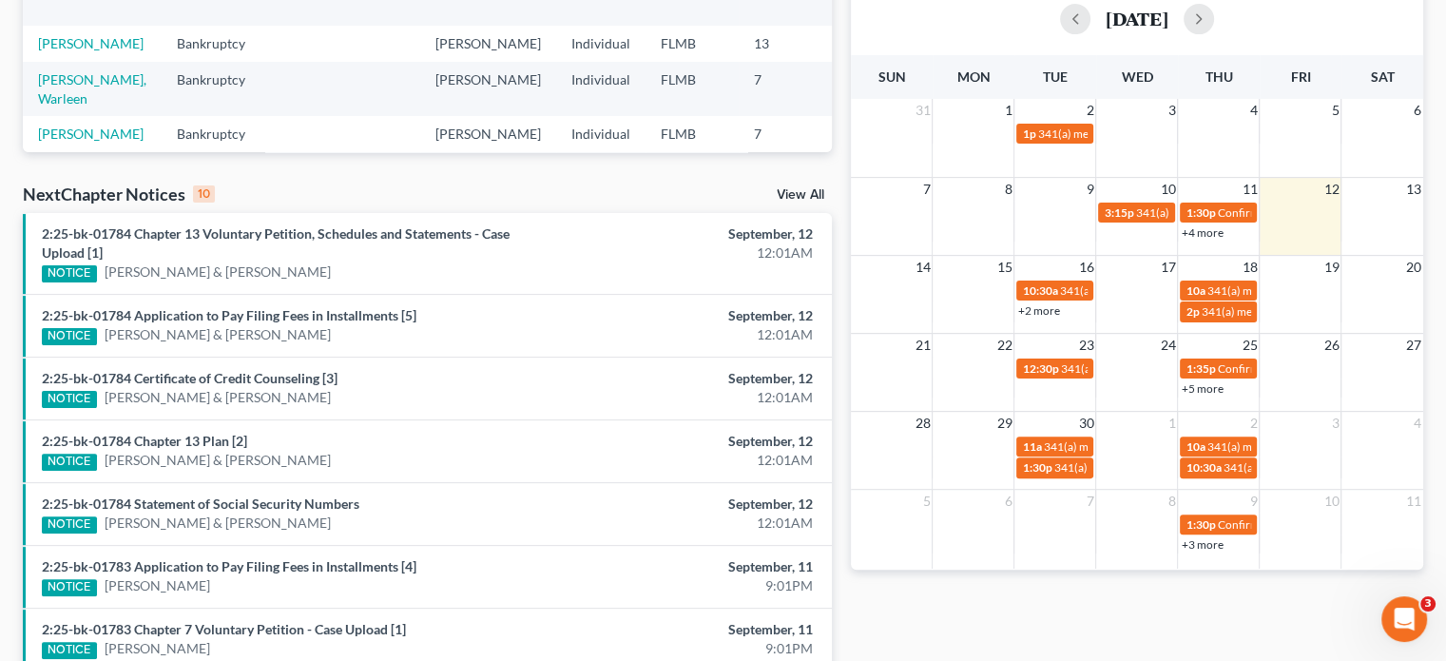
click at [1199, 543] on link "+3 more" at bounding box center [1202, 544] width 42 height 14
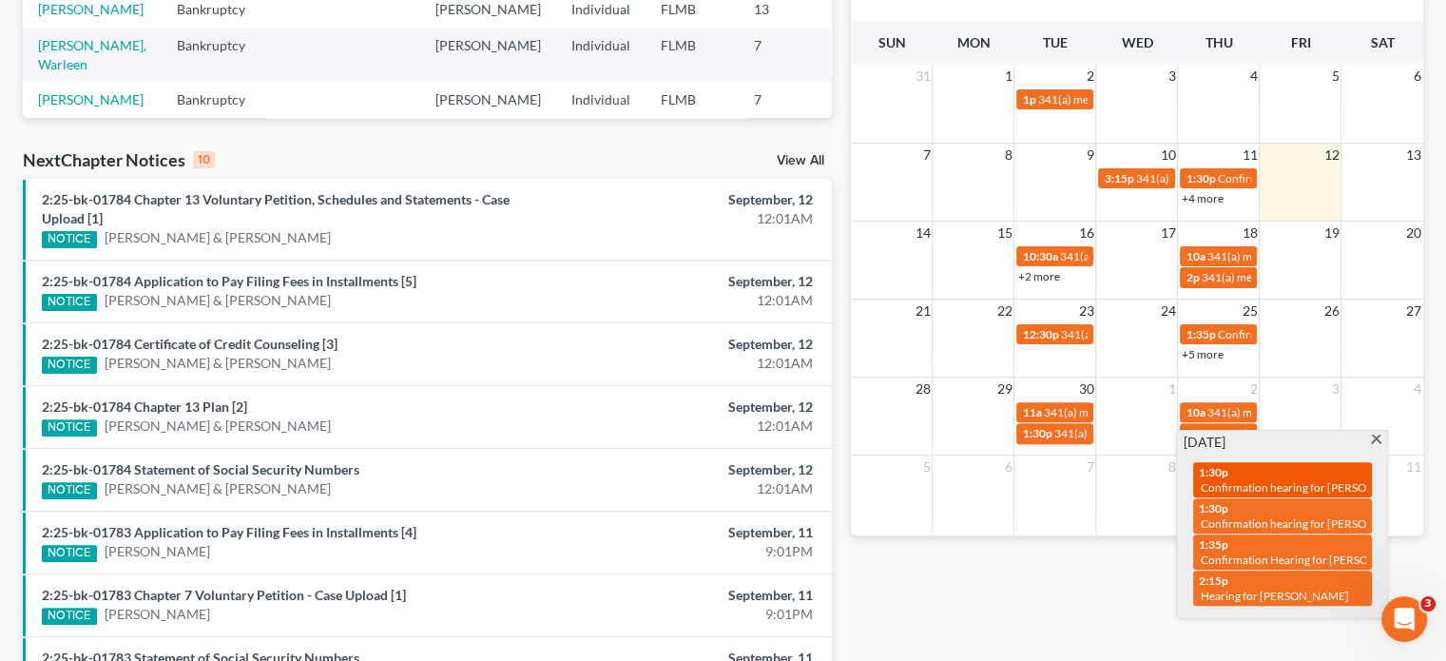
scroll to position [570, 0]
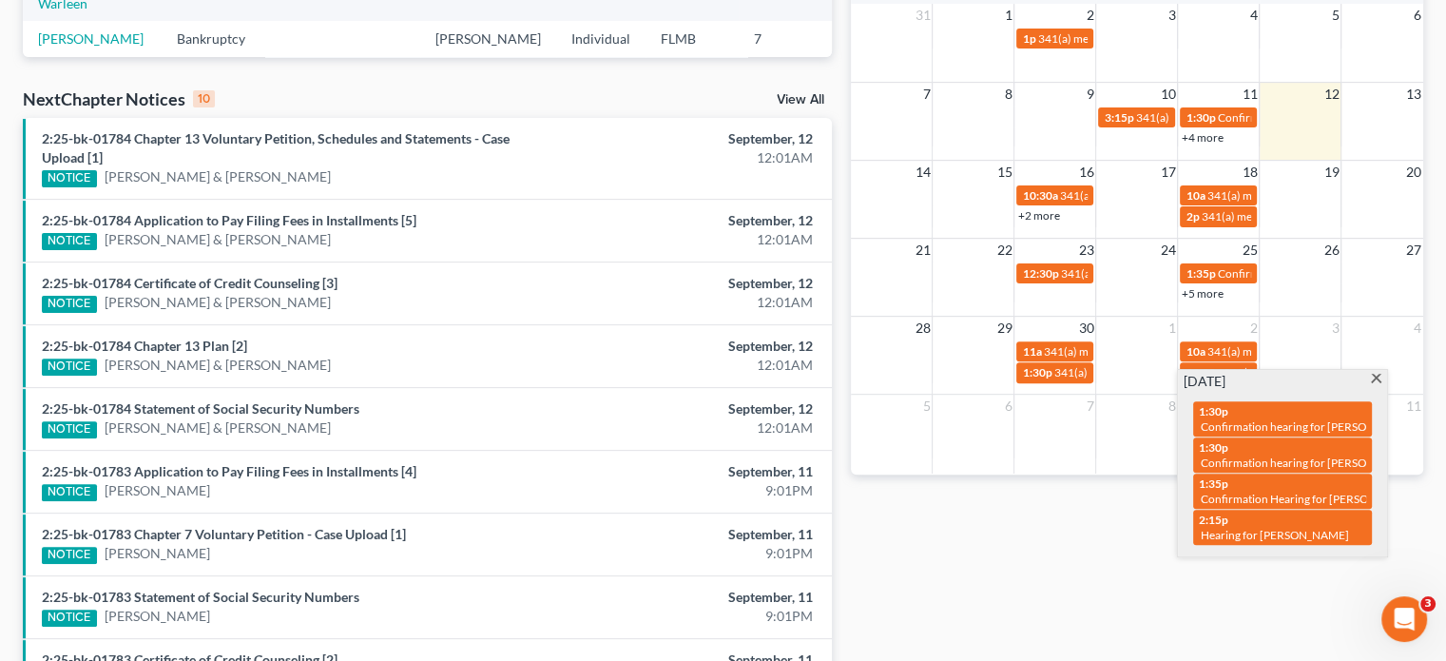
click at [1161, 542] on div "Monthly Progress Bankruptcy Bankruptcy Business Litigation Construction and Dev…" at bounding box center [1136, 188] width 591 height 1249
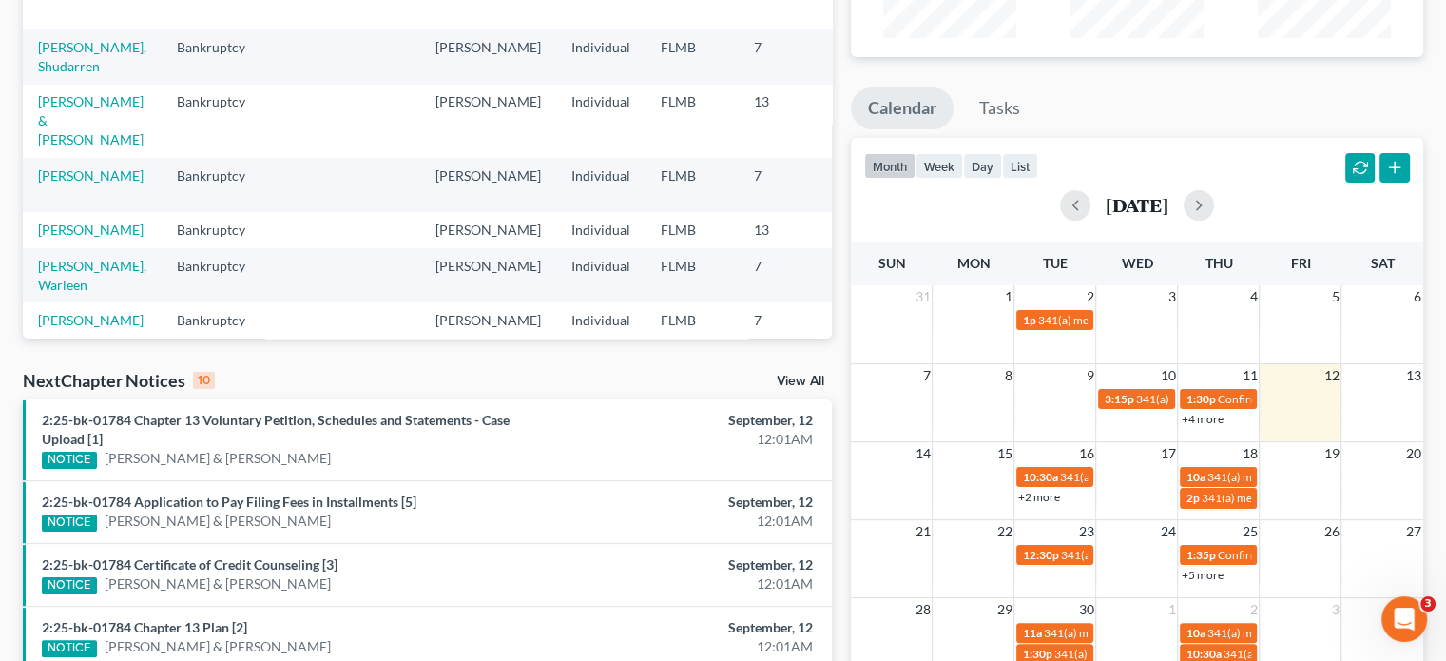
scroll to position [285, 0]
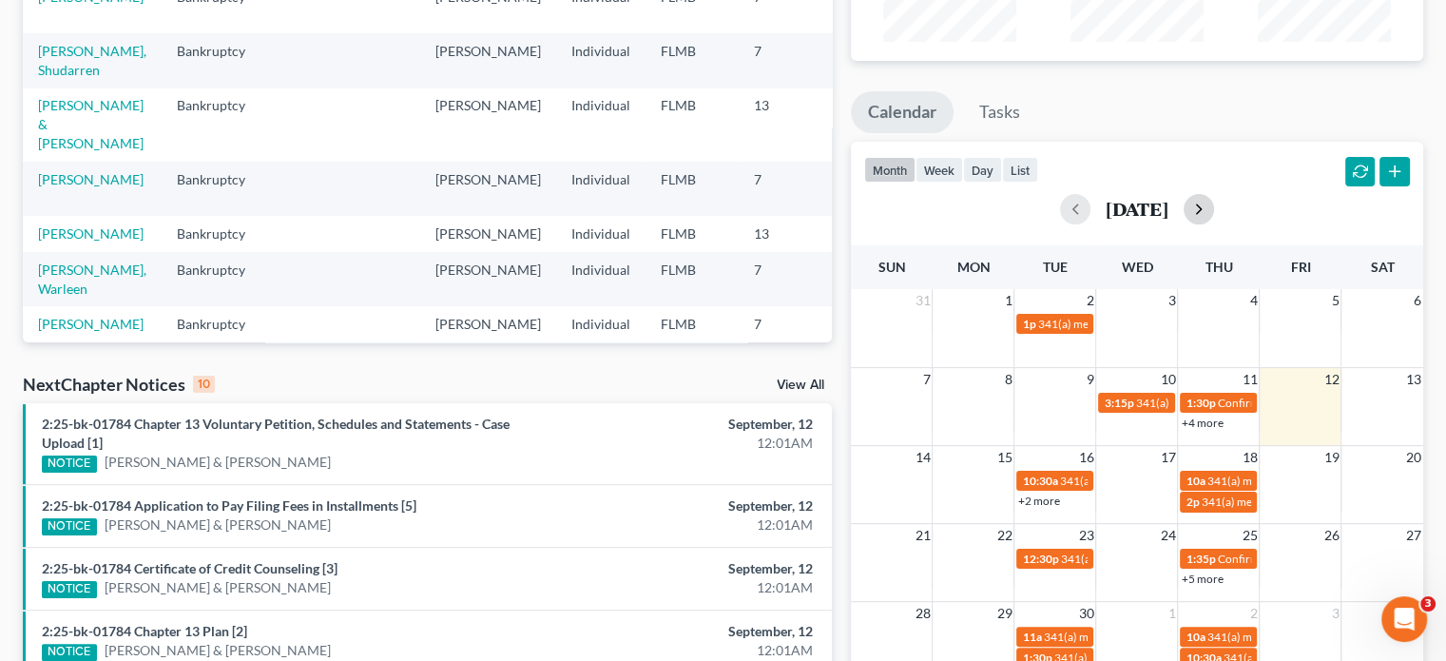
click at [1214, 203] on button "button" at bounding box center [1199, 209] width 30 height 30
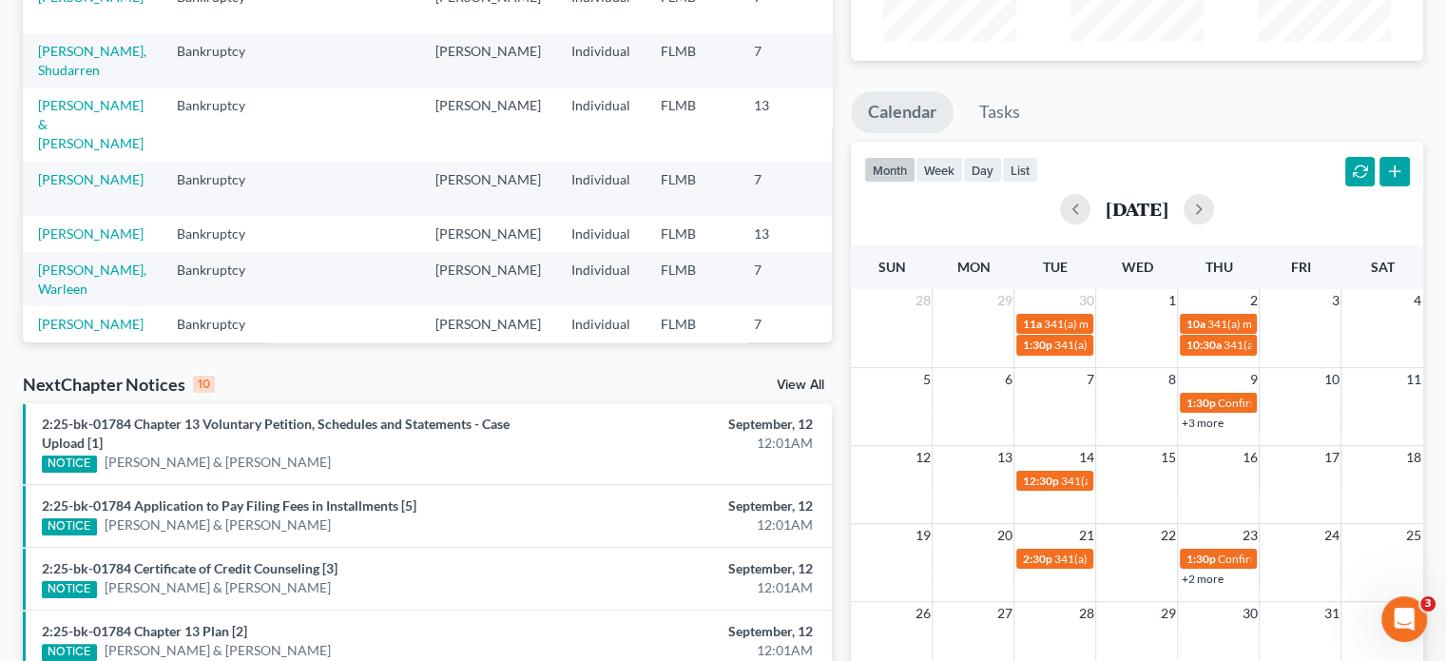
click at [1207, 423] on link "+3 more" at bounding box center [1202, 422] width 42 height 14
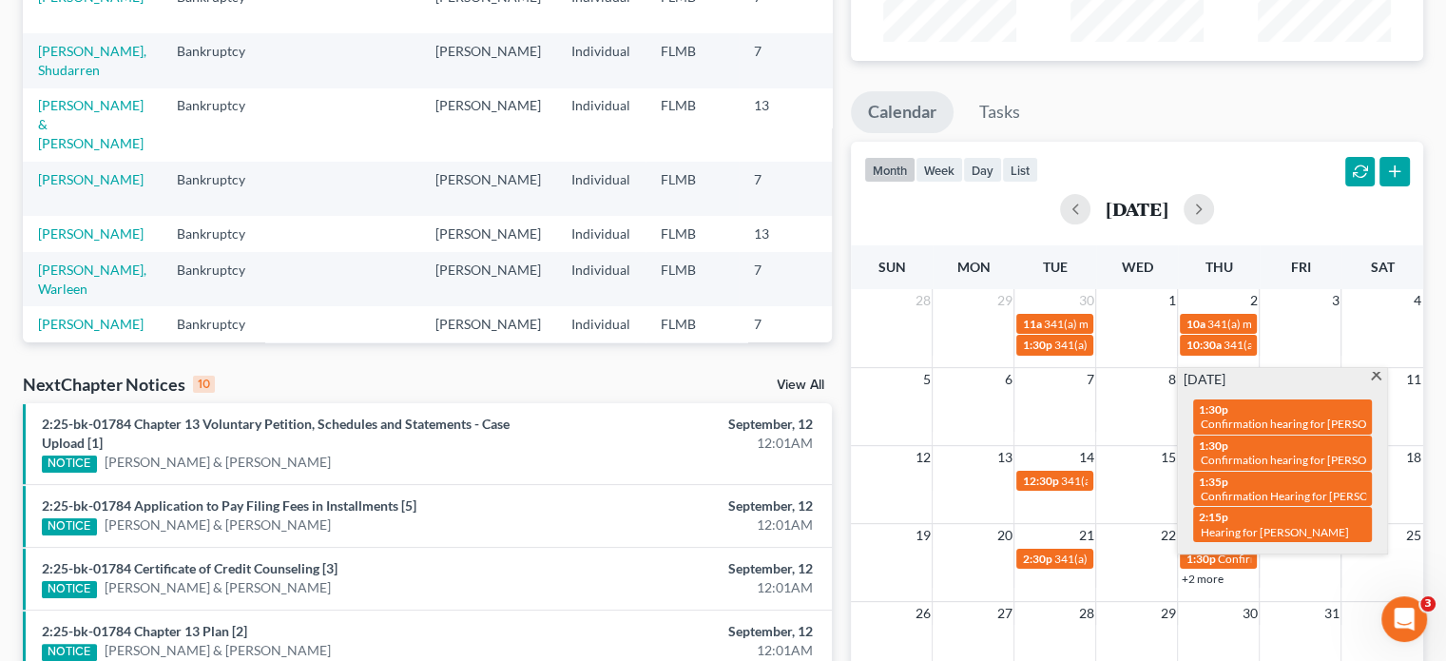
click at [1160, 157] on div "month week day list October 2025" at bounding box center [1136, 187] width 591 height 91
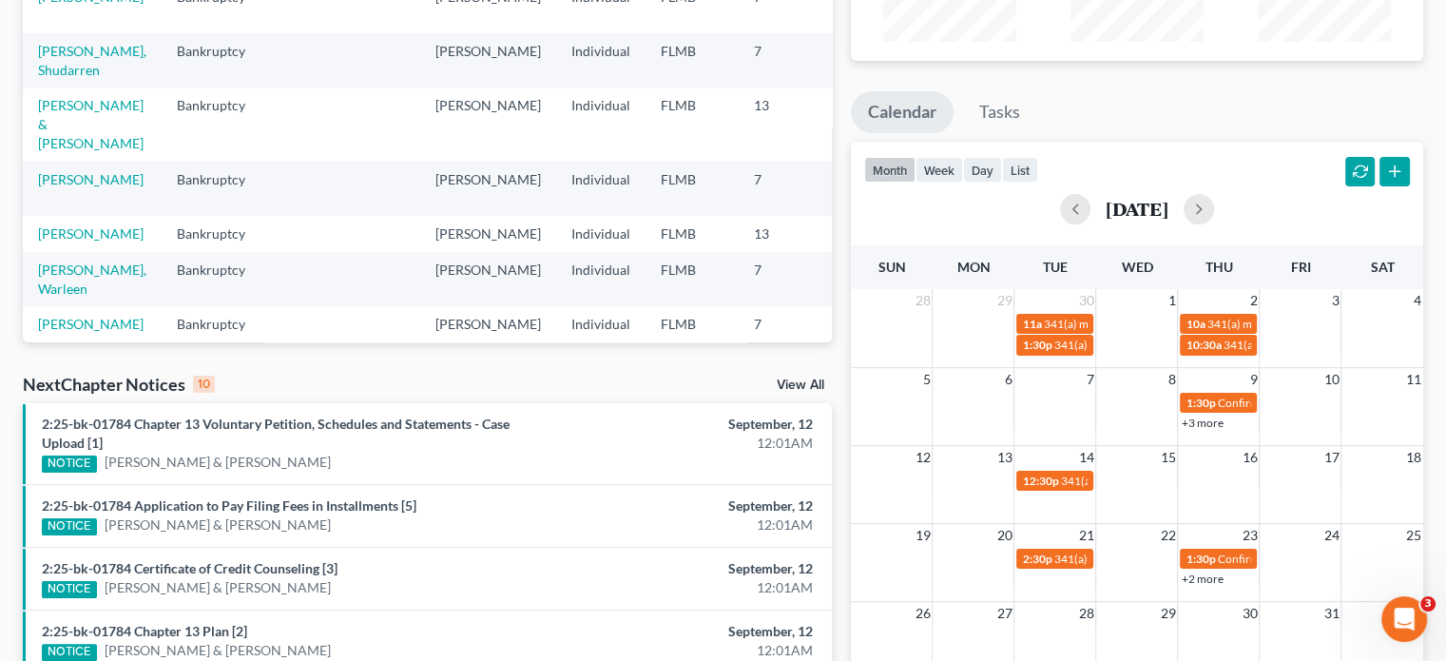
click at [1198, 582] on link "+2 more" at bounding box center [1202, 578] width 42 height 14
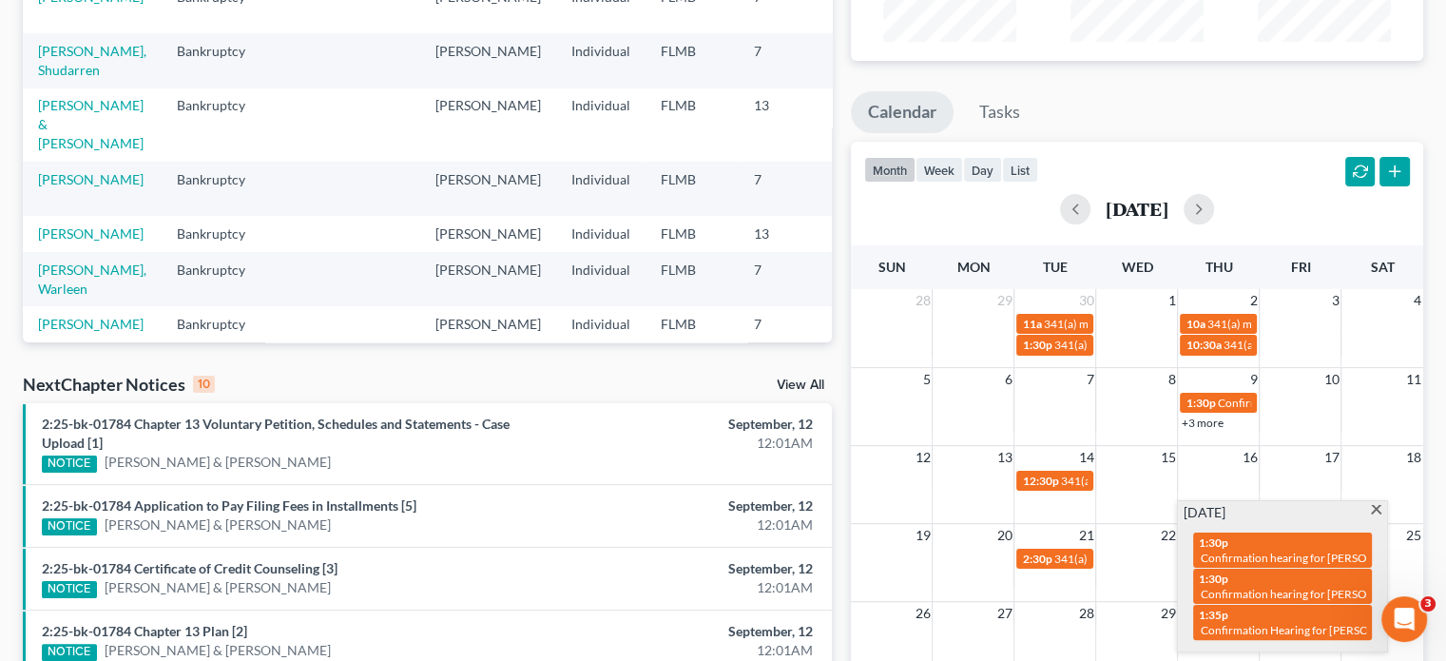
click at [1103, 173] on div "month week day list October 2025" at bounding box center [1136, 187] width 591 height 91
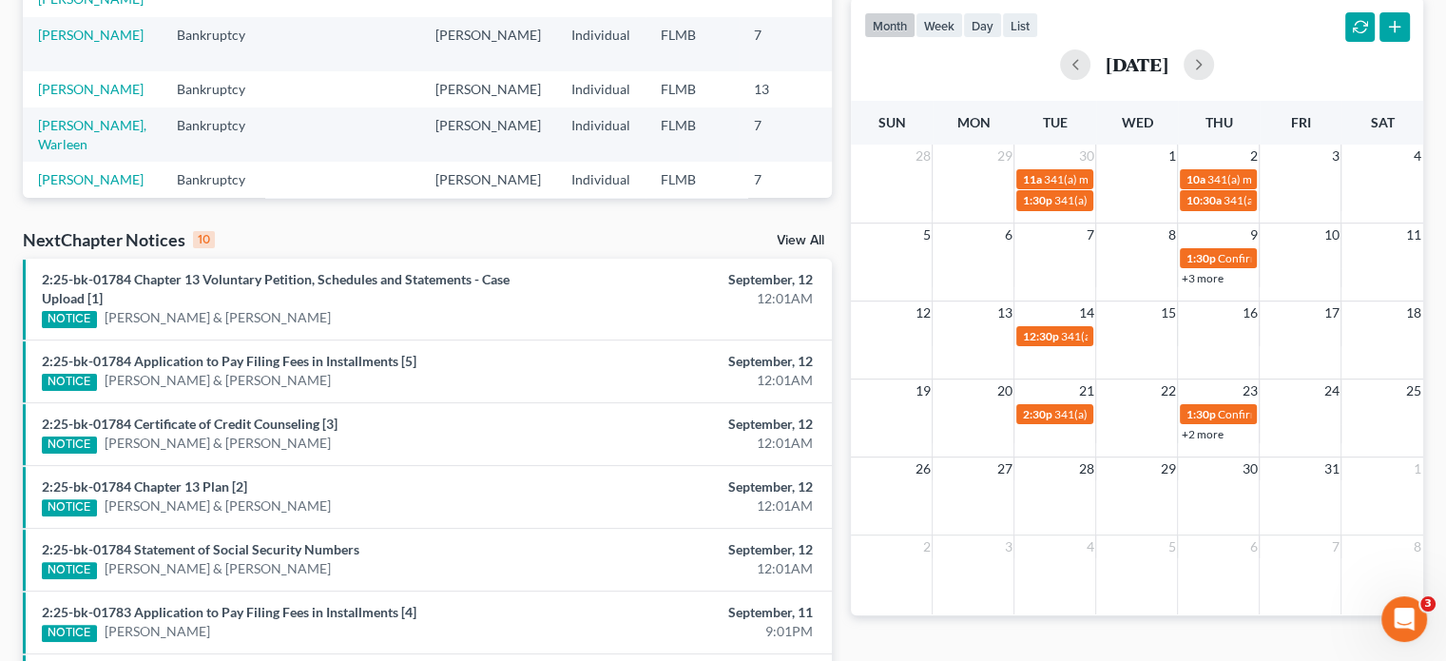
scroll to position [380, 0]
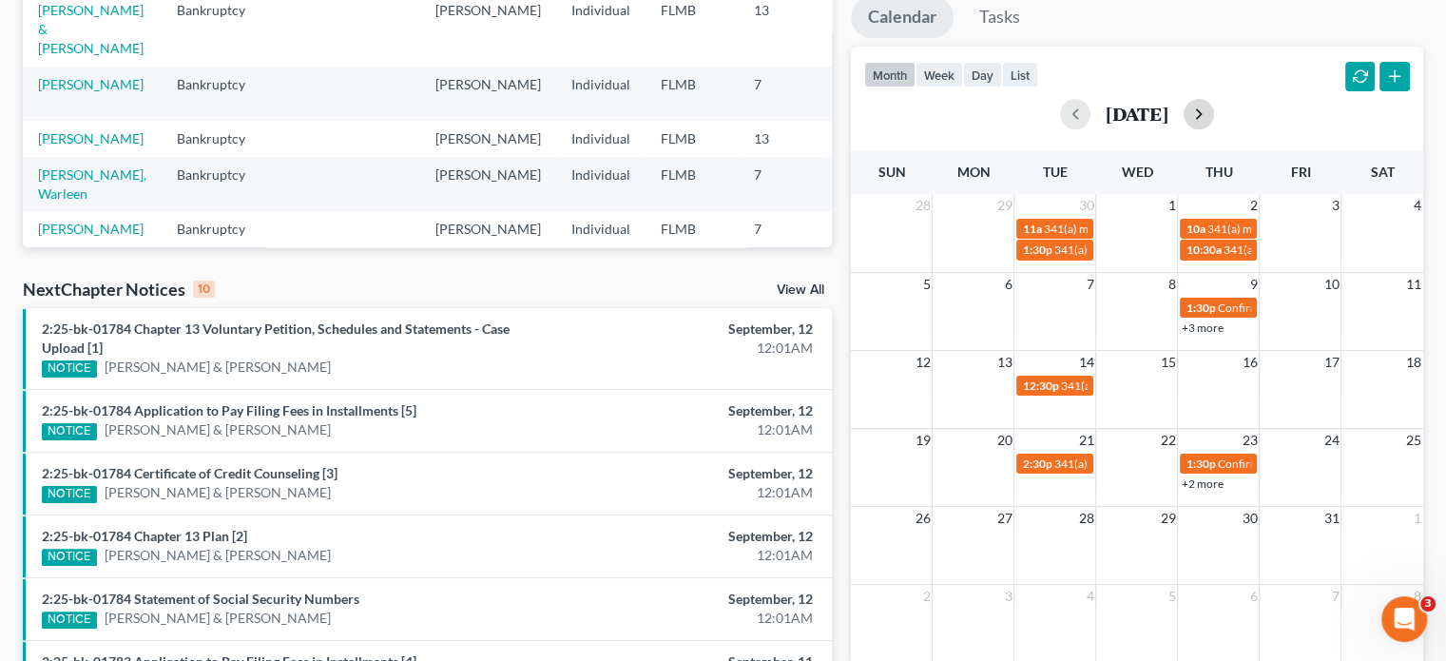
click at [1214, 109] on button "button" at bounding box center [1199, 114] width 30 height 30
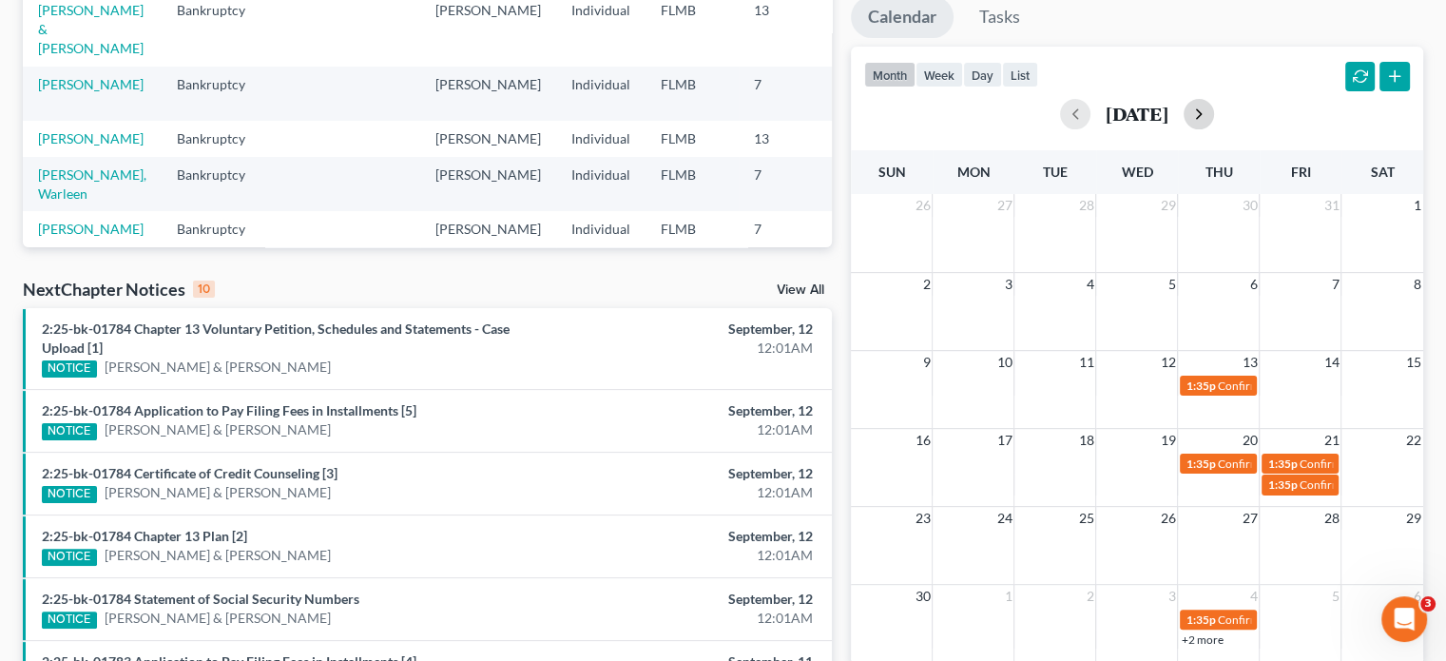
click at [1214, 110] on button "button" at bounding box center [1199, 114] width 30 height 30
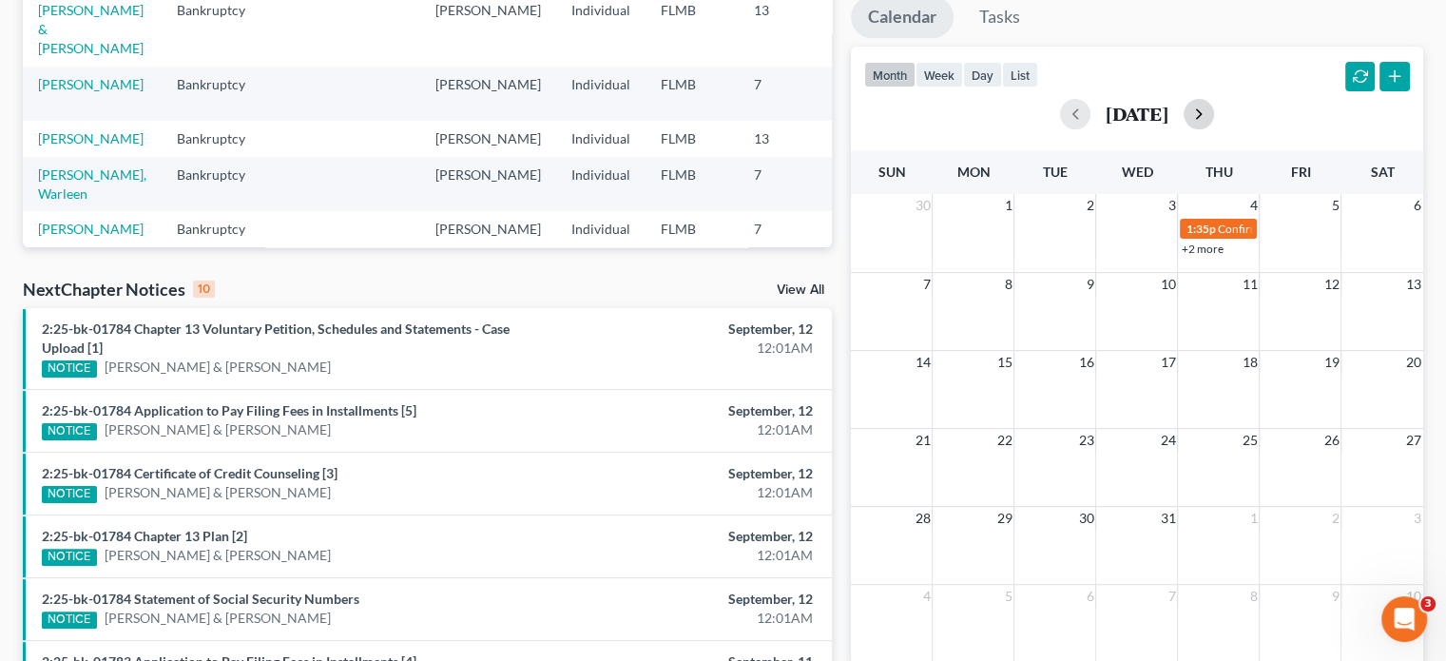
click at [1214, 110] on button "button" at bounding box center [1199, 114] width 30 height 30
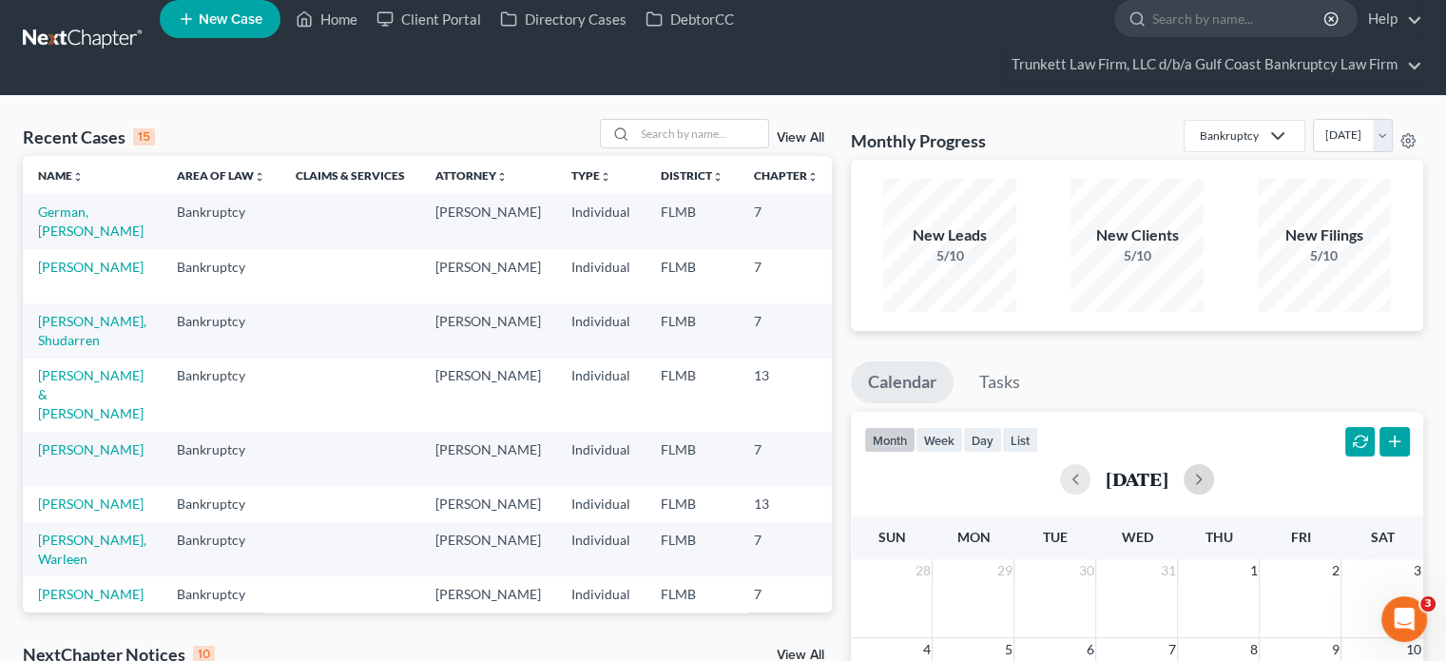
scroll to position [0, 0]
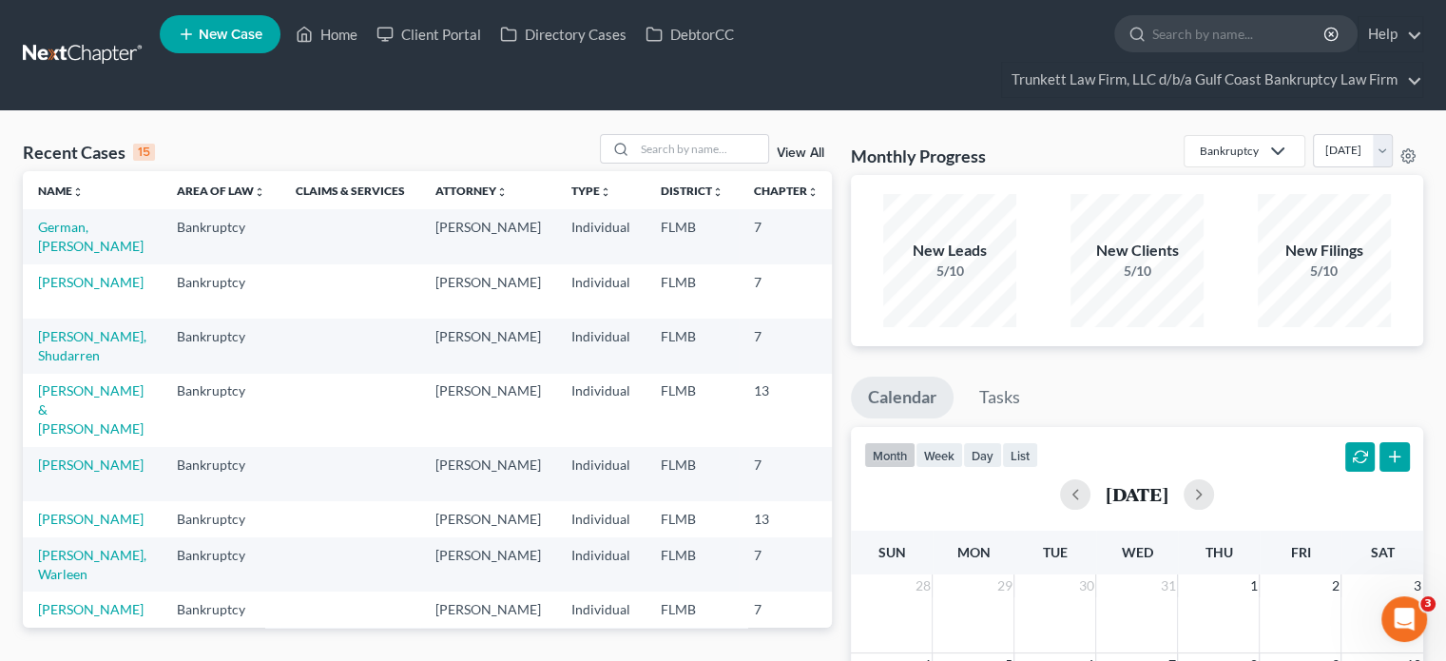
click at [99, 57] on link at bounding box center [84, 55] width 122 height 34
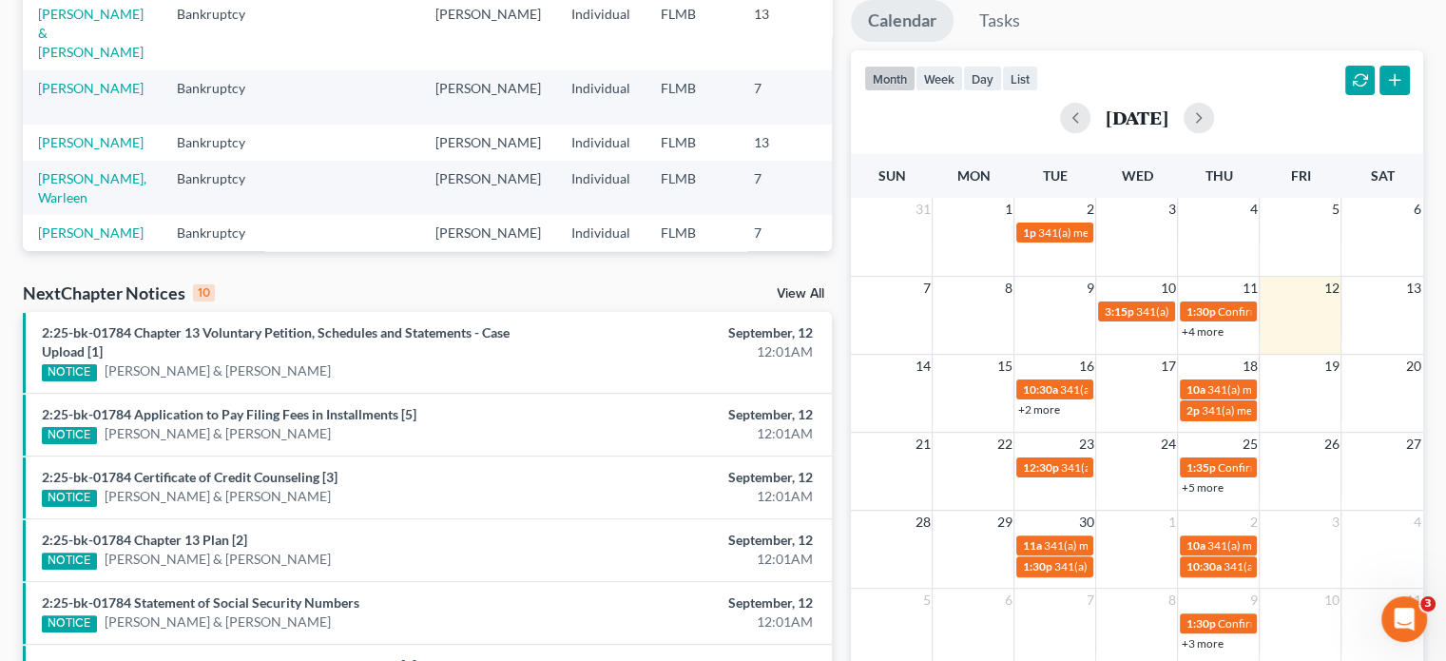
scroll to position [380, 0]
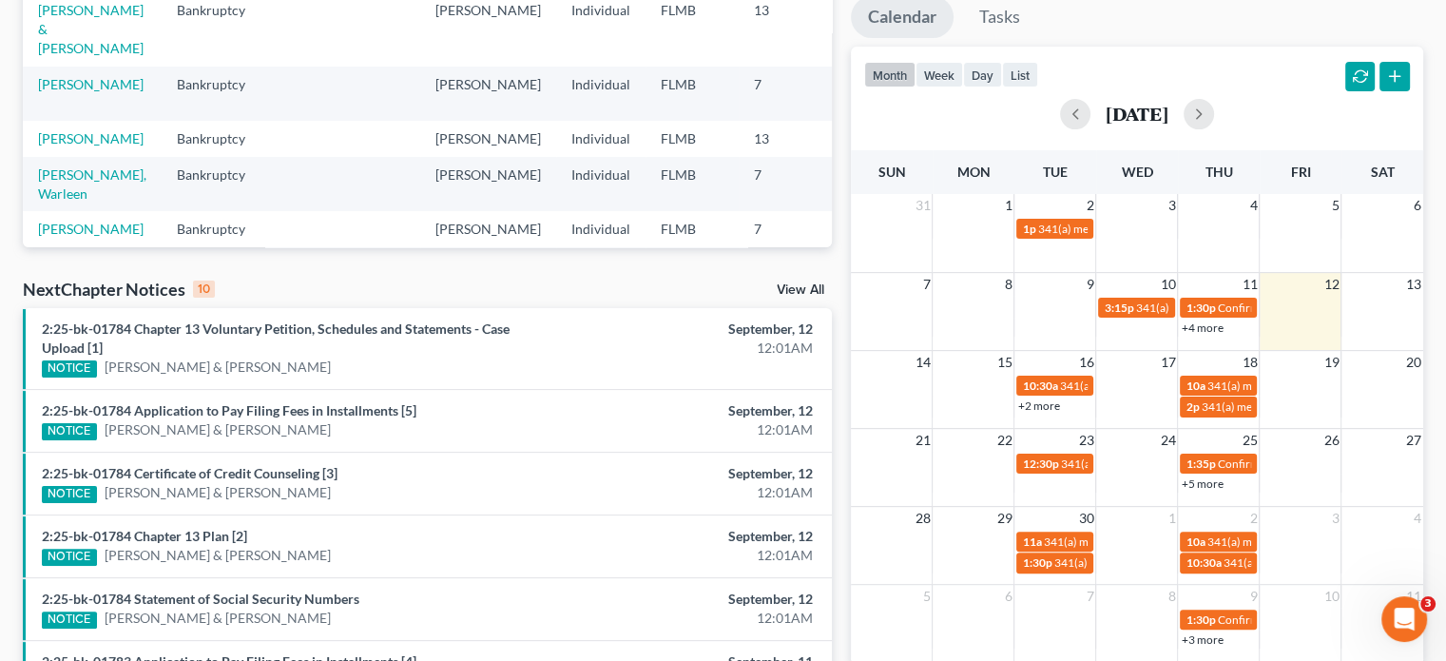
click at [1046, 408] on link "+2 more" at bounding box center [1038, 405] width 42 height 14
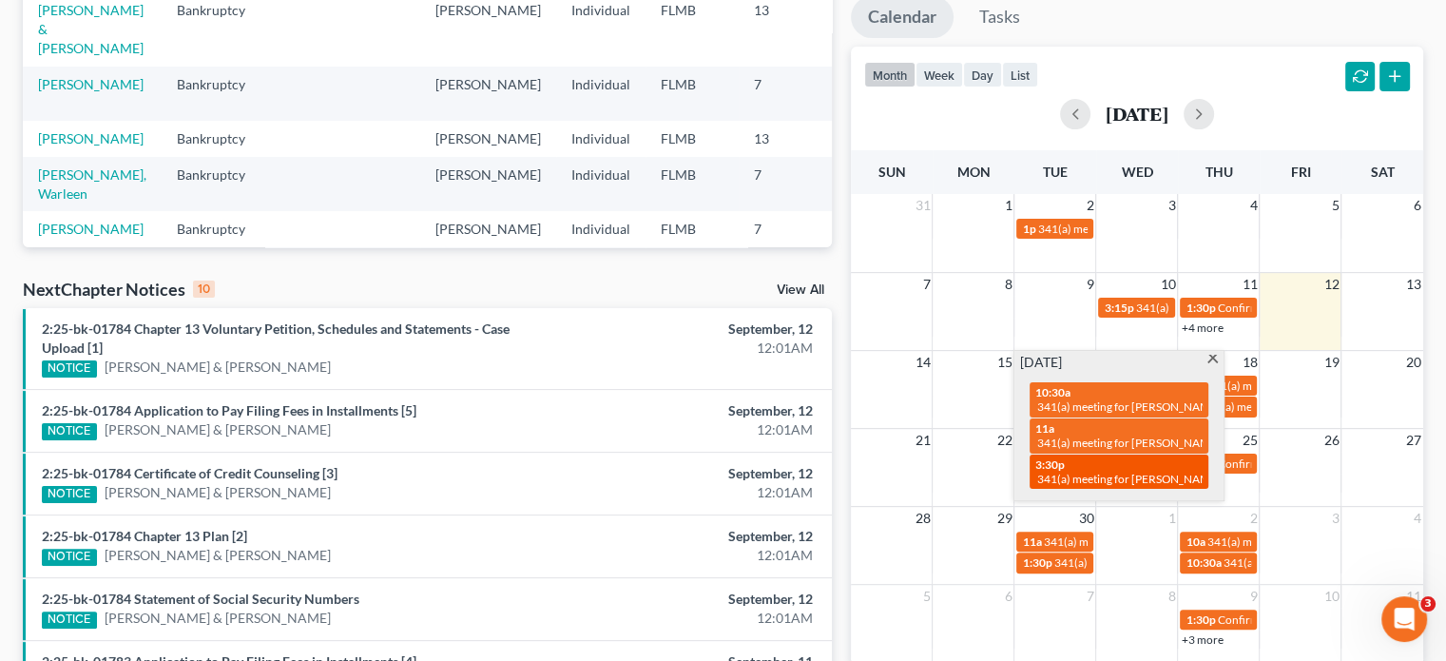
click at [1134, 472] on span "341(a) meeting for [PERSON_NAME] & [PERSON_NAME]" at bounding box center [1179, 479] width 284 height 14
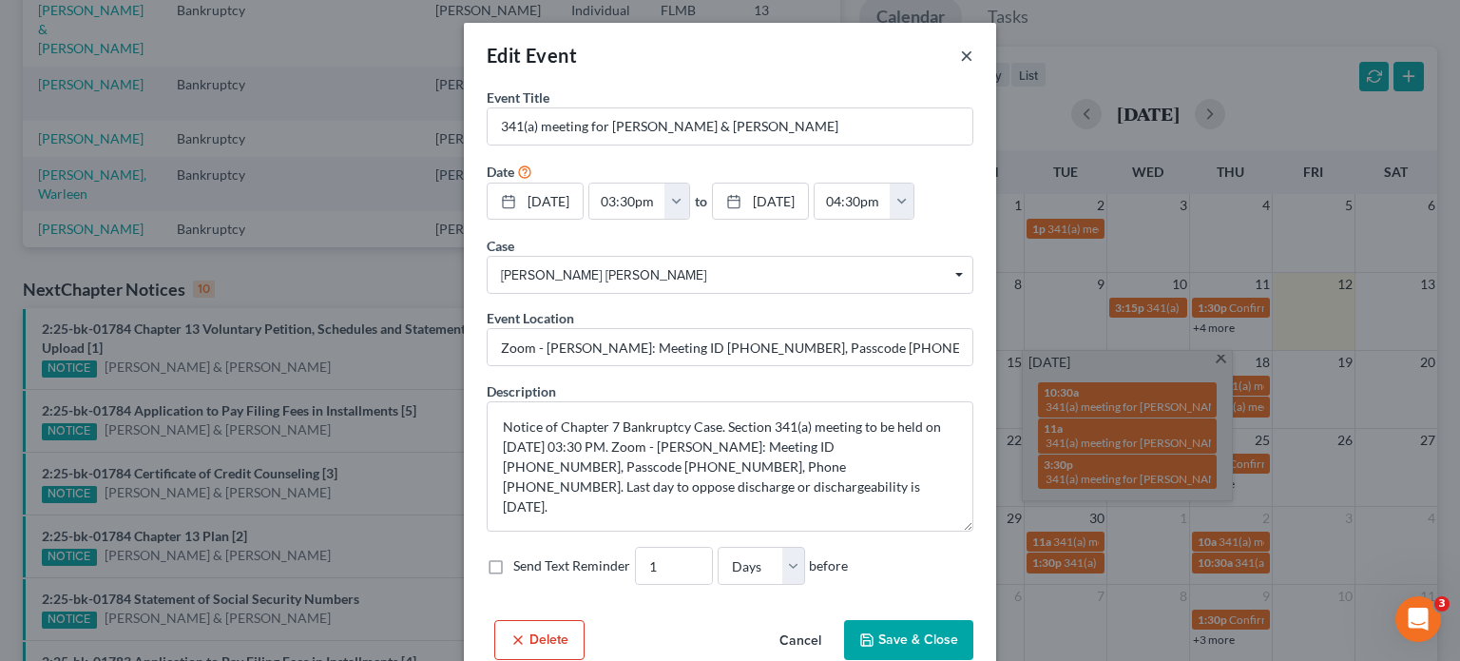
click at [960, 52] on button "×" at bounding box center [966, 55] width 13 height 23
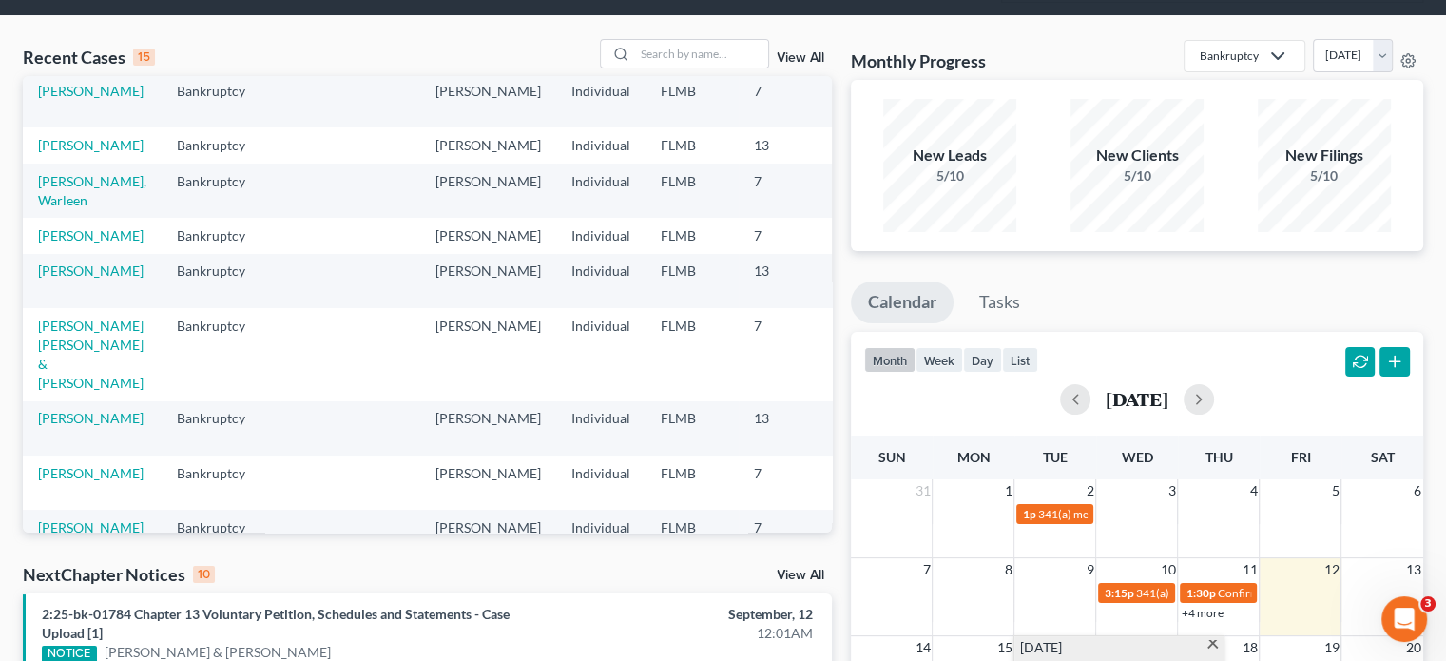
scroll to position [285, 0]
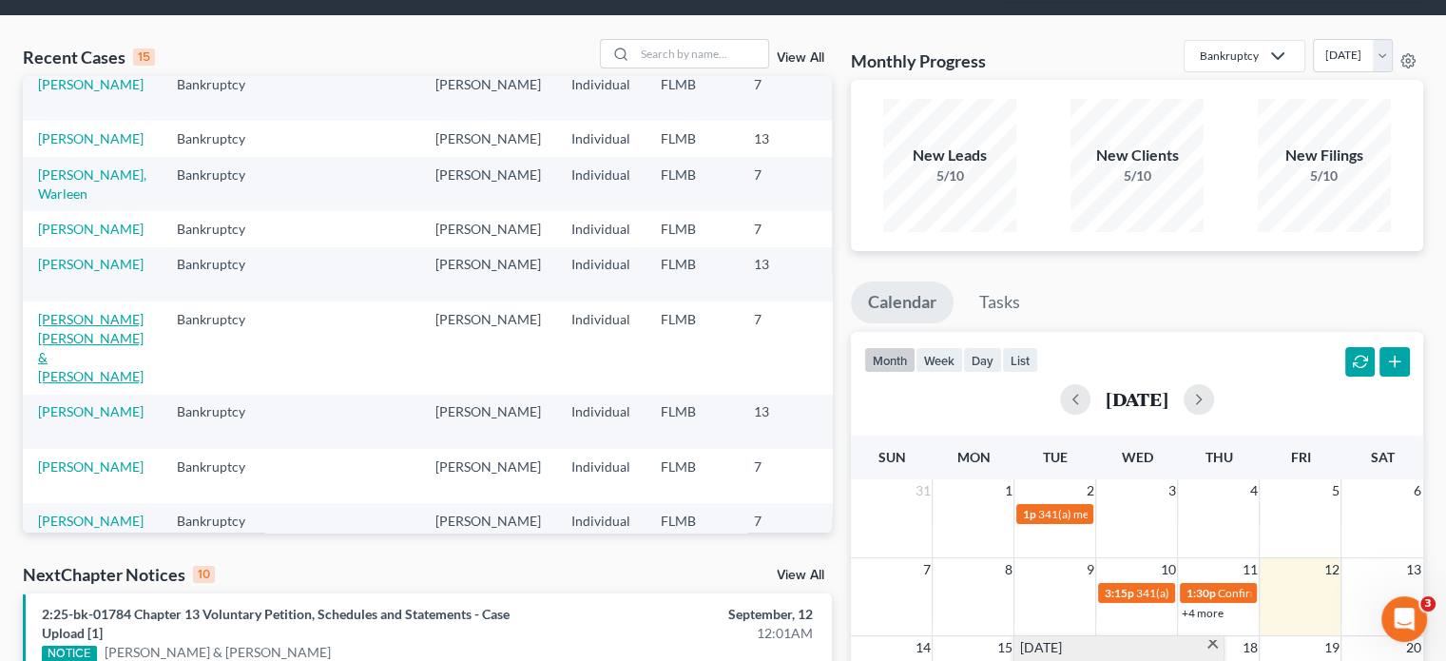
click at [80, 383] on link "[PERSON_NAME] [PERSON_NAME] & [PERSON_NAME]" at bounding box center [91, 347] width 106 height 73
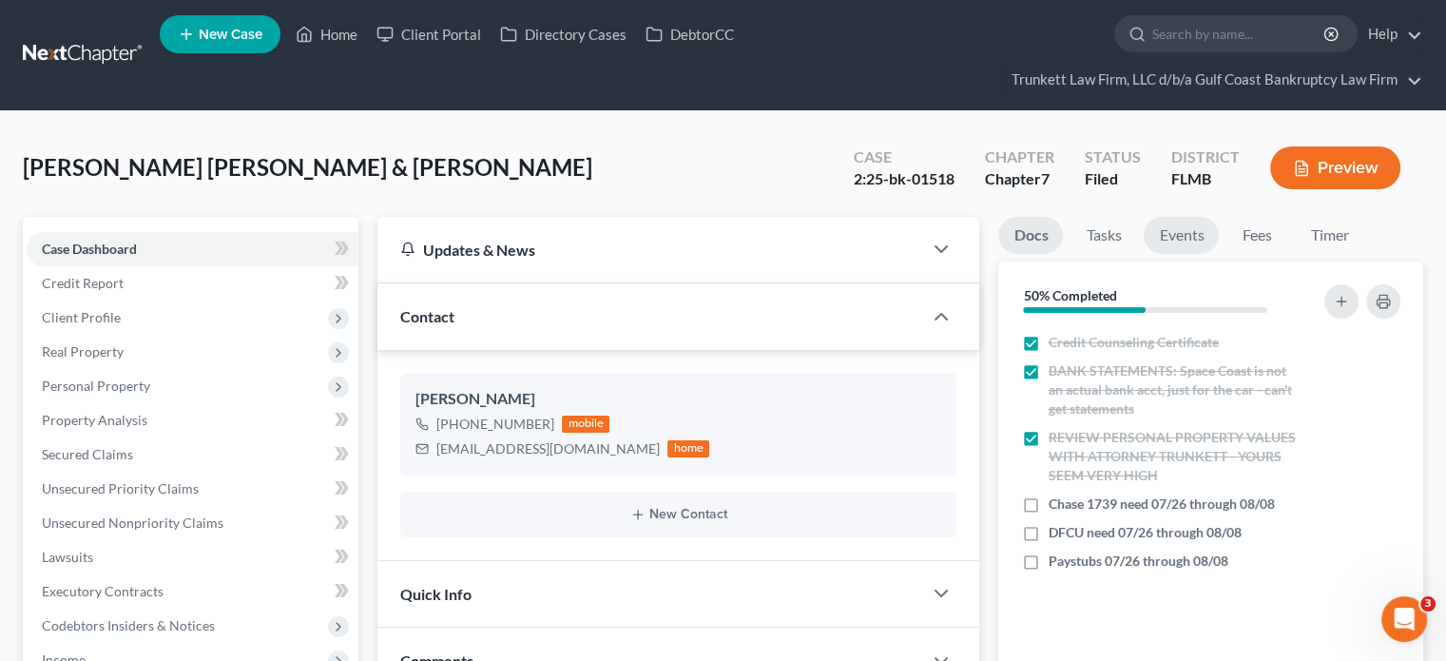
click at [1190, 237] on link "Events" at bounding box center [1181, 235] width 75 height 37
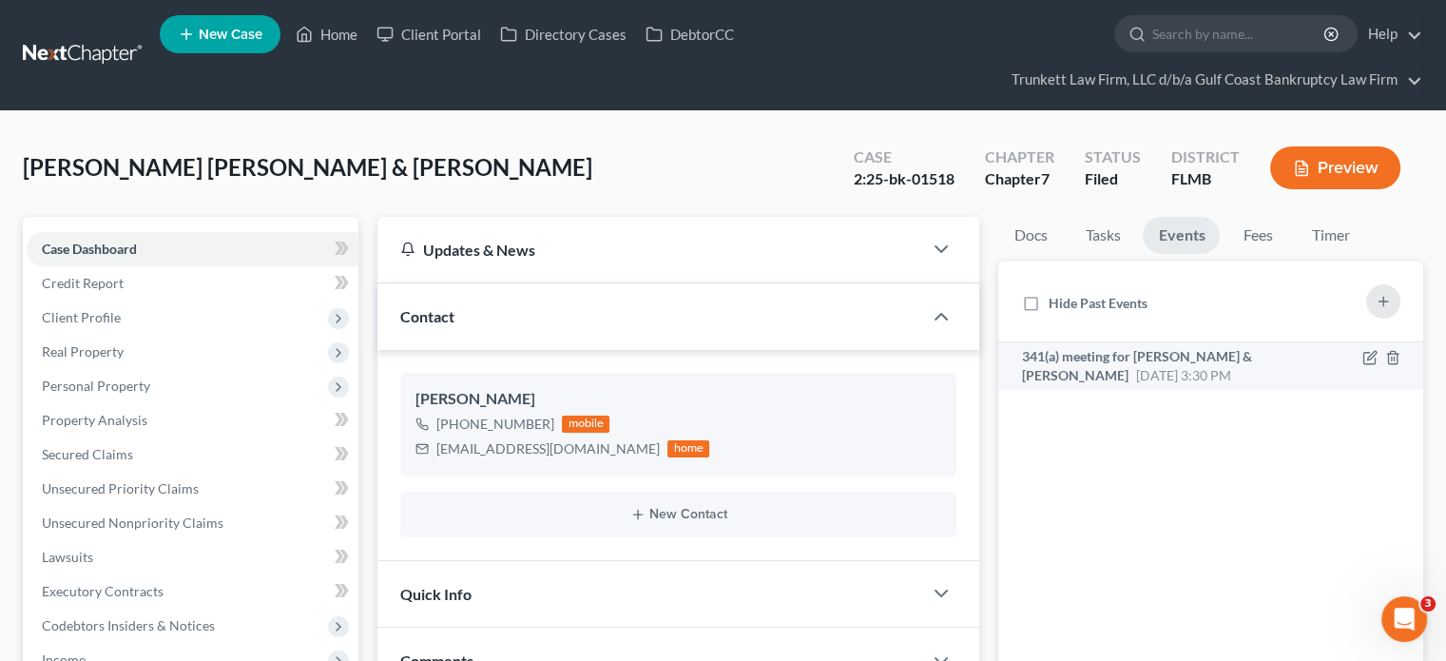
click at [1131, 356] on span "341(a) meeting for [PERSON_NAME] & [PERSON_NAME]" at bounding box center [1136, 365] width 230 height 35
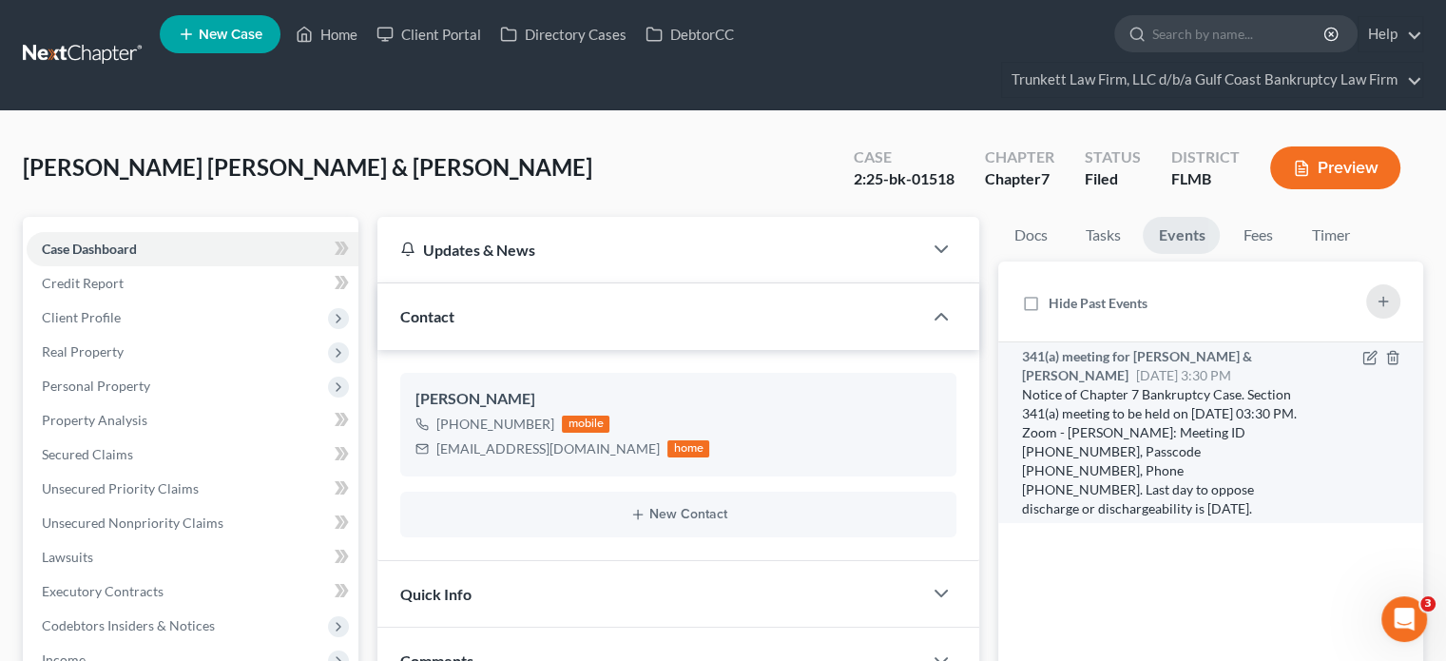
click at [1115, 358] on span "341(a) meeting for [PERSON_NAME] & [PERSON_NAME]" at bounding box center [1136, 365] width 230 height 35
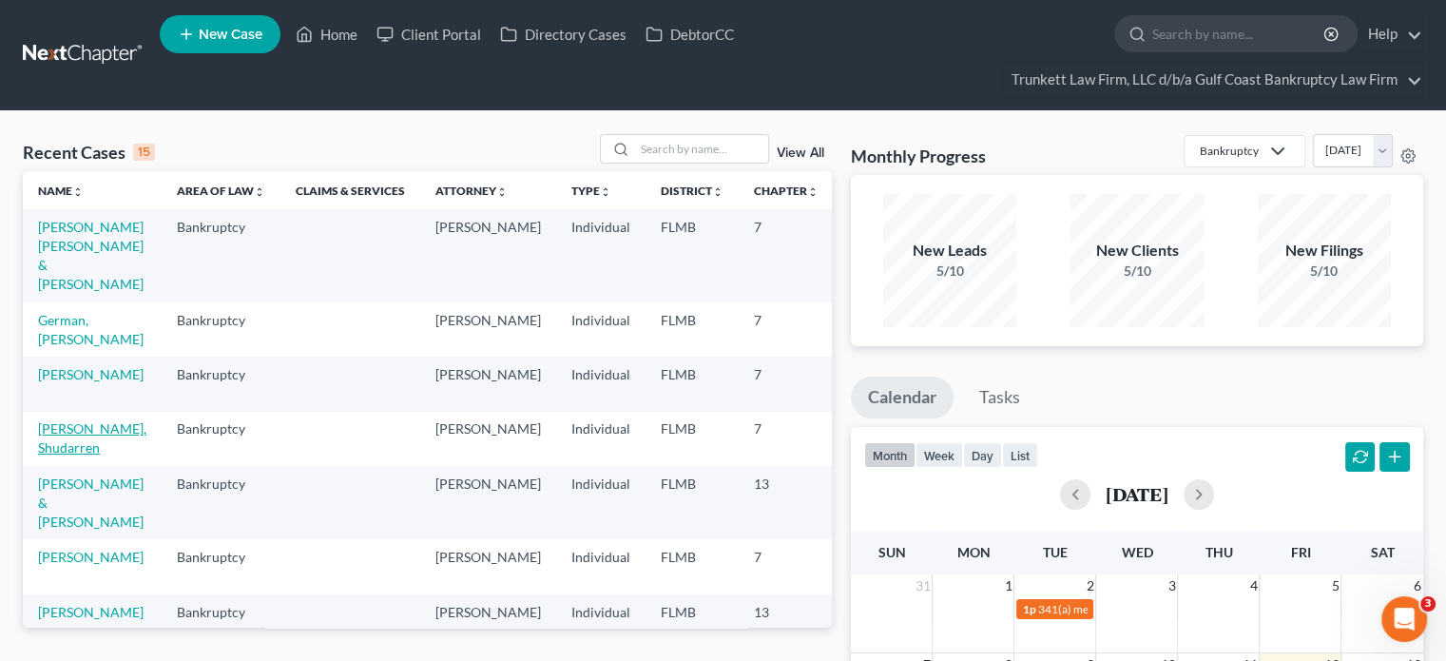
click at [71, 446] on link "[PERSON_NAME], Shudarren" at bounding box center [92, 437] width 108 height 35
